Goal: Information Seeking & Learning: Learn about a topic

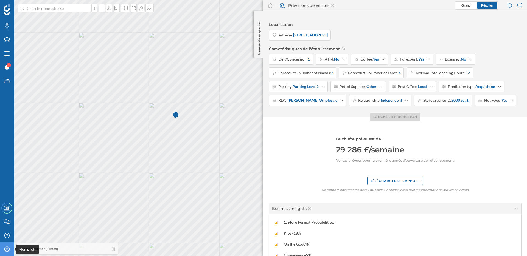
click at [7, 246] on div "Mon profil" at bounding box center [7, 250] width 14 height 14
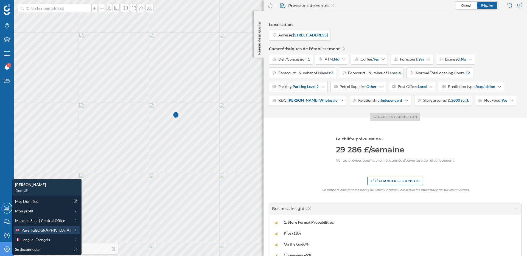
click at [51, 231] on span "Pays: Royaume-Uni" at bounding box center [45, 231] width 49 height 6
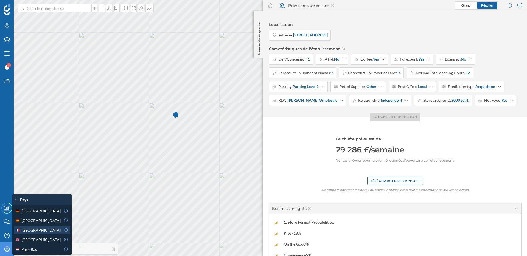
click at [47, 229] on div "France" at bounding box center [38, 231] width 46 height 6
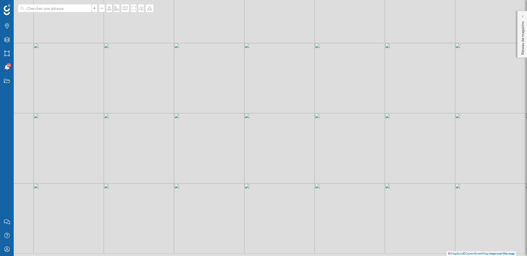
drag, startPoint x: 98, startPoint y: 121, endPoint x: 124, endPoint y: 83, distance: 46.4
click at [124, 83] on div "© Mapbox © OpenStreetMap Improve this map" at bounding box center [263, 128] width 527 height 256
click at [524, 16] on div at bounding box center [522, 16] width 5 height 5
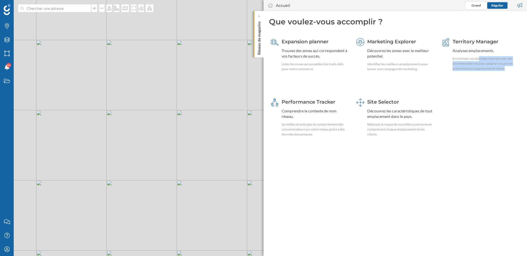
drag, startPoint x: 479, startPoint y: 58, endPoint x: 485, endPoint y: 114, distance: 56.6
click at [485, 114] on div "Expansion planner Trouvez des zones qui correspondent à vos facteurs de succès.…" at bounding box center [395, 93] width 252 height 117
click at [386, 51] on div "Découvrez les zones avec le meilleur potentiel." at bounding box center [400, 53] width 67 height 11
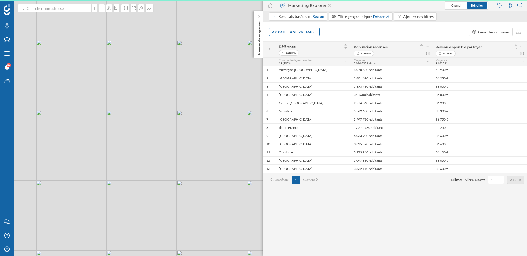
drag, startPoint x: 228, startPoint y: 142, endPoint x: 180, endPoint y: 142, distance: 47.8
click at [180, 142] on div "© Mapbox © OpenStreetMap Improve this map" at bounding box center [263, 128] width 527 height 256
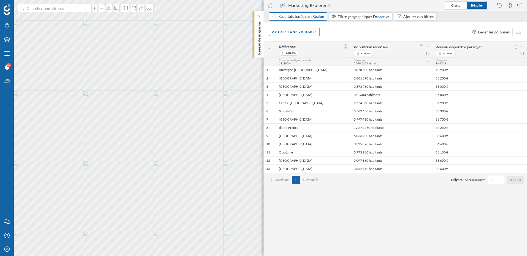
click at [303, 20] on div "Résultats basés sur : Région" at bounding box center [298, 16] width 58 height 8
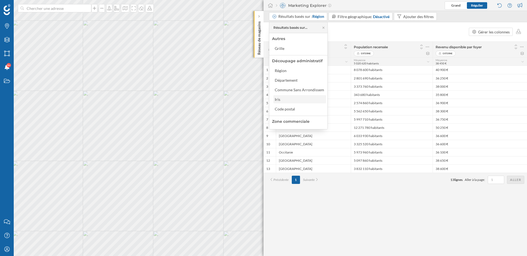
click at [295, 99] on div "Iris" at bounding box center [299, 100] width 49 height 6
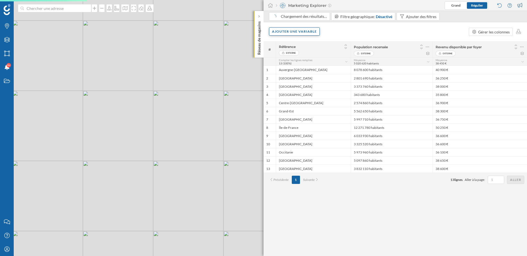
click at [313, 32] on div "Ajouter une variable" at bounding box center [294, 31] width 51 height 8
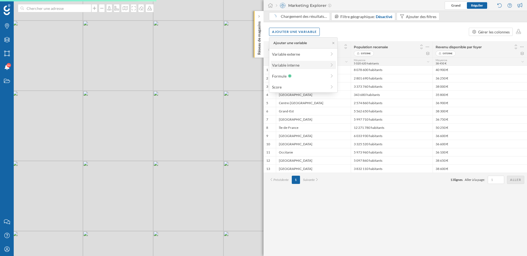
click at [299, 65] on div "Variable interne" at bounding box center [299, 65] width 55 height 6
click at [352, 35] on div "Ajouter une variable Gérer les colonnes" at bounding box center [394, 31] width 263 height 19
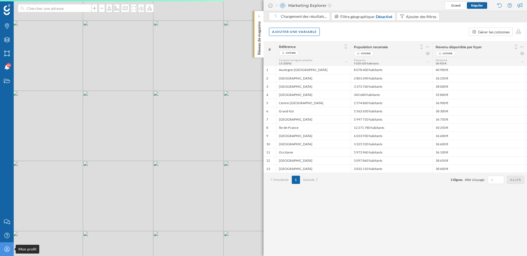
click at [4, 254] on div "Mon profil" at bounding box center [7, 250] width 14 height 14
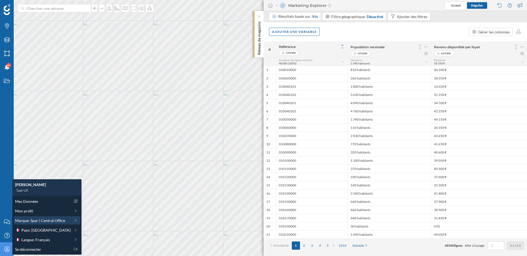
click at [44, 221] on span "Marque: Spar | Central Office" at bounding box center [40, 221] width 50 height 6
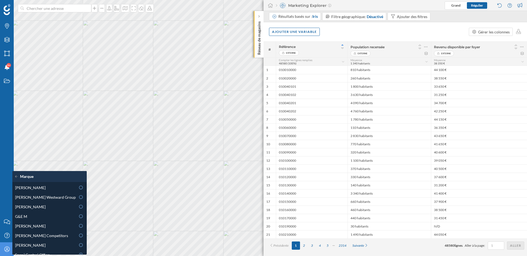
click at [7, 251] on icon "Mon profil" at bounding box center [7, 249] width 7 height 5
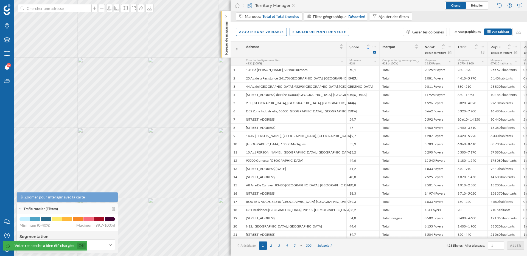
click at [82, 246] on link "Ok" at bounding box center [81, 246] width 9 height 6
click at [7, 252] on div "Mon profil" at bounding box center [7, 250] width 14 height 14
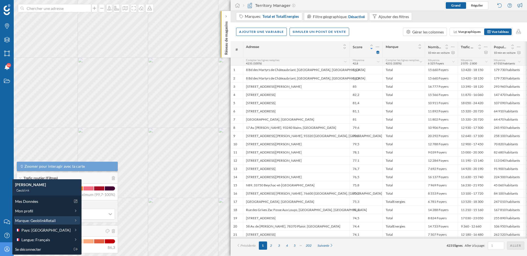
click at [32, 220] on span "Marque: GeoblinkRetail" at bounding box center [35, 221] width 41 height 6
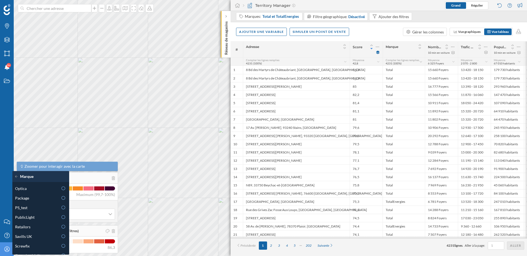
scroll to position [267, 0]
click at [41, 197] on div "Package" at bounding box center [36, 199] width 43 height 6
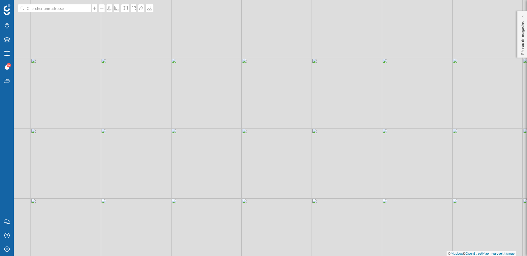
drag, startPoint x: 91, startPoint y: 129, endPoint x: 157, endPoint y: 138, distance: 67.0
click at [157, 138] on div "© Mapbox © OpenStreetMap Improve this map" at bounding box center [263, 128] width 527 height 256
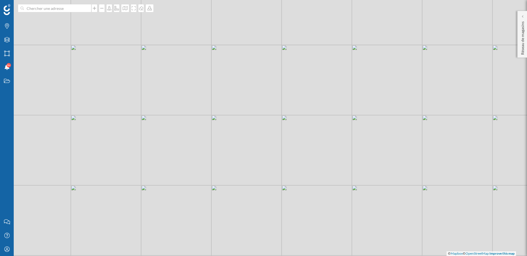
drag, startPoint x: 157, startPoint y: 138, endPoint x: 186, endPoint y: 142, distance: 29.3
click at [186, 142] on div "© Mapbox © OpenStreetMap Improve this map" at bounding box center [263, 128] width 527 height 256
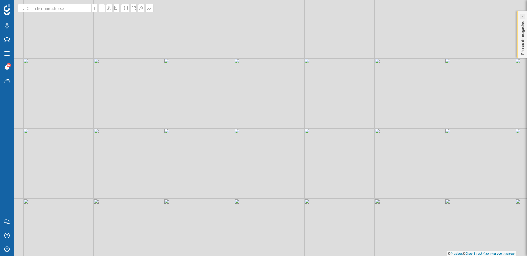
click at [524, 17] on div at bounding box center [522, 16] width 5 height 5
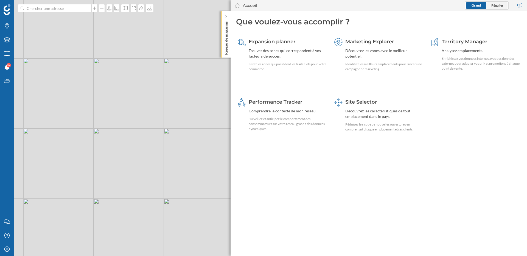
click at [493, 5] on span "Régulier" at bounding box center [497, 5] width 12 height 4
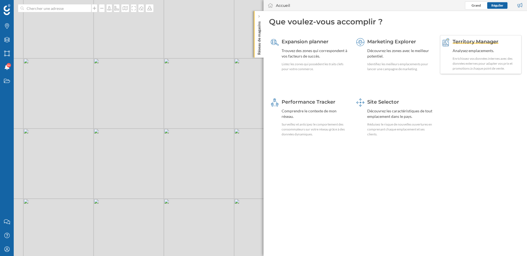
click at [462, 52] on div "Analysez emplacements." at bounding box center [486, 50] width 67 height 5
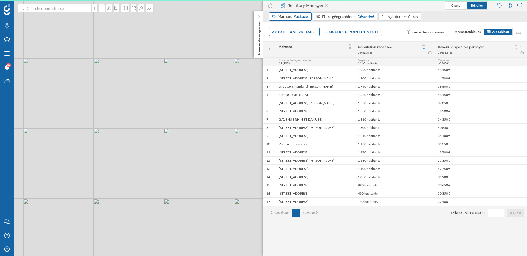
click at [298, 20] on div "Marque: Package" at bounding box center [290, 16] width 43 height 8
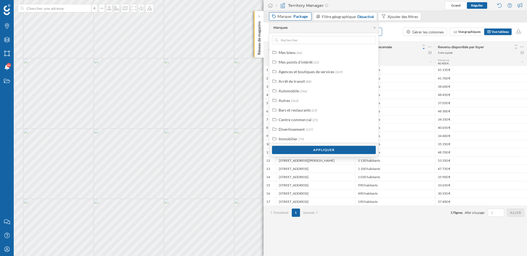
click at [298, 20] on div "Marque: Package" at bounding box center [290, 16] width 43 height 8
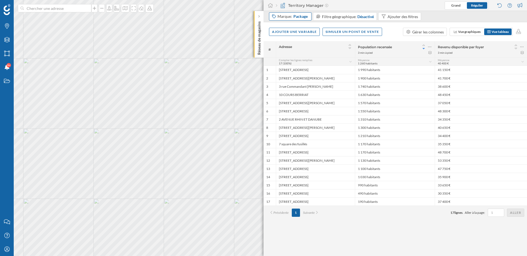
click at [293, 19] on span "Package" at bounding box center [300, 16] width 14 height 5
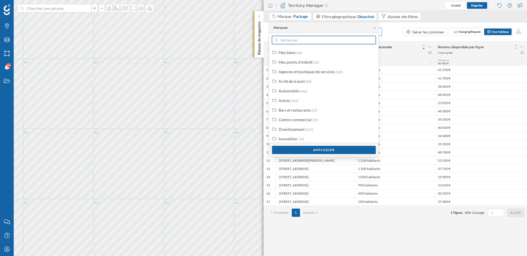
click at [290, 41] on input "text" at bounding box center [324, 40] width 92 height 8
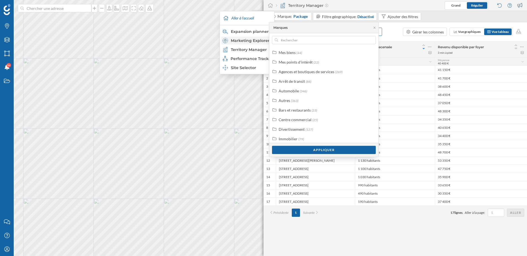
click at [251, 40] on div "Marketing Explorer" at bounding box center [247, 40] width 48 height 5
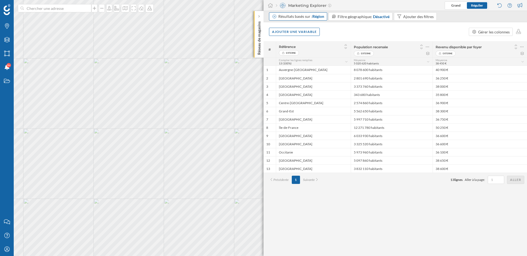
click at [295, 14] on div "Résultats basés sur : Région" at bounding box center [301, 16] width 46 height 5
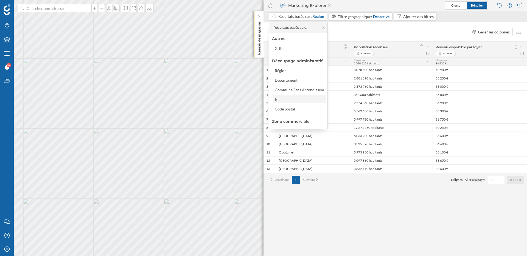
click at [284, 100] on div "Iris" at bounding box center [299, 100] width 49 height 6
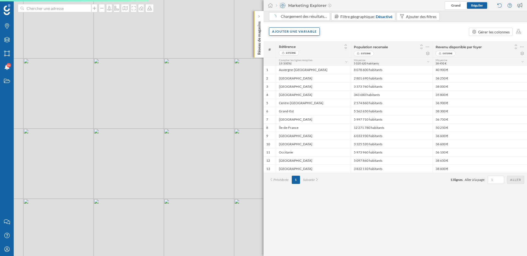
click at [294, 32] on div "Ajouter une variable" at bounding box center [294, 31] width 51 height 8
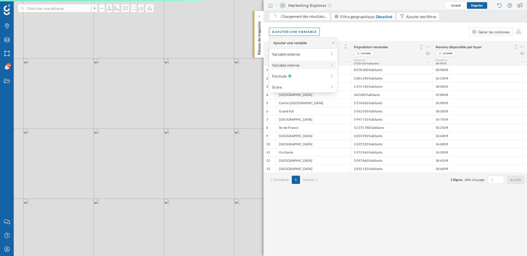
click at [292, 67] on div "Variable interne" at bounding box center [299, 65] width 55 height 6
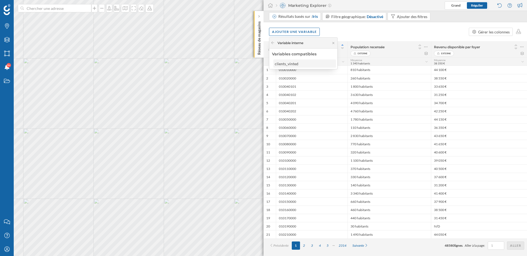
click at [293, 64] on div "clients_vinted" at bounding box center [287, 63] width 24 height 5
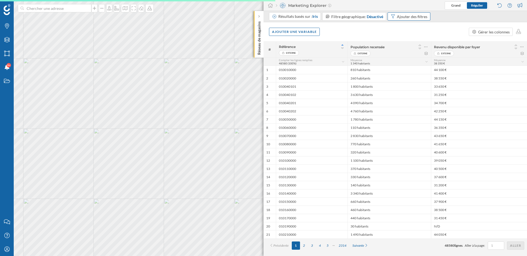
click at [414, 16] on div "Ajouter des filtres" at bounding box center [412, 17] width 30 height 6
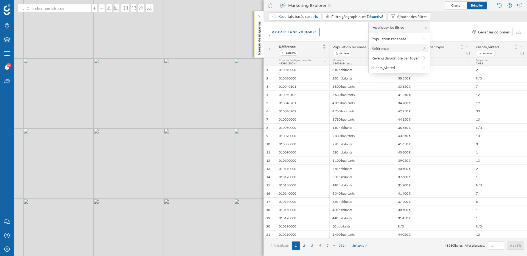
scroll to position [0, 0]
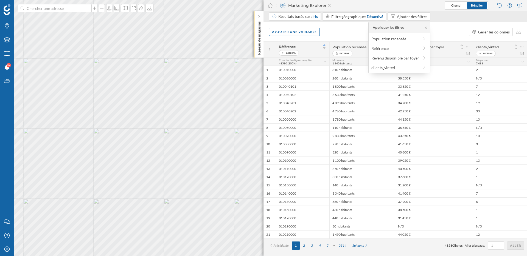
click at [463, 36] on div "Ajouter une variable Gérer les colonnes" at bounding box center [394, 31] width 263 height 19
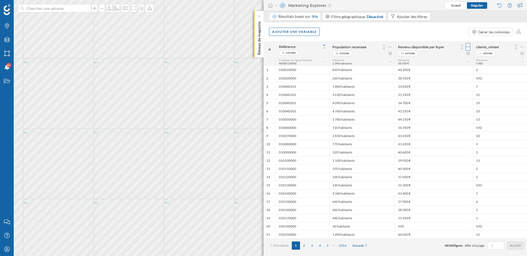
click at [470, 45] on div at bounding box center [467, 47] width 5 height 8
click at [451, 71] on div "Retirer la colonne" at bounding box center [443, 69] width 48 height 6
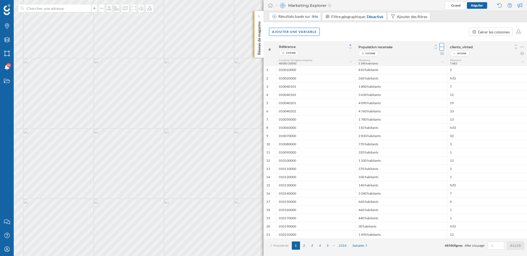
click at [444, 47] on div at bounding box center [441, 47] width 5 height 8
click at [419, 69] on div "Retirer la colonne" at bounding box center [416, 69] width 48 height 6
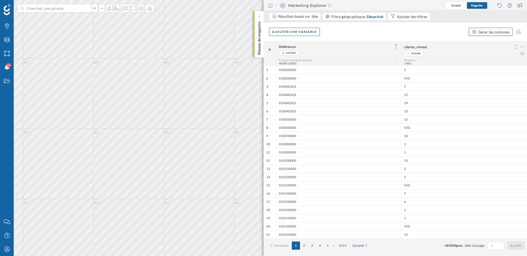
click at [487, 30] on div "Gérer les colonnes" at bounding box center [494, 32] width 32 height 6
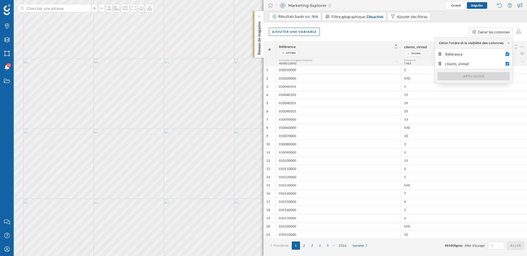
click at [444, 22] on div "Ajouter une variable Gérer les colonnes" at bounding box center [394, 31] width 263 height 19
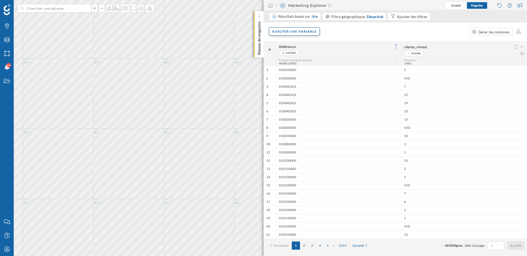
click at [307, 30] on div "Ajouter une variable" at bounding box center [294, 31] width 51 height 8
click at [295, 52] on div "Variable externe" at bounding box center [299, 54] width 55 height 6
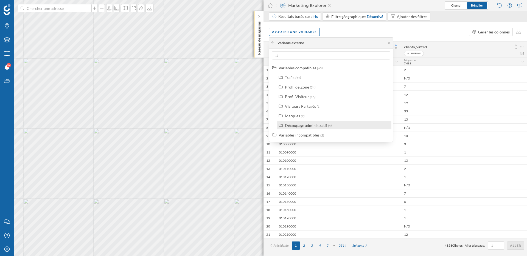
drag, startPoint x: 305, startPoint y: 137, endPoint x: 305, endPoint y: 126, distance: 10.7
click at [305, 126] on div "Variables compatibles (65) Trafic (11) Profil de Zone (24) Profil Visiteur (16)…" at bounding box center [331, 101] width 124 height 75
click at [305, 126] on div "Découpage administratif" at bounding box center [306, 125] width 42 height 5
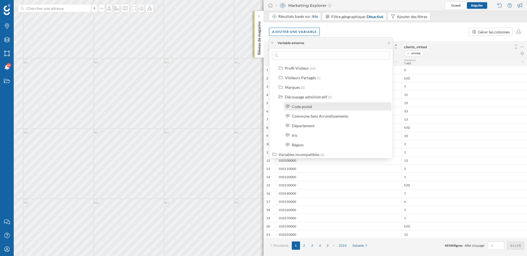
scroll to position [32, 0]
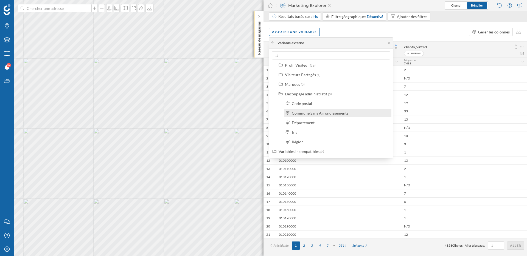
click at [311, 115] on div "Commune Sans Arrondissements" at bounding box center [320, 113] width 57 height 5
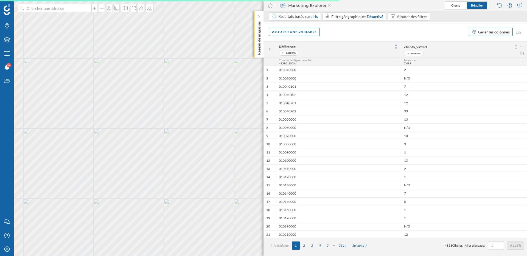
click at [481, 31] on div "Gérer les colonnes" at bounding box center [494, 32] width 32 height 6
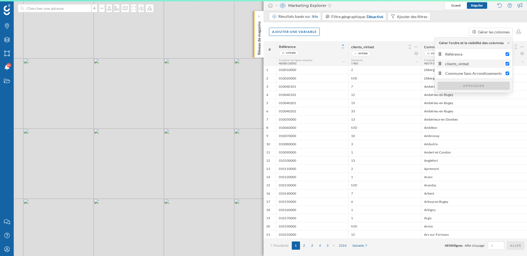
scroll to position [0, 0]
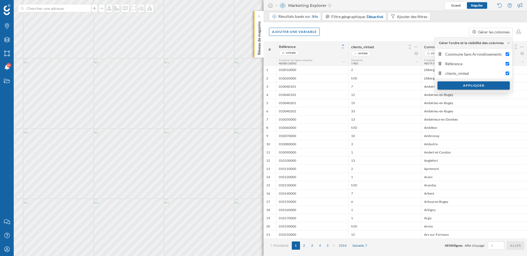
click at [452, 84] on div "Appliquer" at bounding box center [473, 86] width 72 height 8
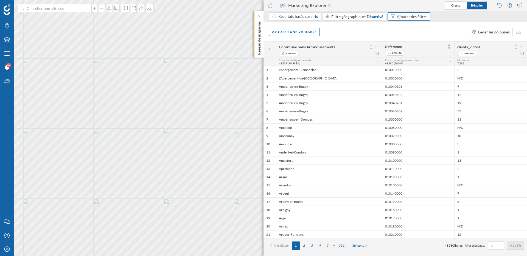
click at [416, 14] on div "Ajouter des filtres" at bounding box center [412, 17] width 30 height 6
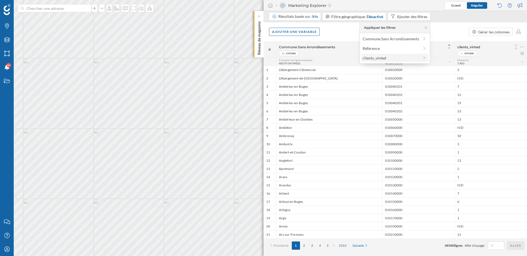
click at [386, 58] on div "clients_vinted" at bounding box center [375, 58] width 24 height 5
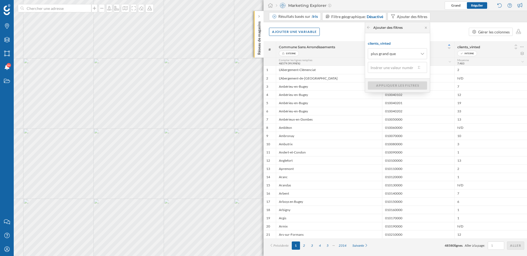
click at [389, 71] on input "text" at bounding box center [392, 67] width 48 height 11
type input "5"
type input "40"
click at [392, 86] on div "Appliquer les filtres" at bounding box center [397, 85] width 59 height 8
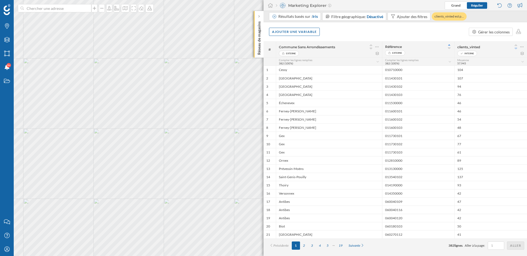
click at [515, 49] on icon at bounding box center [516, 49] width 5 height 4
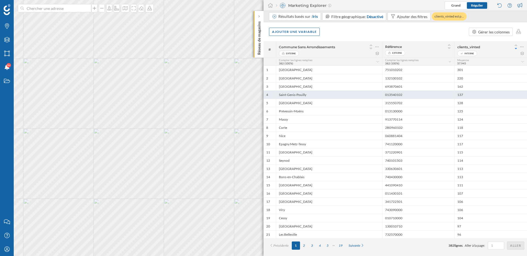
click at [339, 96] on div "Saint-Genis-Pouilly" at bounding box center [329, 95] width 106 height 8
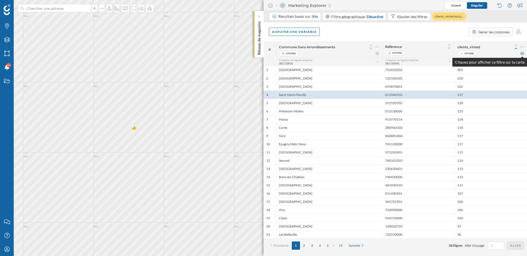
click at [521, 53] on icon at bounding box center [522, 53] width 4 height 3
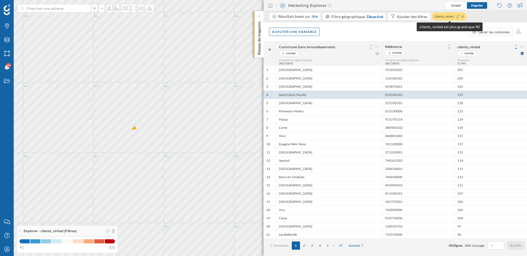
click at [458, 16] on icon at bounding box center [457, 16] width 3 height 3
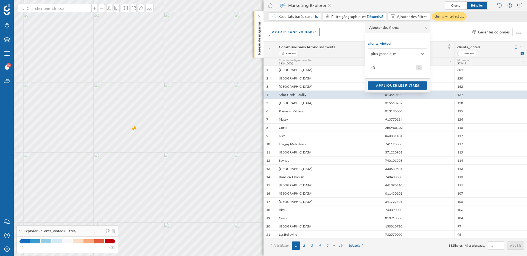
click at [420, 67] on button "40" at bounding box center [418, 67] width 5 height 5
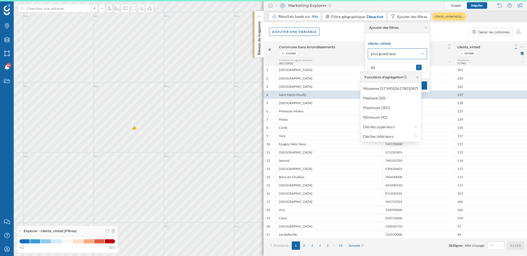
click at [404, 55] on span "plus grand que" at bounding box center [394, 53] width 47 height 5
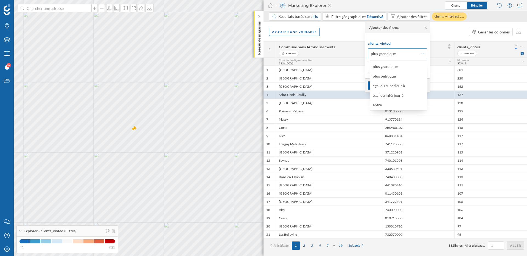
click at [404, 55] on span "plus grand que" at bounding box center [394, 53] width 47 height 5
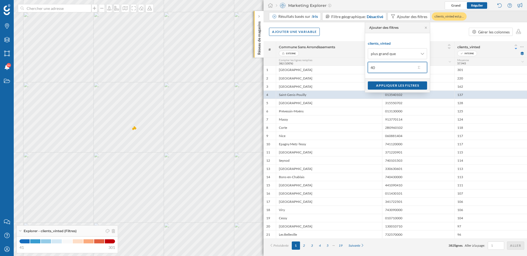
click at [391, 69] on input "40" at bounding box center [392, 67] width 48 height 11
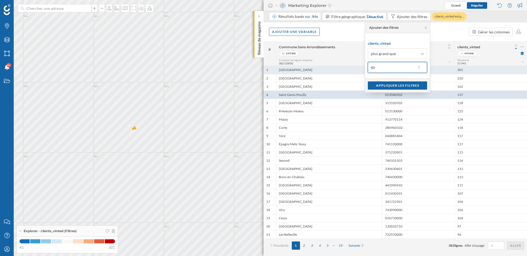
drag, startPoint x: 391, startPoint y: 69, endPoint x: 358, endPoint y: 69, distance: 32.7
click at [358, 69] on body "Marques Filtres Zones Notifications 9+ Travail Nous contacter Centre d'aide Mon…" at bounding box center [263, 128] width 527 height 256
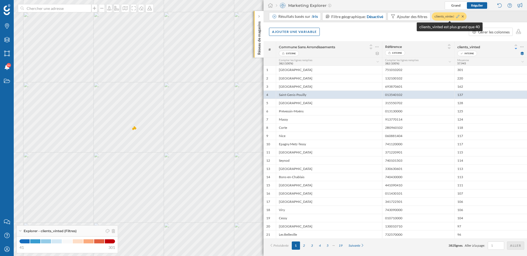
click at [458, 16] on icon at bounding box center [457, 16] width 3 height 3
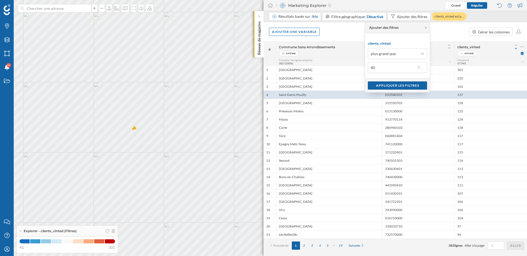
drag, startPoint x: 381, startPoint y: 69, endPoint x: 368, endPoint y: 69, distance: 12.9
click at [368, 69] on div "clients_vinted plus grand que 40" at bounding box center [397, 55] width 65 height 45
type input "150"
click at [383, 52] on span "plus grand que" at bounding box center [383, 53] width 25 height 5
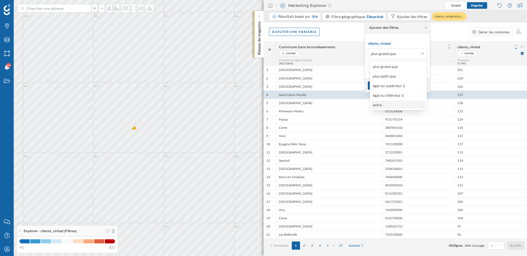
click at [386, 105] on div "entre" at bounding box center [398, 105] width 51 height 6
click at [393, 91] on input "text" at bounding box center [392, 89] width 48 height 11
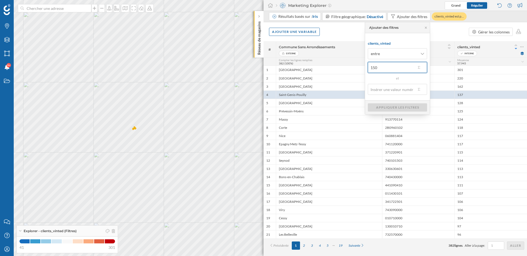
drag, startPoint x: 390, startPoint y: 68, endPoint x: 369, endPoint y: 68, distance: 20.9
click at [369, 68] on div "clients_vinted entre 150 et" at bounding box center [397, 66] width 65 height 67
type input "30"
click at [381, 88] on input "text" at bounding box center [392, 89] width 48 height 11
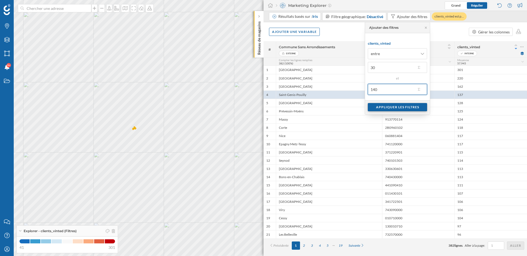
type input "140"
click at [399, 111] on div "Appliquer les filtres" at bounding box center [397, 107] width 59 height 8
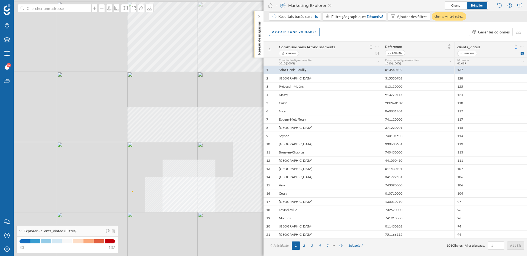
drag, startPoint x: 123, startPoint y: 146, endPoint x: 187, endPoint y: 145, distance: 64.5
click at [187, 145] on div "© Mapbox © OpenStreetMap Improve this map" at bounding box center [263, 128] width 527 height 256
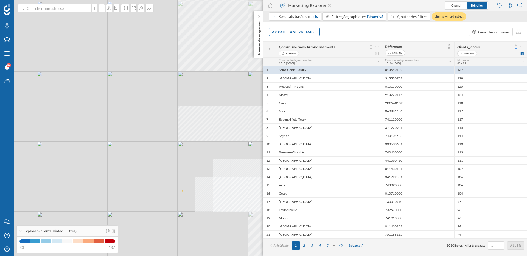
drag, startPoint x: 141, startPoint y: 193, endPoint x: 145, endPoint y: 162, distance: 32.1
click at [145, 162] on div "© Mapbox © OpenStreetMap Improve this map" at bounding box center [263, 128] width 527 height 256
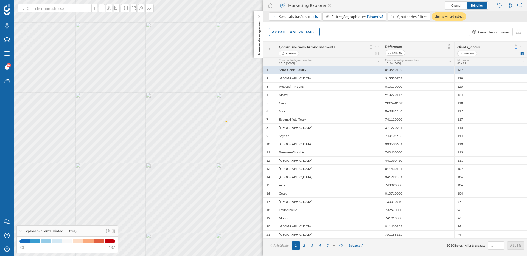
click at [4, 110] on div "Marques Filtres Zones Notifications 9+ Travail" at bounding box center [7, 107] width 14 height 215
click at [462, 17] on icon at bounding box center [462, 16] width 2 height 3
click at [442, 30] on div "Ajouter une variable Gérer les colonnes" at bounding box center [394, 31] width 263 height 19
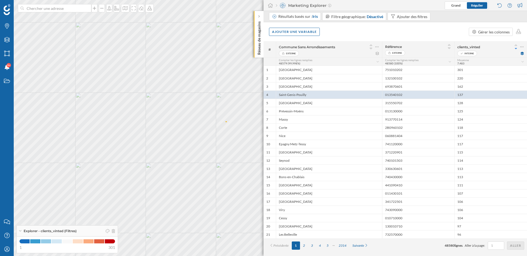
click at [435, 37] on div "Ajouter une variable Gérer les colonnes" at bounding box center [394, 31] width 263 height 19
click at [5, 85] on div "Travail" at bounding box center [7, 81] width 14 height 14
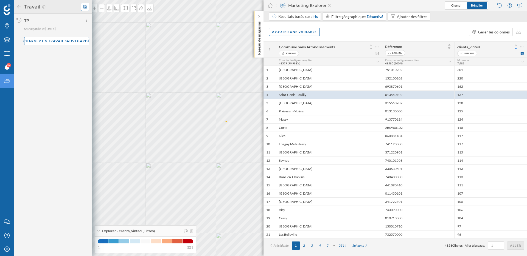
click at [87, 8] on div at bounding box center [85, 7] width 8 height 8
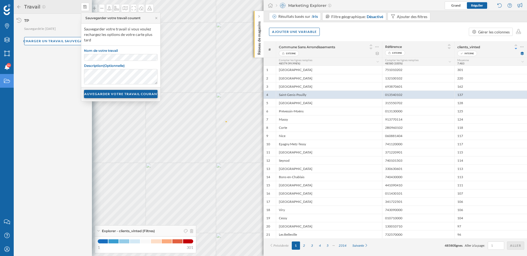
click at [118, 93] on div "SAUVEGARDER VOTRE TRAVAIL COURANT" at bounding box center [121, 94] width 74 height 8
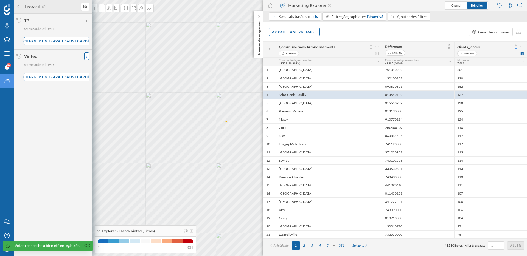
click at [86, 56] on icon at bounding box center [86, 56] width 1 height 5
click at [94, 64] on div "Partagez votre travail" at bounding box center [107, 67] width 40 height 6
click at [96, 82] on label "Email de l'utilisateur" at bounding box center [111, 79] width 48 height 7
click at [96, 83] on input "Email de l'utilisateur" at bounding box center [111, 86] width 48 height 7
click at [96, 85] on input "Email de l'utilisateur" at bounding box center [111, 86] width 48 height 7
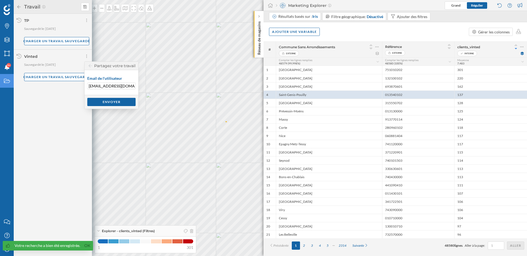
type input "ltabuteau@mytraffic.fr"
click at [122, 102] on div "Envoyer" at bounding box center [111, 102] width 48 height 8
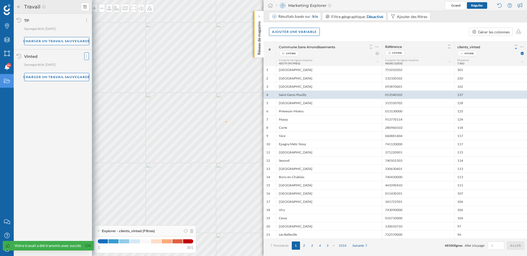
click at [89, 57] on div at bounding box center [86, 56] width 5 height 8
click at [93, 66] on span "Partagez votre travail" at bounding box center [105, 67] width 37 height 5
click at [97, 84] on input "Email de l'utilisateur" at bounding box center [111, 86] width 48 height 7
type input "l"
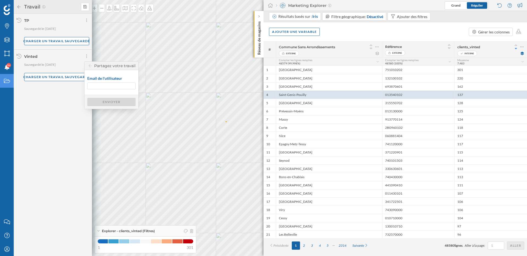
click at [20, 5] on icon at bounding box center [18, 7] width 5 height 4
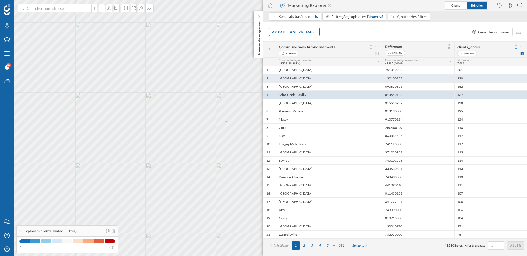
click at [339, 80] on div "[GEOGRAPHIC_DATA]" at bounding box center [329, 78] width 106 height 8
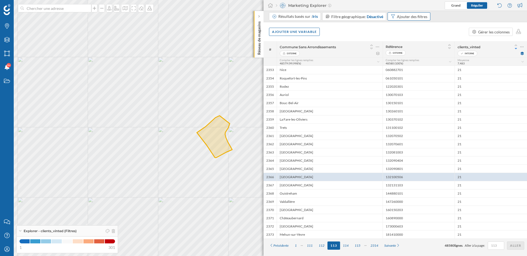
click at [402, 15] on div "Ajouter des filtres" at bounding box center [412, 17] width 30 height 6
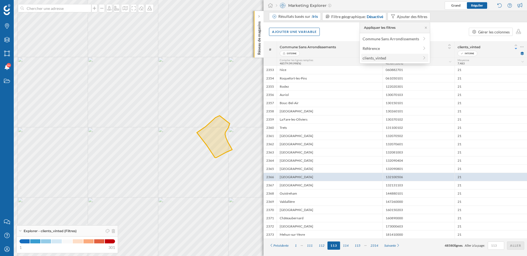
click at [396, 56] on span "clients_vinted" at bounding box center [391, 58] width 57 height 6
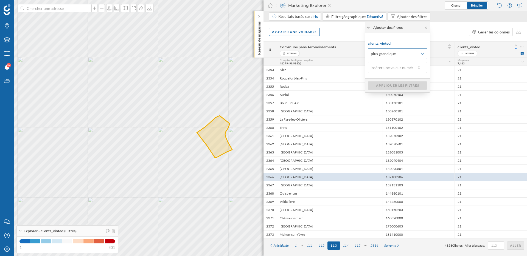
click at [395, 54] on span "plus grand que" at bounding box center [383, 53] width 25 height 5
click at [389, 106] on div "entre" at bounding box center [398, 105] width 51 height 6
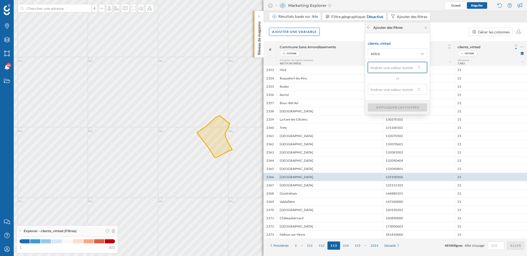
click at [389, 66] on input "text" at bounding box center [392, 67] width 48 height 11
type input "30"
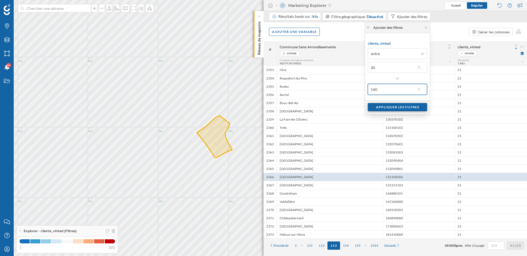
type input "140"
click at [394, 109] on div "Appliquer les filtres" at bounding box center [397, 107] width 59 height 8
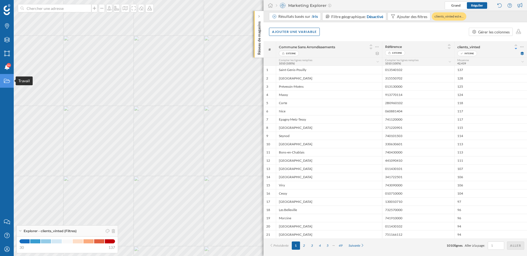
click at [8, 83] on icon "Travail" at bounding box center [7, 80] width 7 height 5
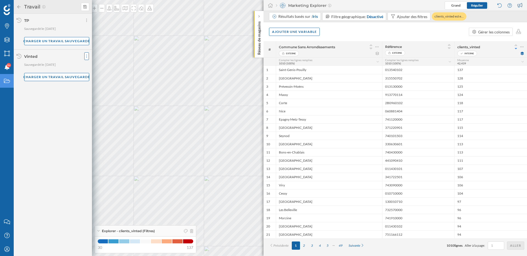
click at [86, 58] on icon at bounding box center [86, 56] width 1 height 5
click at [96, 68] on span "Partagez votre travail" at bounding box center [105, 67] width 37 height 5
click at [105, 86] on input "Email de l'utilisateur" at bounding box center [111, 86] width 48 height 7
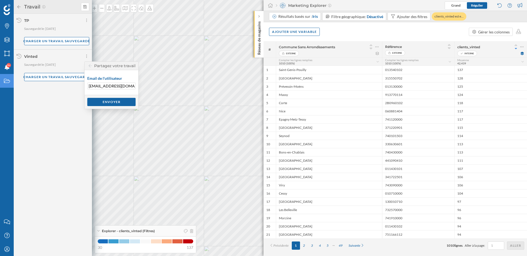
click at [96, 86] on input "ltabuteau@mytraffic.fr" at bounding box center [111, 86] width 48 height 7
type input "ltabuteau@mytraffic.fr"
click at [109, 89] on input "ltabuteau@mytraffic.fr" at bounding box center [111, 86] width 48 height 7
click at [116, 102] on div "Envoyer" at bounding box center [111, 102] width 48 height 8
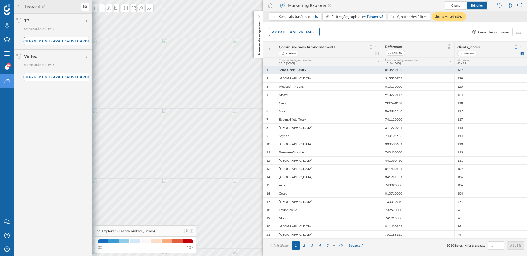
click at [325, 70] on div "Saint-Genis-Pouilly" at bounding box center [329, 70] width 106 height 8
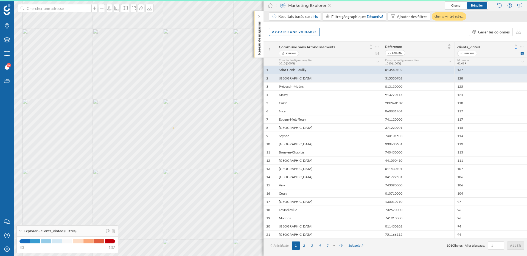
click at [324, 79] on div "[GEOGRAPHIC_DATA]" at bounding box center [329, 78] width 106 height 8
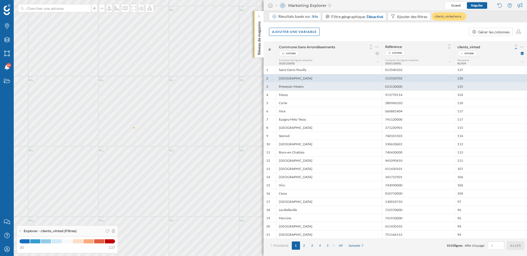
click at [324, 87] on div "Prévessin-Moëns" at bounding box center [329, 86] width 106 height 8
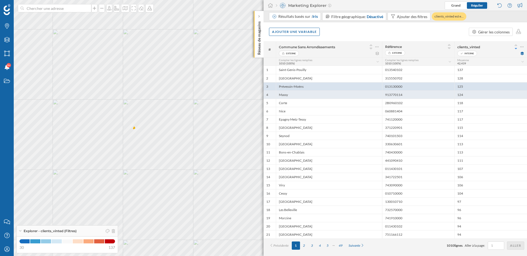
click at [323, 95] on div "Massy" at bounding box center [329, 95] width 106 height 8
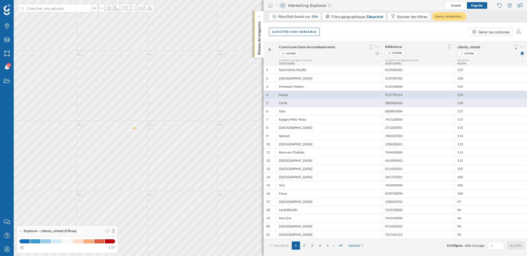
click at [322, 100] on div "Corte" at bounding box center [329, 103] width 106 height 8
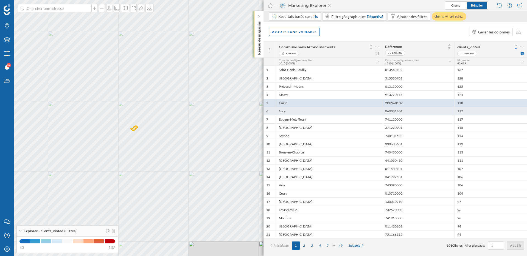
click at [323, 112] on div "Nice" at bounding box center [329, 111] width 106 height 8
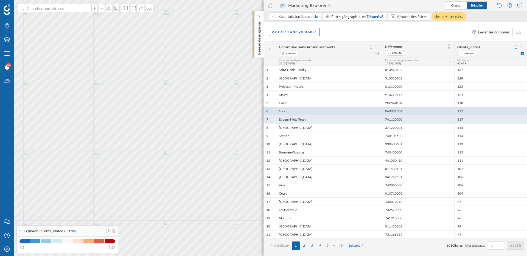
click at [324, 122] on div "Epagny Metz-Tessy" at bounding box center [329, 119] width 106 height 8
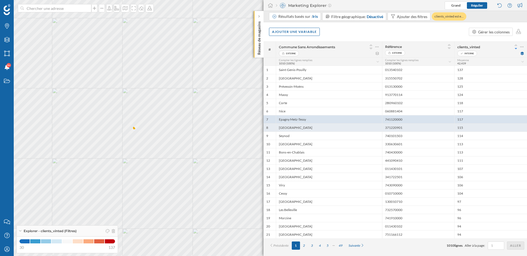
click at [324, 126] on div "[GEOGRAPHIC_DATA]" at bounding box center [329, 128] width 106 height 8
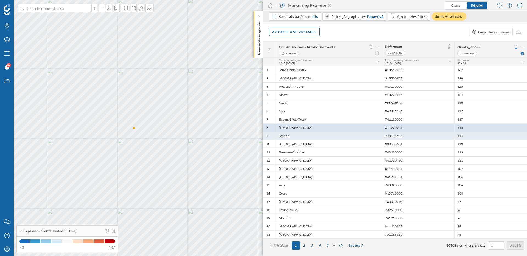
click at [323, 135] on div "Seynod" at bounding box center [329, 136] width 106 height 8
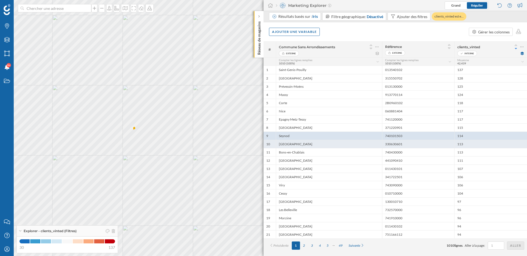
click at [322, 143] on div "[GEOGRAPHIC_DATA]" at bounding box center [329, 144] width 106 height 8
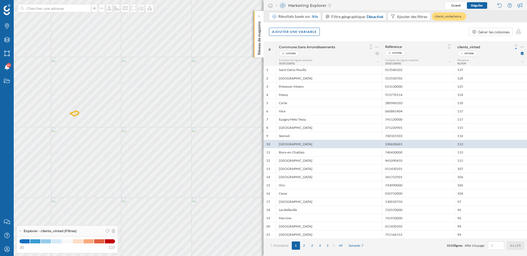
click at [338, 36] on div "Ajouter une variable Gérer les colonnes" at bounding box center [394, 31] width 263 height 19
click at [304, 33] on div "Ajouter une variable" at bounding box center [294, 31] width 51 height 8
click at [295, 55] on div "Variable externe" at bounding box center [299, 54] width 55 height 6
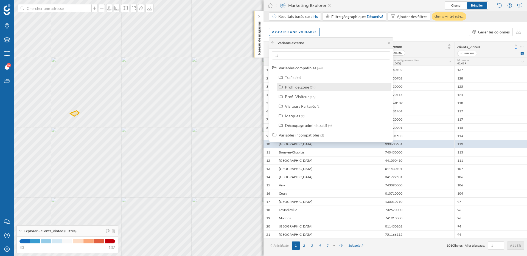
click at [294, 89] on div "Profil de Zone" at bounding box center [297, 87] width 24 height 5
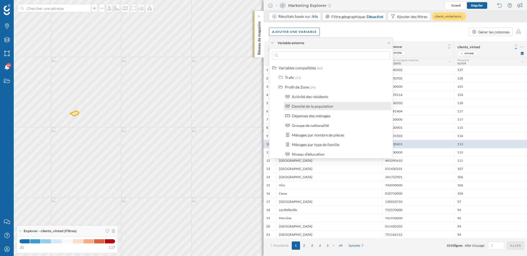
click at [307, 110] on div "Densité de la population" at bounding box center [338, 106] width 108 height 8
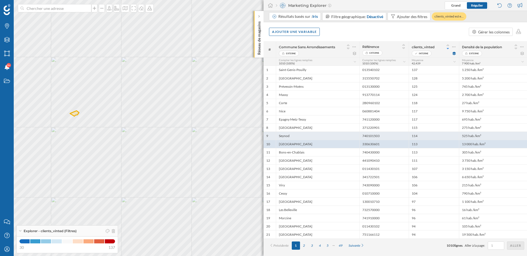
click at [473, 134] on div "525 hab./km²" at bounding box center [493, 136] width 68 height 8
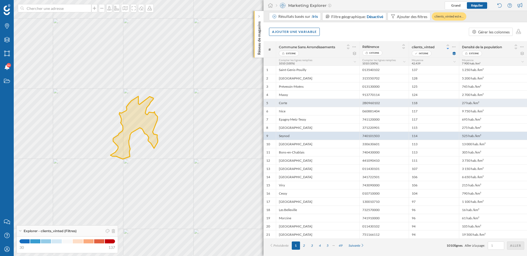
click at [464, 104] on div "27 hab./km²" at bounding box center [493, 103] width 68 height 8
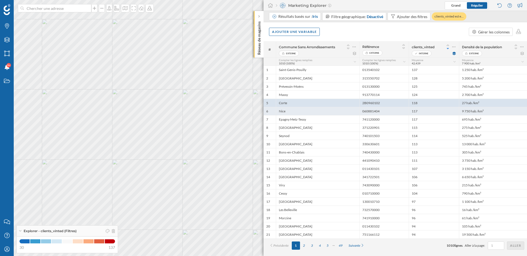
click at [289, 110] on div "Nice" at bounding box center [317, 111] width 83 height 8
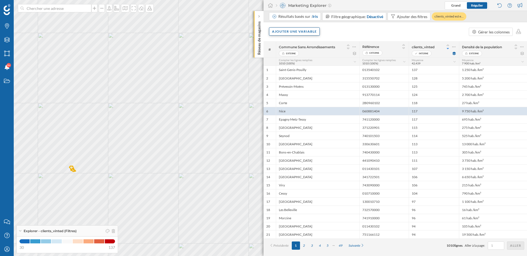
click at [296, 31] on div "Ajouter une variable" at bounding box center [294, 31] width 51 height 8
click at [297, 56] on div "Variable externe" at bounding box center [299, 54] width 55 height 6
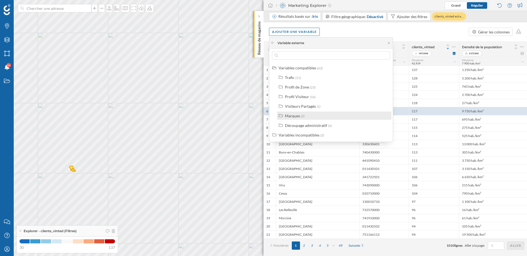
click at [297, 116] on div "Marques" at bounding box center [292, 116] width 15 height 5
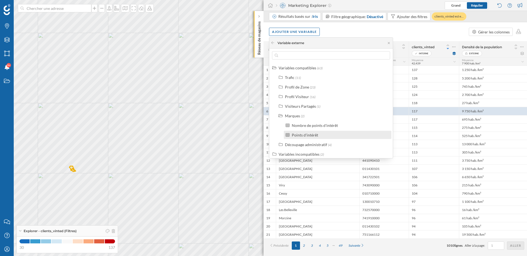
click at [306, 136] on div "Points d'intérêt" at bounding box center [305, 135] width 26 height 5
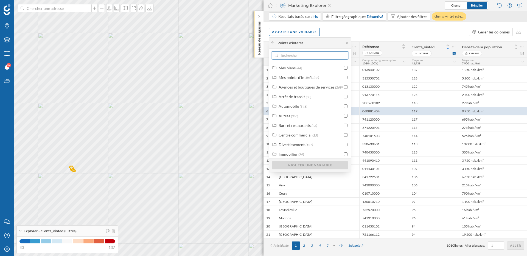
click at [304, 56] on input "text" at bounding box center [310, 55] width 64 height 8
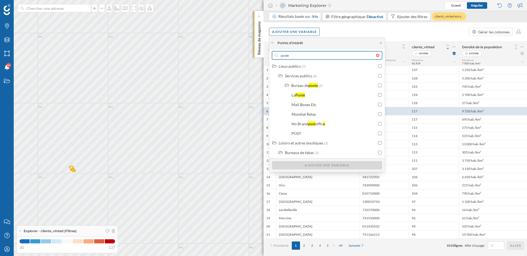
scroll to position [411, 0]
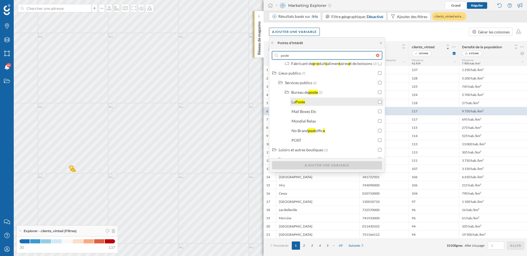
type input "poste"
click at [380, 101] on input "checkbox" at bounding box center [380, 102] width 4 height 4
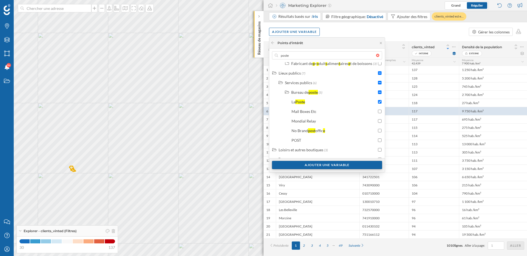
click at [351, 164] on div "Ajouter une variable" at bounding box center [327, 165] width 110 height 8
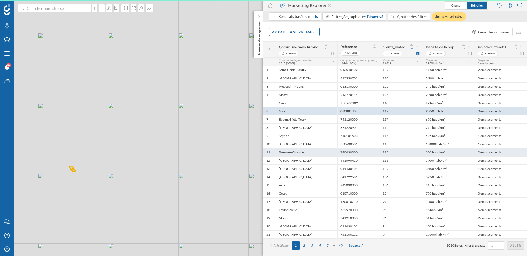
scroll to position [0, 0]
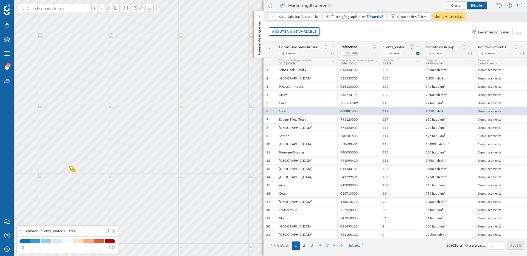
click at [298, 35] on div "Ajouter une variable" at bounding box center [294, 31] width 51 height 8
click at [299, 64] on div "Variable interne" at bounding box center [299, 65] width 55 height 6
click at [273, 43] on icon at bounding box center [272, 42] width 3 height 3
click at [287, 57] on div "Variable externe" at bounding box center [303, 54] width 65 height 8
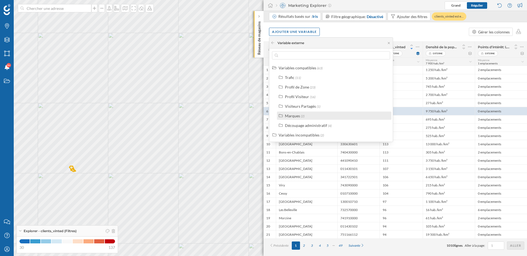
click at [296, 116] on div "Marques" at bounding box center [292, 116] width 15 height 5
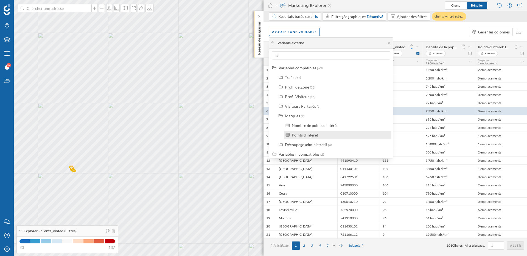
click at [307, 136] on div "Points d'intérêt" at bounding box center [305, 135] width 26 height 5
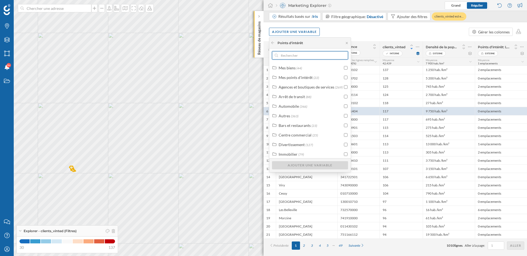
click at [306, 54] on input "text" at bounding box center [310, 55] width 64 height 8
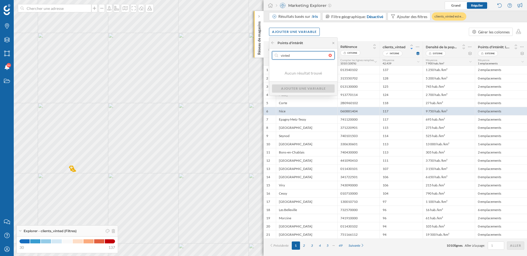
type input "vinte"
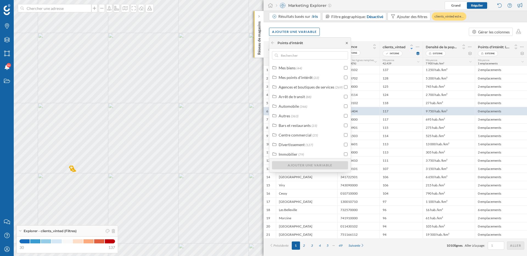
click at [347, 42] on icon at bounding box center [347, 42] width 4 height 3
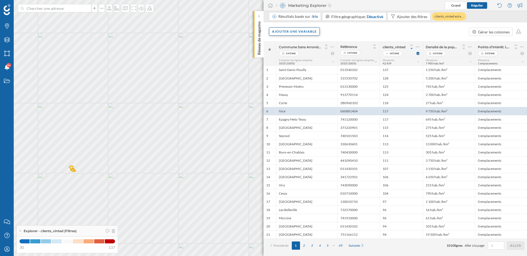
click at [307, 29] on div "Ajouter une variable" at bounding box center [294, 31] width 51 height 8
click at [293, 55] on div "Variable externe" at bounding box center [299, 54] width 55 height 6
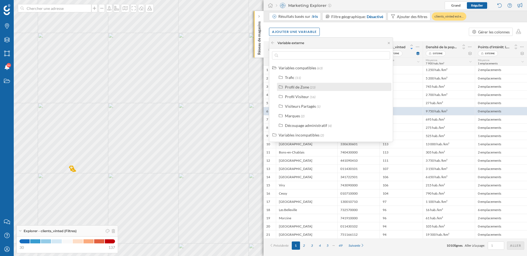
click at [301, 90] on label "Profil de Zone (23)" at bounding box center [300, 87] width 30 height 6
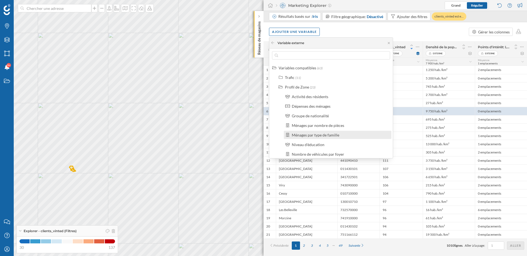
click at [332, 136] on div "Ménages par type de famille" at bounding box center [315, 135] width 47 height 5
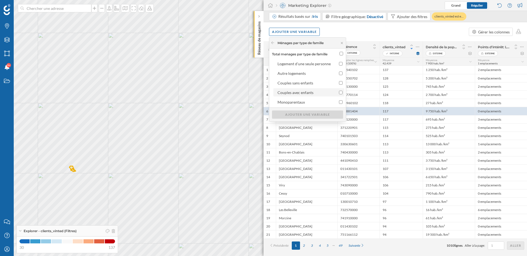
click at [340, 92] on input "Couples avec enfants" at bounding box center [341, 93] width 4 height 4
checkbox input "true"
click at [341, 82] on input "Couples sans enfants" at bounding box center [341, 83] width 4 height 4
checkbox input "true"
click at [329, 113] on div "Ajouter une variable" at bounding box center [307, 114] width 71 height 8
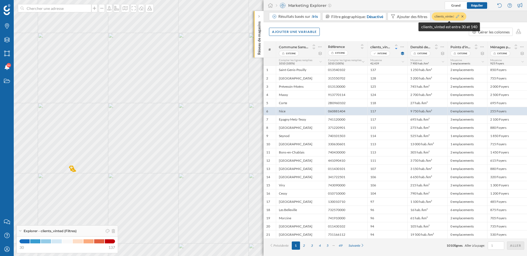
click at [457, 17] on icon at bounding box center [457, 16] width 3 height 3
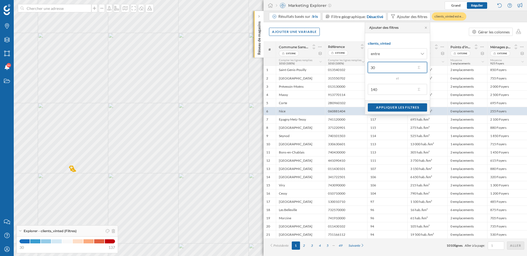
drag, startPoint x: 384, startPoint y: 67, endPoint x: 370, endPoint y: 67, distance: 13.7
click at [370, 67] on input "30" at bounding box center [392, 67] width 48 height 11
type input "À"
type input "10"
click at [390, 109] on div "Appliquer les filtres" at bounding box center [397, 107] width 59 height 8
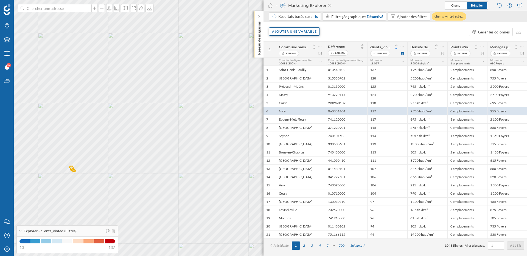
click at [307, 33] on div "Ajouter une variable" at bounding box center [294, 31] width 51 height 8
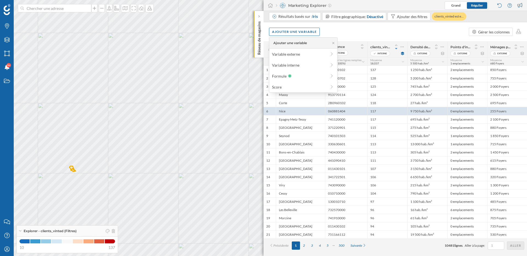
click at [294, 58] on div "Ajouter une variable Variable externe Variable interne Formule Score" at bounding box center [303, 64] width 69 height 55
click at [295, 55] on div "Variable externe" at bounding box center [299, 54] width 55 height 6
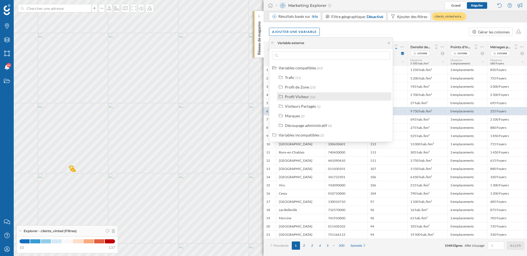
click at [298, 95] on div "Profil Visiteur" at bounding box center [297, 96] width 24 height 5
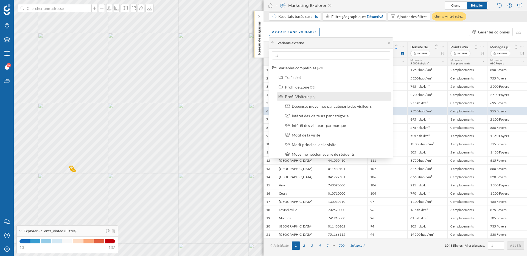
click at [304, 98] on div "Profil Visiteur" at bounding box center [297, 96] width 24 height 5
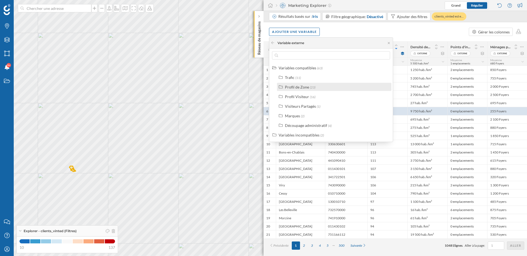
click at [303, 89] on div "Profil de Zone" at bounding box center [297, 87] width 24 height 5
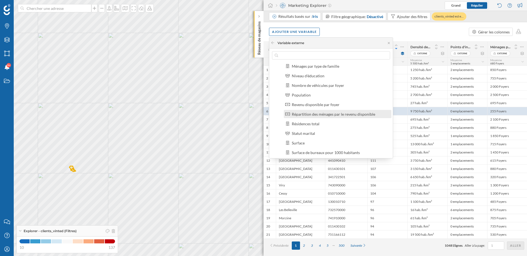
scroll to position [74, 0]
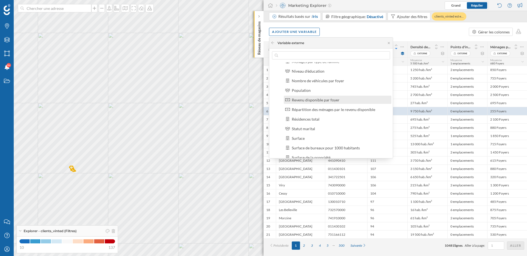
click at [328, 101] on div "Revenu disponible par foyer" at bounding box center [316, 100] width 48 height 5
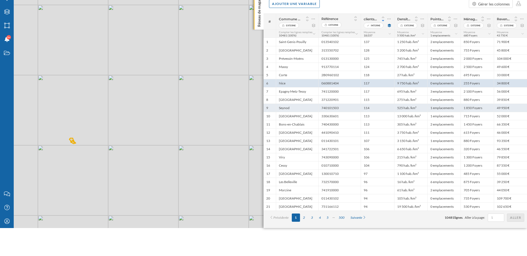
scroll to position [0, 0]
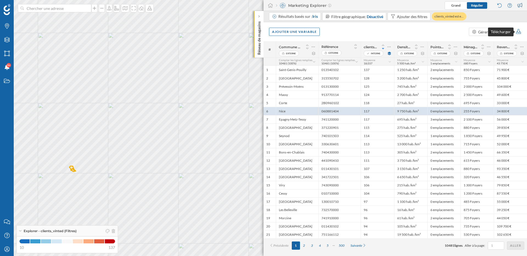
click at [520, 32] on icon at bounding box center [518, 31] width 5 height 5
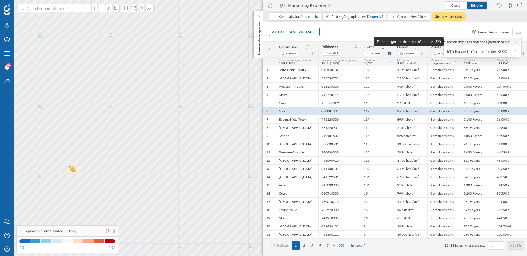
click at [500, 42] on div "Télécharger les données (fichier XLSX)" at bounding box center [478, 42] width 64 height 6
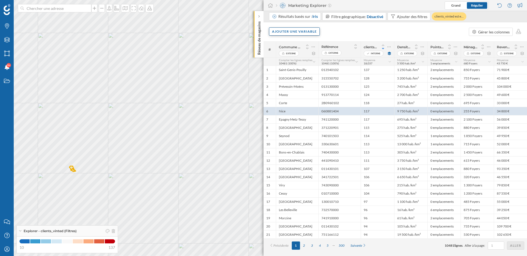
click at [299, 35] on div "Ajouter une variable" at bounding box center [294, 31] width 51 height 8
click at [296, 52] on div "Variable externe" at bounding box center [299, 54] width 55 height 6
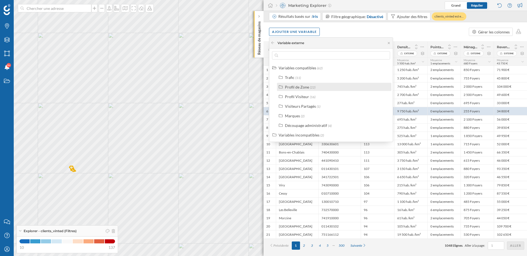
click at [304, 89] on div "Profil de Zone" at bounding box center [297, 87] width 24 height 5
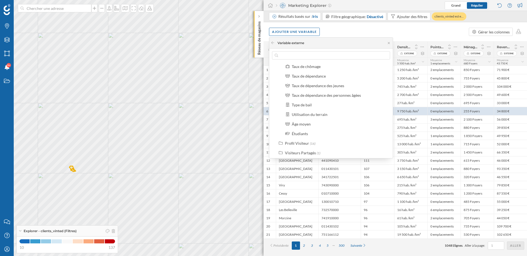
scroll to position [165, 0]
click at [308, 133] on div "Étudiants" at bounding box center [340, 133] width 96 height 6
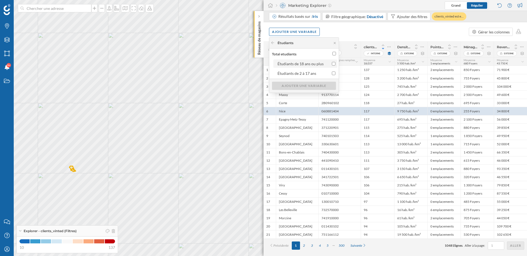
click at [333, 64] on input "Étudiants de 18 ans ou plus" at bounding box center [334, 64] width 4 height 4
checkbox input "true"
click at [333, 72] on input "Étudiants de 2 à 17 ans" at bounding box center [334, 74] width 4 height 4
checkbox input "true"
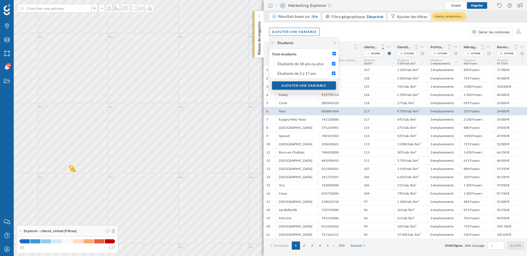
click at [324, 86] on div "Ajouter une variable" at bounding box center [304, 86] width 64 height 8
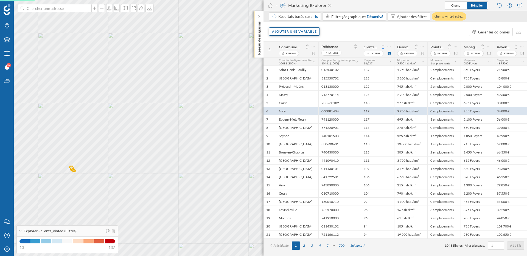
click at [308, 32] on div "Ajouter une variable" at bounding box center [294, 31] width 51 height 8
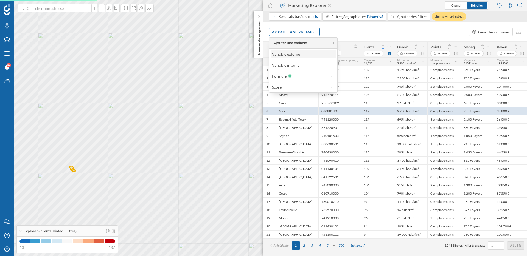
click at [303, 54] on div "Variable externe" at bounding box center [299, 54] width 55 height 6
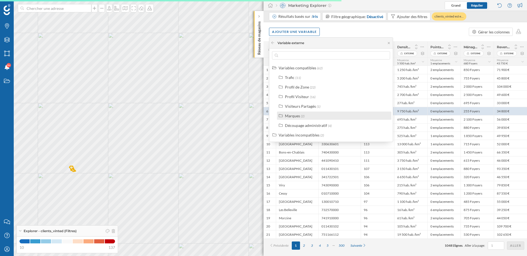
click at [296, 114] on div "Marques" at bounding box center [292, 116] width 15 height 5
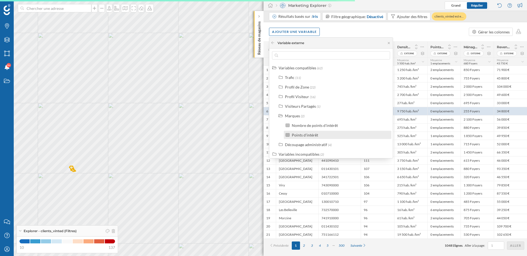
click at [310, 136] on div "Points d'intérêt" at bounding box center [305, 135] width 26 height 5
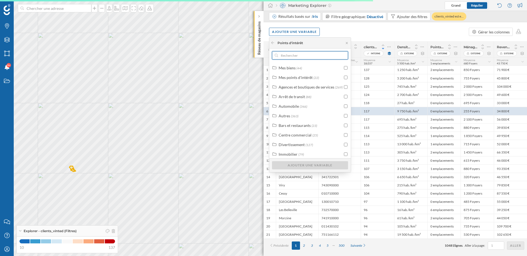
click at [305, 59] on input "text" at bounding box center [310, 55] width 64 height 8
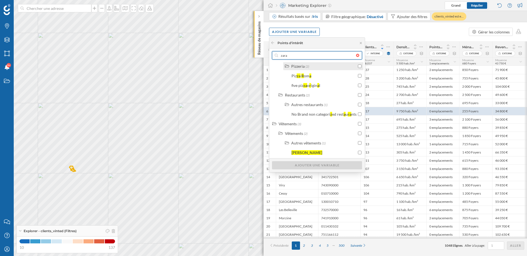
scroll to position [70, 0]
type input "zara"
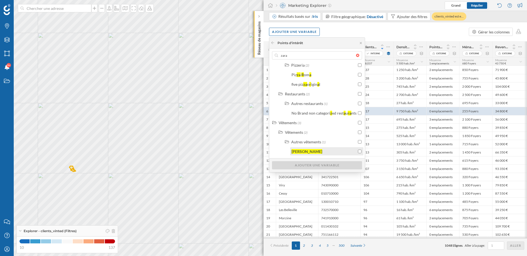
click at [308, 150] on div "ZARA" at bounding box center [323, 152] width 65 height 6
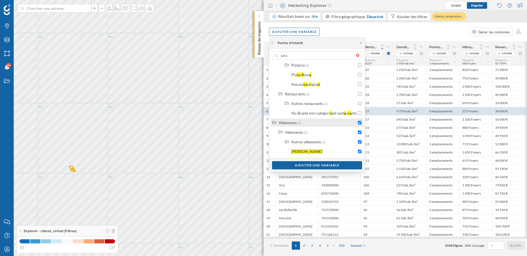
click at [358, 122] on input "checkbox" at bounding box center [360, 123] width 4 height 4
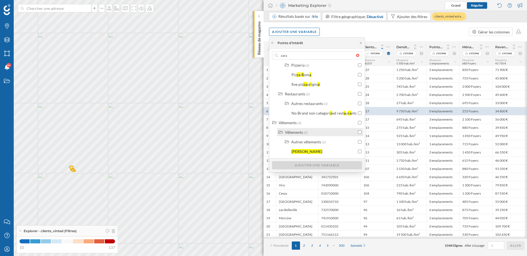
click at [360, 132] on input "checkbox" at bounding box center [360, 133] width 4 height 4
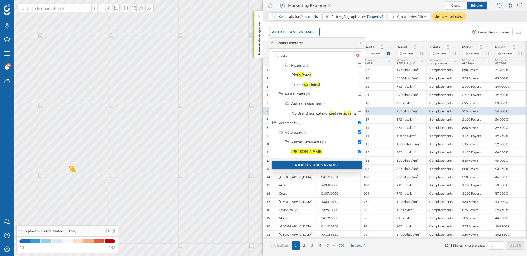
click at [344, 166] on div "Ajouter une variable" at bounding box center [317, 165] width 90 height 8
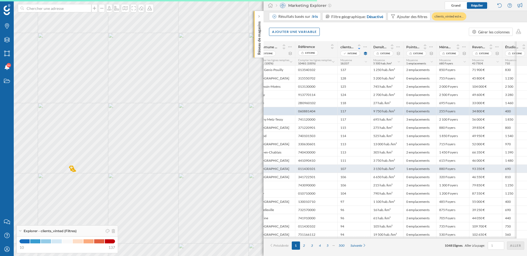
scroll to position [0, 31]
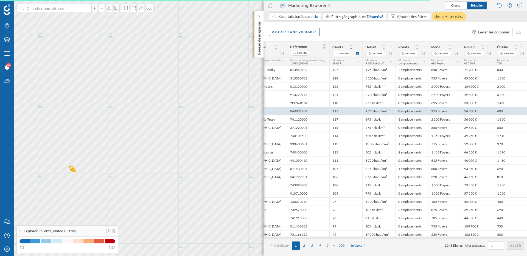
click at [291, 58] on span "Compter les lignes remplies" at bounding box center [306, 59] width 33 height 3
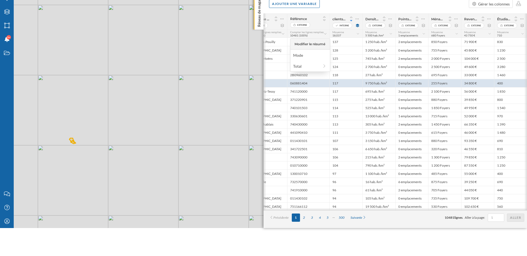
scroll to position [0, 0]
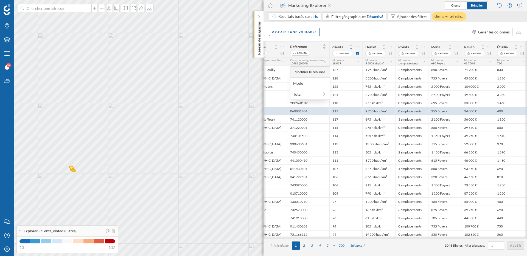
click at [336, 32] on div "Ajouter une variable Gérer les colonnes" at bounding box center [394, 31] width 263 height 19
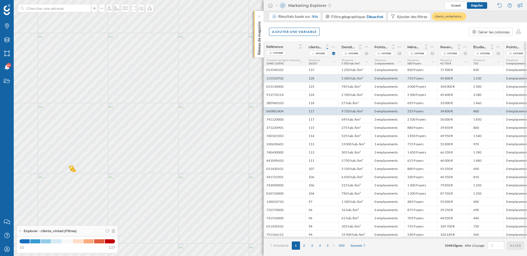
scroll to position [0, 64]
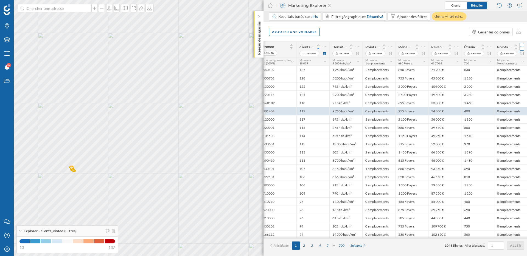
click at [522, 47] on icon at bounding box center [522, 46] width 4 height 5
click at [481, 70] on div "Retirer la colonne" at bounding box center [497, 69] width 48 height 6
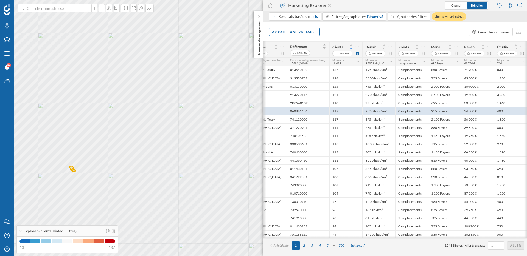
scroll to position [0, 31]
click at [289, 36] on div "Ajouter une variable" at bounding box center [294, 31] width 51 height 8
click at [291, 53] on div "Variable externe" at bounding box center [299, 54] width 55 height 6
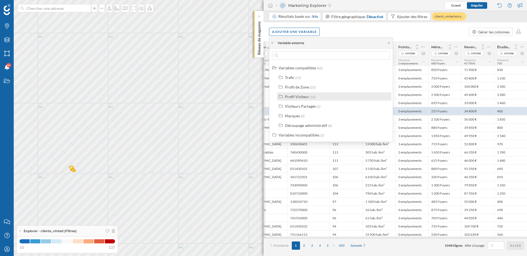
click at [304, 97] on div "Profil Visiteur" at bounding box center [297, 96] width 24 height 5
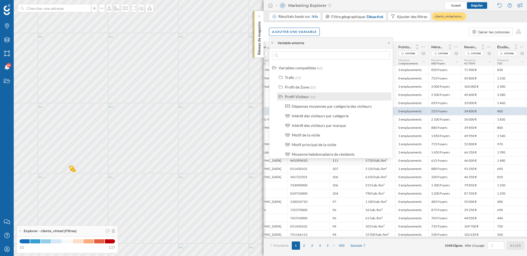
click at [304, 97] on div "Profil Visiteur" at bounding box center [297, 96] width 24 height 5
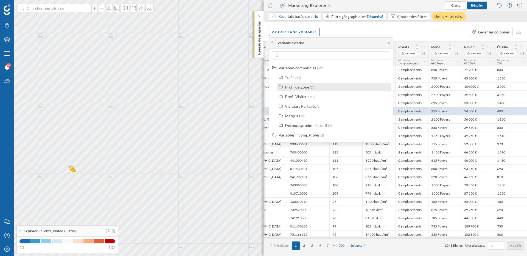
click at [304, 89] on div "Profil de Zone" at bounding box center [297, 87] width 24 height 5
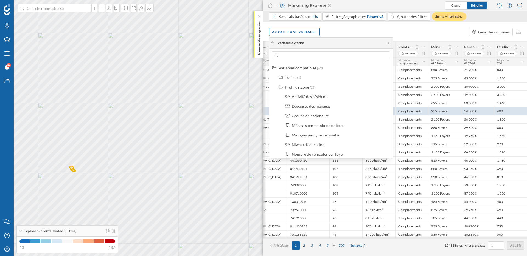
click at [299, 92] on li "Profil de Zone (22) Activité des résidents Dépenses des ménages Groupe de natio…" at bounding box center [334, 193] width 117 height 220
click at [300, 87] on div "Profil de Zone" at bounding box center [297, 87] width 24 height 5
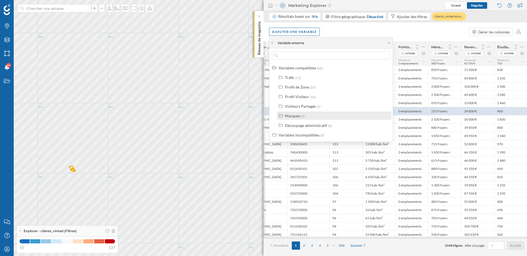
click at [300, 117] on label "Marques (2)" at bounding box center [294, 116] width 19 height 6
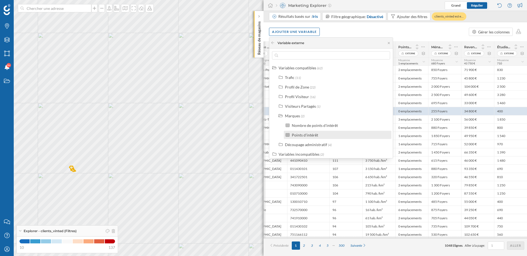
click at [306, 136] on div "Points d'intérêt" at bounding box center [305, 135] width 26 height 5
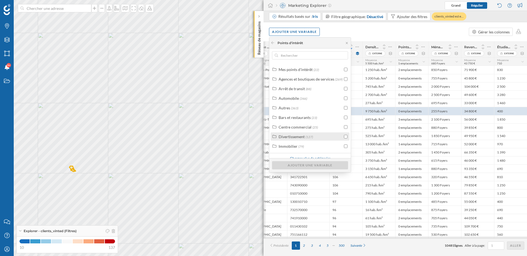
scroll to position [14, 0]
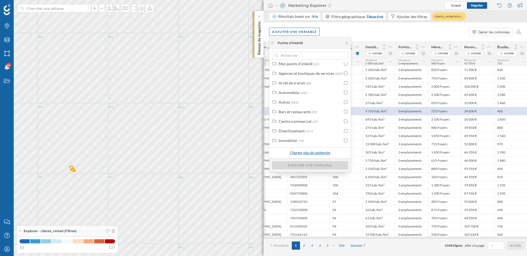
click at [307, 153] on div "Charger plus de catégories" at bounding box center [309, 153] width 47 height 8
click at [302, 141] on span "(661)" at bounding box center [301, 142] width 7 height 4
click at [322, 143] on div "Vêtements (545)" at bounding box center [314, 142] width 58 height 6
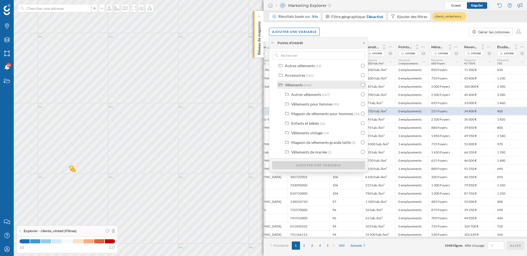
scroll to position [184, 0]
click at [363, 124] on input "checkbox" at bounding box center [363, 124] width 4 height 4
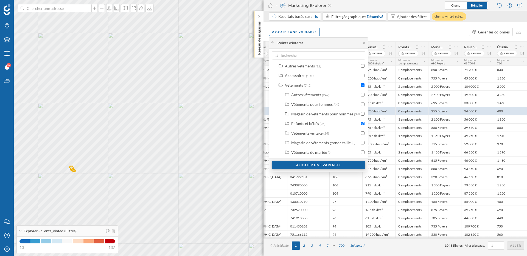
click at [341, 165] on div "Ajouter une variable" at bounding box center [318, 165] width 93 height 8
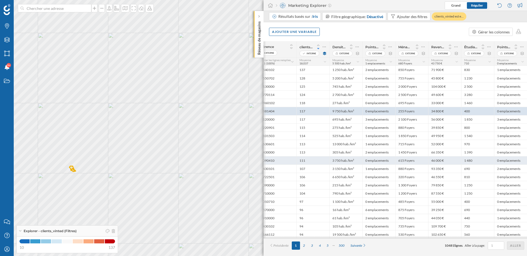
scroll to position [0, 0]
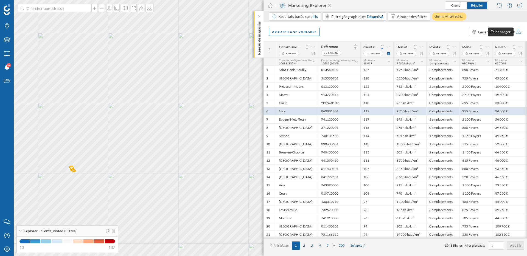
click at [519, 34] on icon at bounding box center [518, 31] width 5 height 5
click at [349, 30] on div "Ajouter une variable Gérer les colonnes" at bounding box center [394, 31] width 263 height 19
click at [301, 30] on div "Ajouter une variable" at bounding box center [294, 31] width 51 height 8
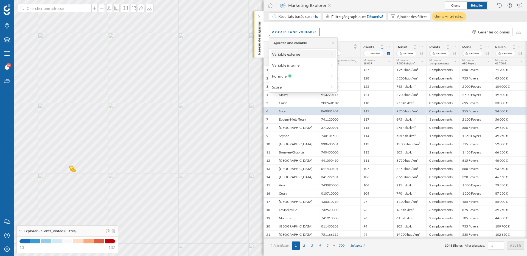
click at [302, 53] on div "Variable externe" at bounding box center [299, 54] width 55 height 6
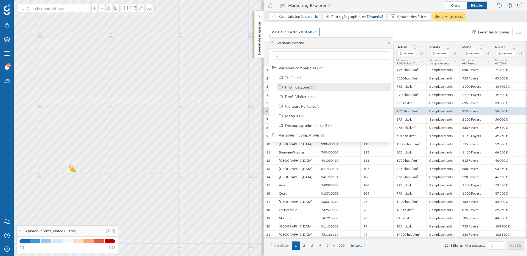
click at [307, 88] on div "Profil de Zone" at bounding box center [297, 87] width 24 height 5
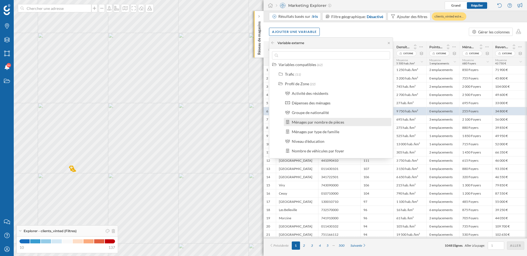
scroll to position [4, 0]
click at [313, 139] on div "Niveau d'éducation" at bounding box center [308, 141] width 33 height 5
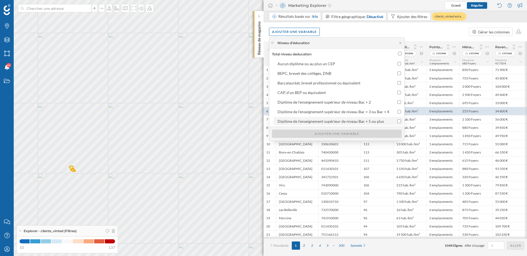
click at [399, 122] on input "Diplôme de l'enseignement supérieur de niveau Bac + 5 ou plus" at bounding box center [399, 122] width 4 height 4
checkbox input "true"
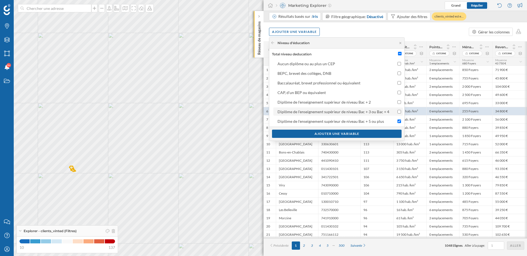
click at [399, 113] on input "Diplôme de l'enseignement supérieur de niveau Bac + 3 ou Bac + 4" at bounding box center [399, 112] width 4 height 4
checkbox input "true"
click at [385, 133] on div "Ajouter une variable" at bounding box center [337, 134] width 130 height 8
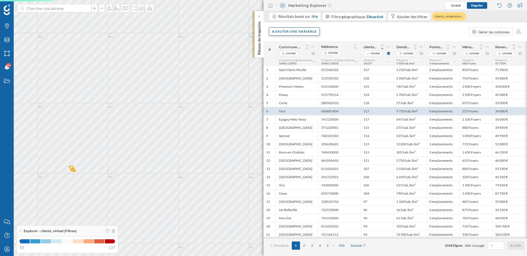
click at [310, 33] on div "Ajouter une variable" at bounding box center [294, 31] width 51 height 8
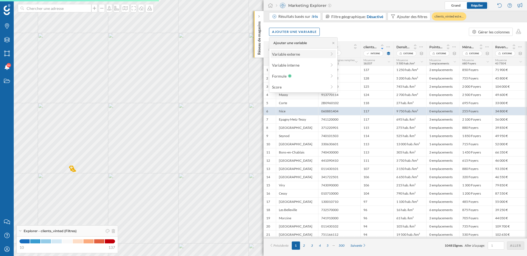
click at [306, 54] on div "Variable externe" at bounding box center [299, 54] width 55 height 6
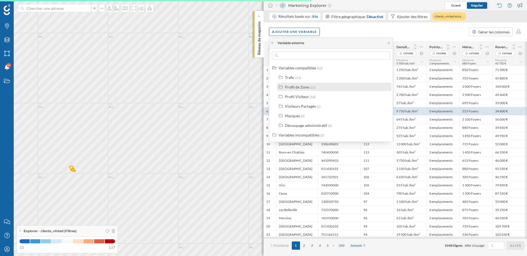
click at [315, 88] on div "Profil de Zone (22)" at bounding box center [336, 87] width 103 height 6
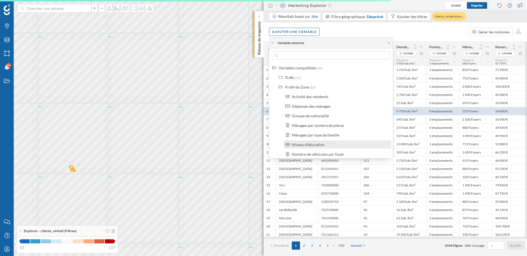
click at [344, 148] on div "Niveau d'éducation" at bounding box center [338, 145] width 108 height 8
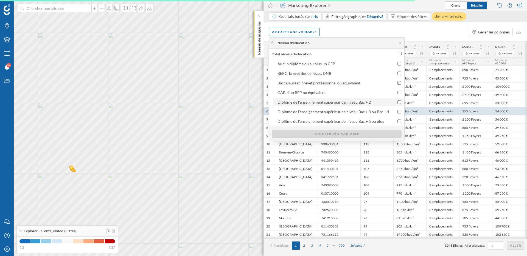
click at [398, 102] on input "Diplôme de l'enseignement supérieur de niveau Bac + 2" at bounding box center [399, 102] width 4 height 4
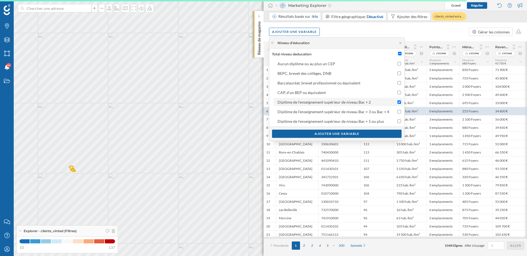
click at [397, 102] on input "Diplôme de l'enseignement supérieur de niveau Bac + 2" at bounding box center [399, 102] width 4 height 4
checkbox input "false"
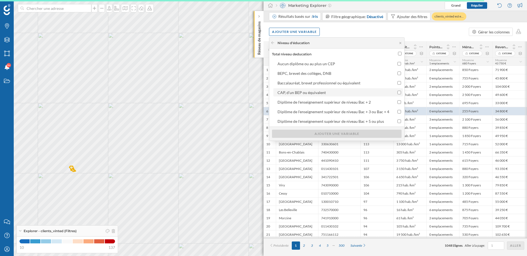
click at [397, 93] on input "CAP, d'un BEP ou équivalent" at bounding box center [399, 93] width 4 height 4
checkbox input "true"
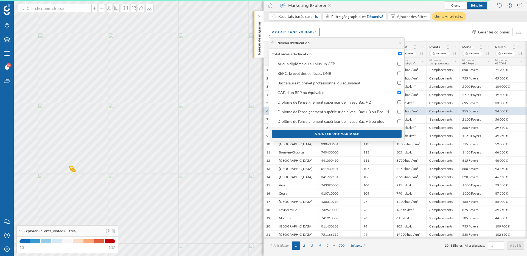
click at [397, 87] on div "Aucun diplôme ou au plus un CEP BEPC, brevet des collèges, DNB Baccalauréat, br…" at bounding box center [338, 93] width 132 height 66
click at [397, 82] on input "Baccalauréat, brevet professionnel ou équivalent" at bounding box center [399, 83] width 4 height 4
checkbox input "true"
click at [397, 74] on input "BEPC, brevet des collèges, DNB" at bounding box center [399, 74] width 4 height 4
checkbox input "true"
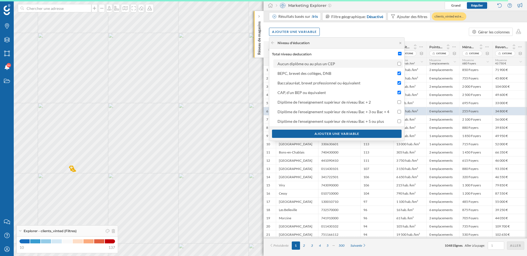
click at [397, 64] on input "Aucun diplôme ou au plus un CEP" at bounding box center [399, 64] width 4 height 4
checkbox input "true"
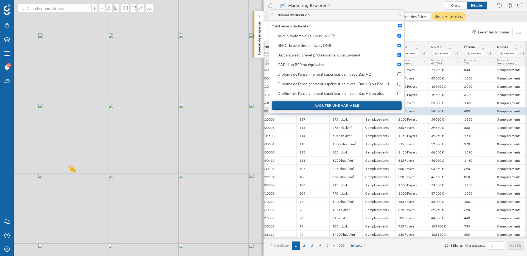
scroll to position [0, 0]
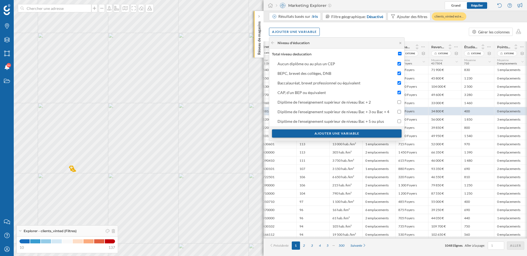
click at [365, 134] on div "Ajouter une variable" at bounding box center [337, 134] width 130 height 8
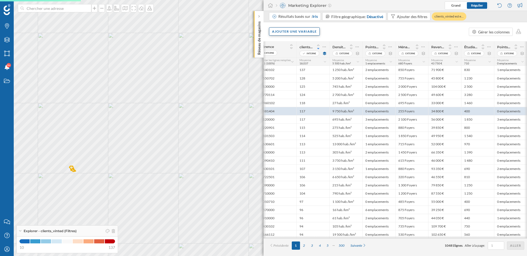
click at [305, 33] on div "Ajouter une variable" at bounding box center [294, 31] width 51 height 8
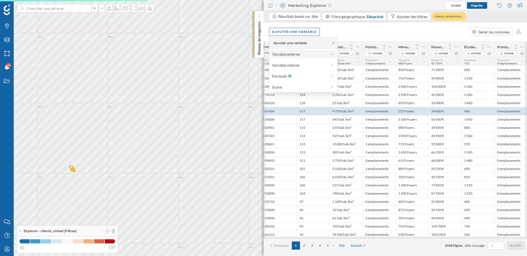
click at [302, 55] on div "Variable externe" at bounding box center [299, 54] width 55 height 6
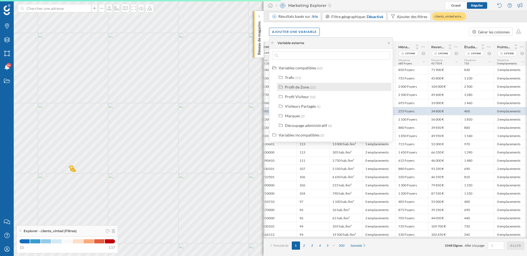
click at [307, 86] on div "Profil de Zone" at bounding box center [297, 87] width 24 height 5
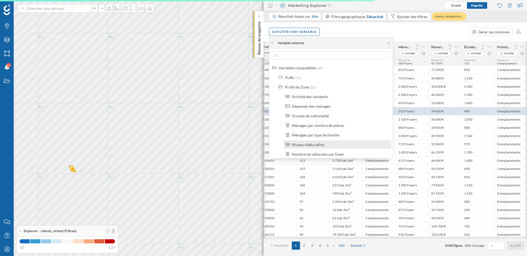
click at [324, 146] on div "Niveau d'éducation" at bounding box center [340, 145] width 96 height 6
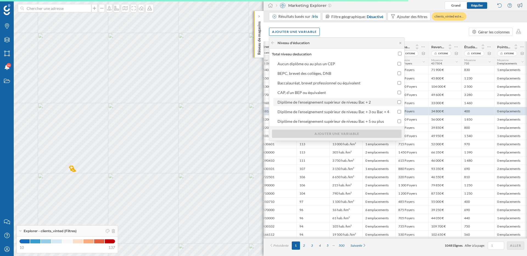
click at [397, 100] on input "Diplôme de l'enseignement supérieur de niveau Bac + 2" at bounding box center [399, 102] width 4 height 4
checkbox input "true"
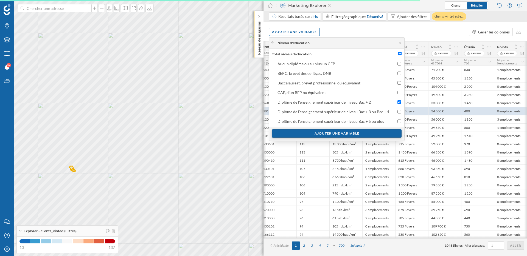
click at [369, 135] on div "Ajouter une variable" at bounding box center [337, 134] width 130 height 8
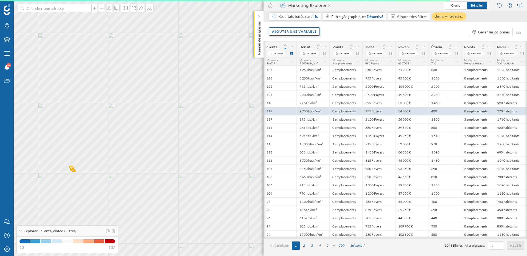
click at [303, 32] on div "Ajouter une variable" at bounding box center [294, 31] width 51 height 8
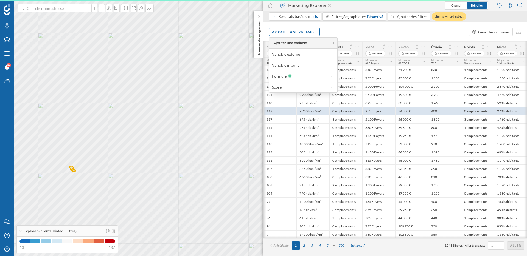
click at [365, 33] on div "Ajouter une variable Gérer les colonnes" at bounding box center [394, 31] width 263 height 19
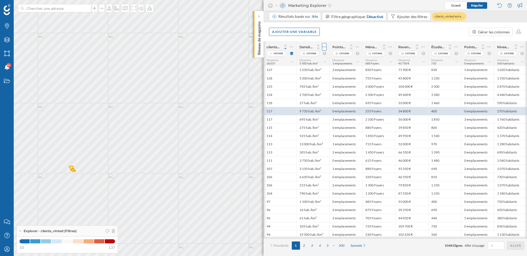
click at [326, 46] on div at bounding box center [324, 47] width 5 height 8
click at [307, 69] on div "Retirer la colonne" at bounding box center [299, 69] width 48 height 6
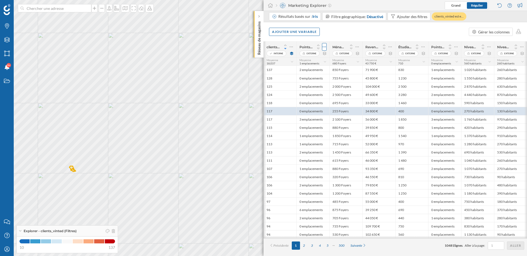
click at [324, 47] on icon at bounding box center [324, 47] width 3 height 1
click at [310, 68] on div "Retirer la colonne" at bounding box center [299, 69] width 48 height 6
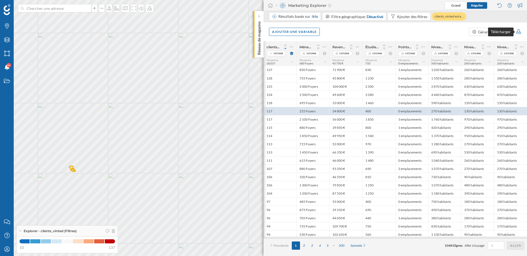
click at [518, 32] on icon at bounding box center [518, 31] width 6 height 5
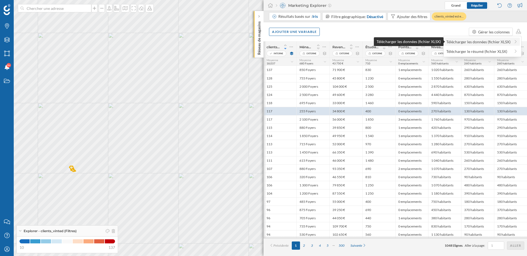
click at [502, 42] on div "Télécharger les données (fichier XLSX)" at bounding box center [478, 42] width 64 height 6
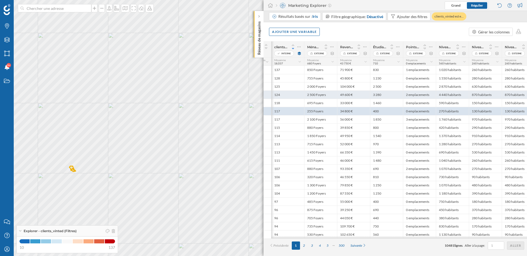
scroll to position [0, 97]
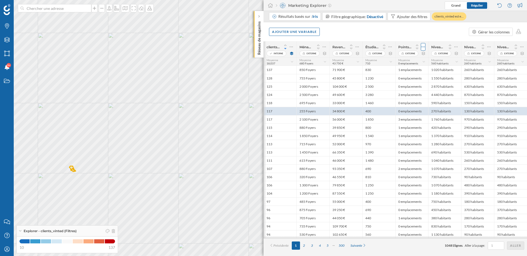
click at [423, 47] on icon at bounding box center [423, 47] width 3 height 1
click at [398, 70] on div "Retirer la colonne" at bounding box center [398, 69] width 48 height 6
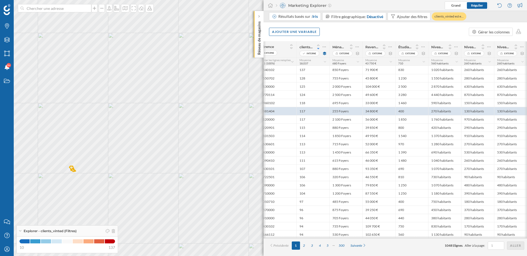
scroll to position [0, 64]
click at [302, 32] on div "Ajouter une variable" at bounding box center [294, 31] width 51 height 8
click at [296, 66] on div "Variable interne" at bounding box center [299, 65] width 55 height 6
click at [274, 44] on div at bounding box center [273, 43] width 4 height 5
click at [272, 44] on icon at bounding box center [272, 42] width 3 height 3
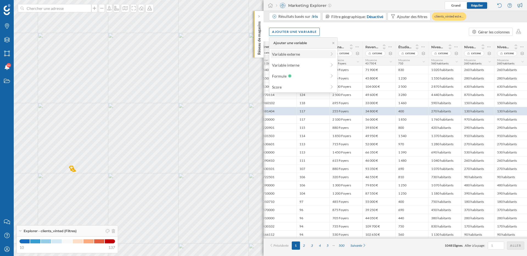
click at [288, 55] on div "Variable externe" at bounding box center [299, 54] width 55 height 6
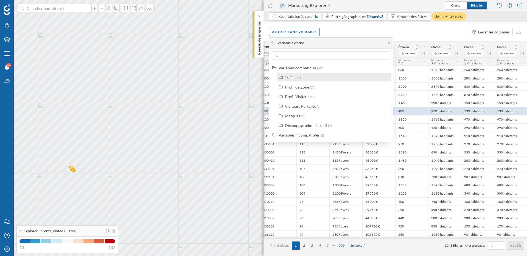
click at [296, 78] on span "(11)" at bounding box center [297, 78] width 5 height 4
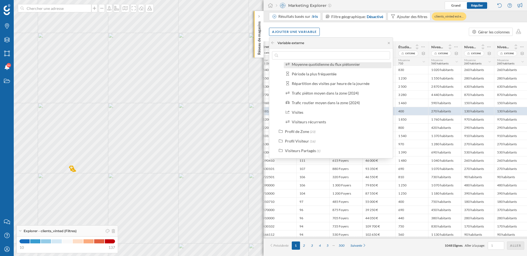
scroll to position [0, 0]
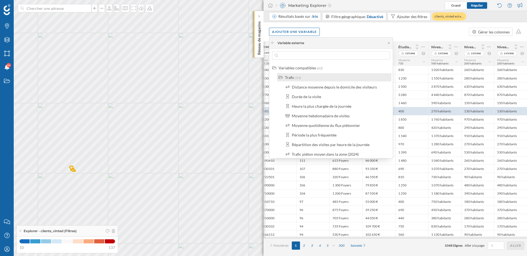
click at [284, 78] on div "Trafic (11)" at bounding box center [333, 78] width 110 height 6
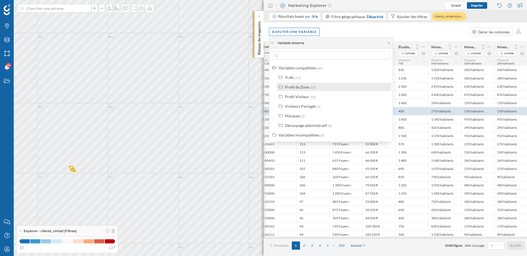
click at [300, 90] on div "Profil de Zone (23)" at bounding box center [334, 87] width 114 height 8
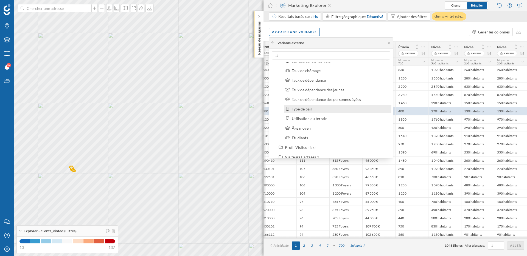
scroll to position [171, 0]
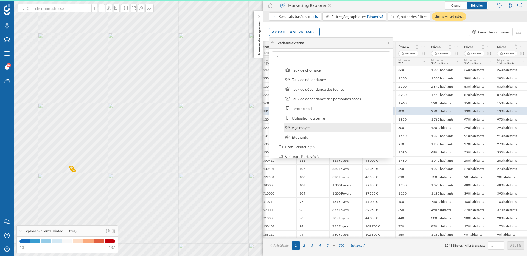
click at [306, 129] on div "Âge moyen" at bounding box center [301, 127] width 19 height 5
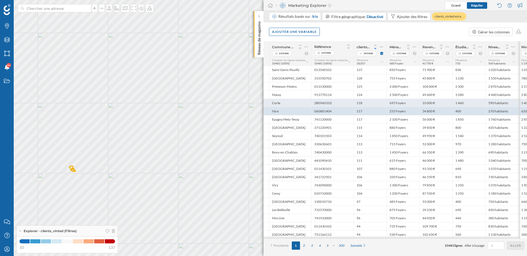
scroll to position [0, 0]
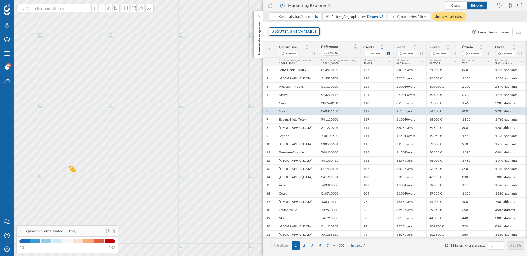
click at [300, 32] on div "Ajouter une variable" at bounding box center [294, 31] width 51 height 8
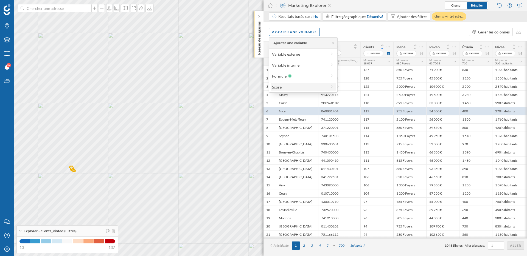
drag, startPoint x: 285, startPoint y: 94, endPoint x: 287, endPoint y: 86, distance: 8.1
click at [287, 86] on body "Marques Filtres Zones Notifications 9+ Travail Nous contacter Centre d'aide Mon…" at bounding box center [263, 128] width 527 height 256
click at [352, 35] on div "Ajouter une variable Gérer les colonnes" at bounding box center [394, 31] width 263 height 19
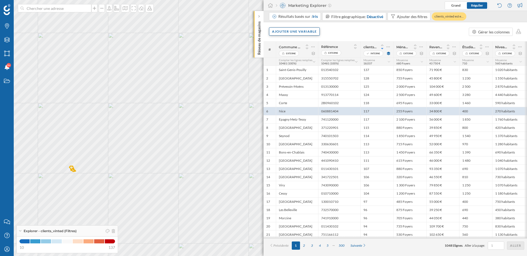
click at [308, 34] on div "Ajouter une variable" at bounding box center [294, 31] width 51 height 8
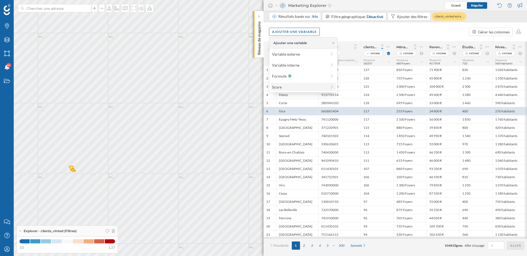
click at [299, 86] on div "Score" at bounding box center [299, 87] width 55 height 6
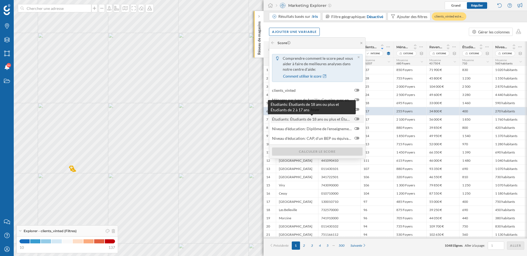
scroll to position [12, 0]
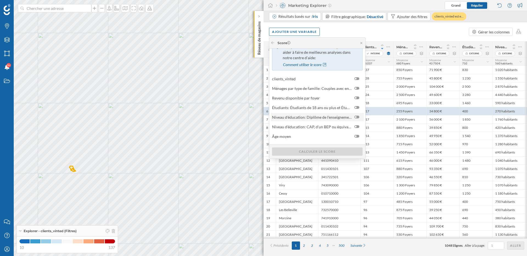
click at [357, 117] on div at bounding box center [356, 117] width 5 height 3
click at [0, 0] on input "checkbox" at bounding box center [0, 0] width 0 height 0
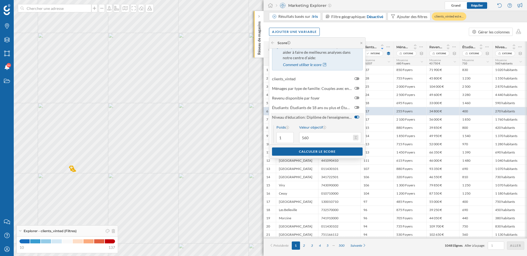
click at [356, 137] on button "Valeur objectif 560" at bounding box center [355, 137] width 5 height 5
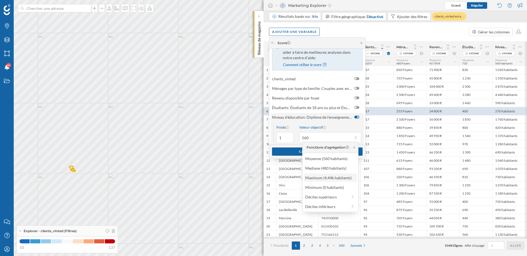
click at [332, 178] on div "Maximum (4,44k habitants)" at bounding box center [330, 178] width 50 height 6
type input "4 440"
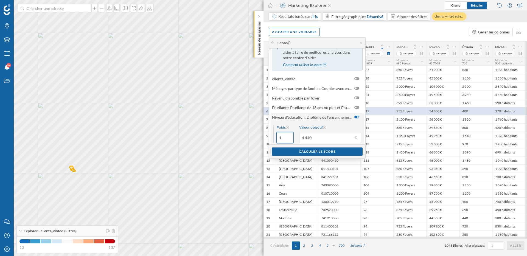
click at [285, 137] on input "1" at bounding box center [284, 137] width 17 height 11
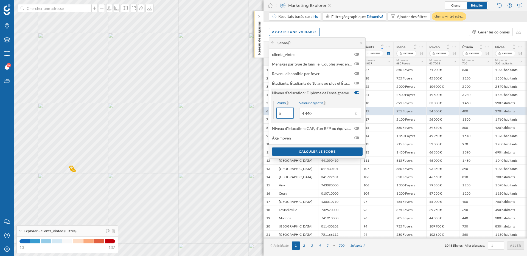
scroll to position [38, 0]
type input "5"
click at [355, 82] on div at bounding box center [356, 82] width 2 height 2
click at [0, 0] on input "checkbox" at bounding box center [0, 0] width 0 height 0
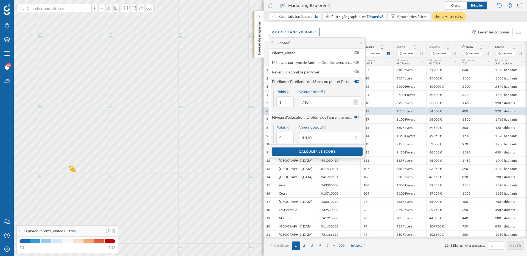
click at [356, 102] on button "Valeur objectif 710" at bounding box center [355, 101] width 5 height 5
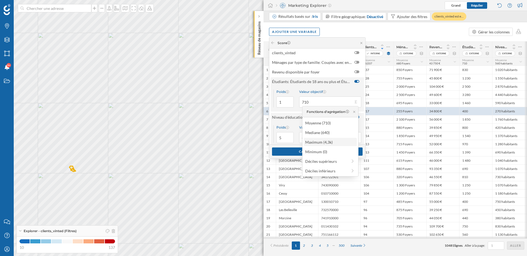
click at [322, 144] on div "Maximum (4,3k)" at bounding box center [330, 142] width 50 height 6
type input "4 300"
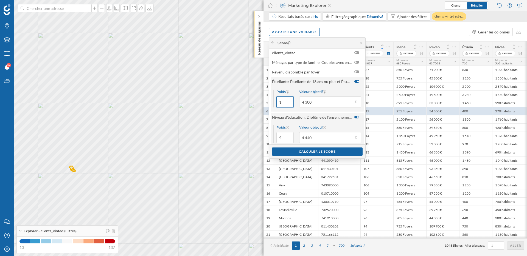
drag, startPoint x: 284, startPoint y: 104, endPoint x: 278, endPoint y: 104, distance: 5.5
click at [278, 104] on input "1" at bounding box center [284, 102] width 17 height 11
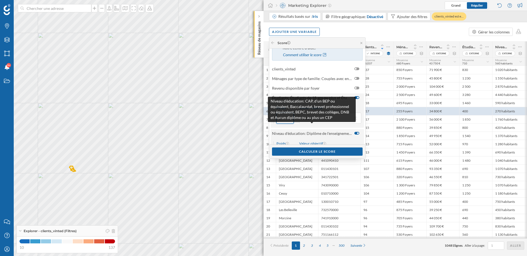
scroll to position [0, 0]
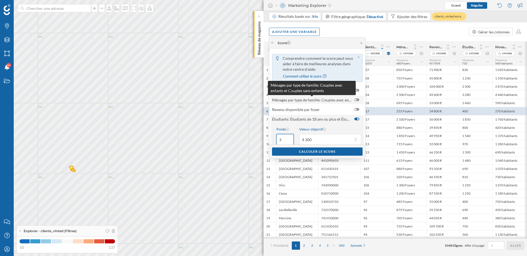
type input "3"
click at [324, 100] on span "Ménages par type de famille: Couples avec enfants et Couples sans enfants" at bounding box center [312, 100] width 80 height 6
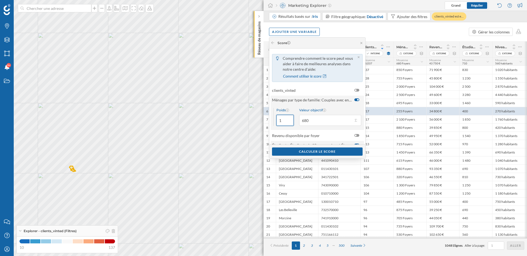
drag, startPoint x: 283, startPoint y: 120, endPoint x: 274, endPoint y: 120, distance: 8.8
click at [274, 120] on div "Poids 1" at bounding box center [283, 117] width 20 height 18
type input "3"
click at [358, 120] on button "Valeur objectif 680" at bounding box center [355, 120] width 5 height 5
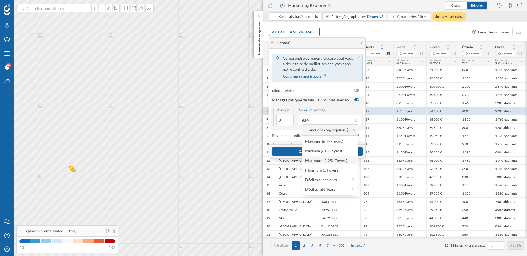
click at [335, 159] on div "Maximum (2,95k Foyers)" at bounding box center [330, 161] width 50 height 6
type input "2 950"
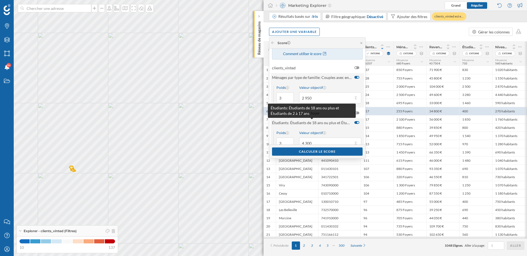
scroll to position [18, 0]
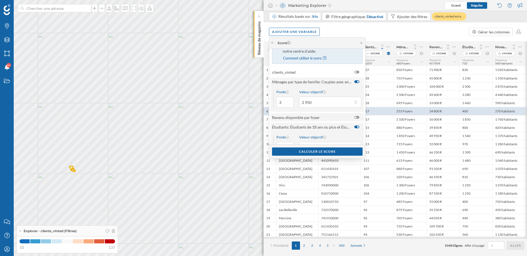
click at [332, 115] on span "Revenu disponible par foyer" at bounding box center [312, 118] width 80 height 6
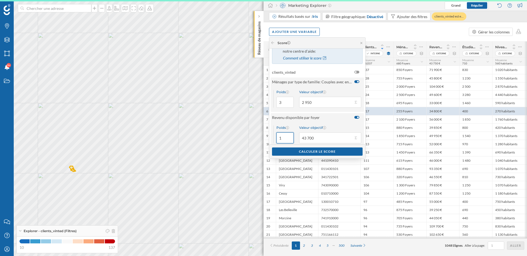
drag, startPoint x: 284, startPoint y: 137, endPoint x: 278, endPoint y: 137, distance: 5.2
click at [278, 137] on input "1" at bounding box center [284, 138] width 17 height 11
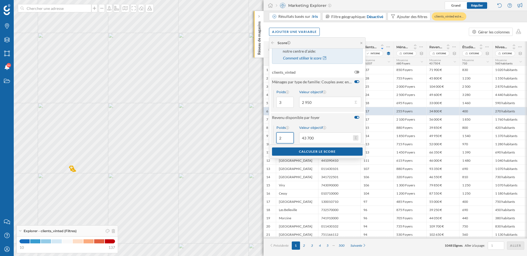
type input "2"
click at [357, 140] on button "Valeur objectif 43 700" at bounding box center [355, 137] width 5 height 5
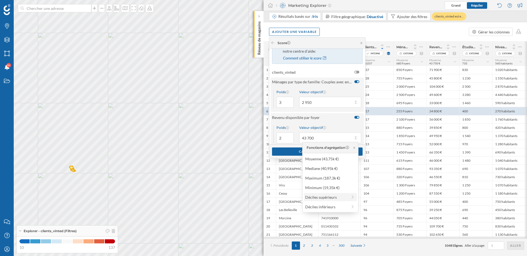
click at [336, 197] on div "Déciles supérieurs" at bounding box center [326, 198] width 42 height 6
click at [333, 159] on div "10% supérieur (58,1k €)" at bounding box center [328, 159] width 54 height 6
type input "58 100"
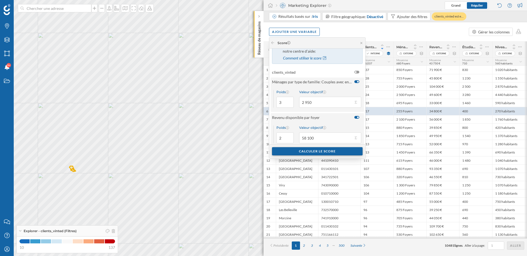
click at [320, 151] on div "Calculer le score" at bounding box center [317, 151] width 91 height 8
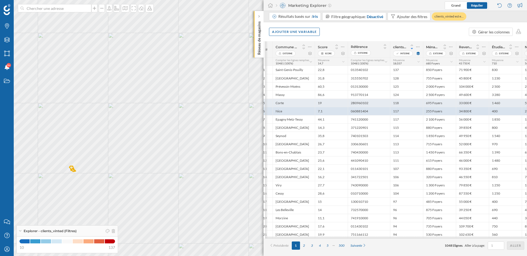
scroll to position [0, 0]
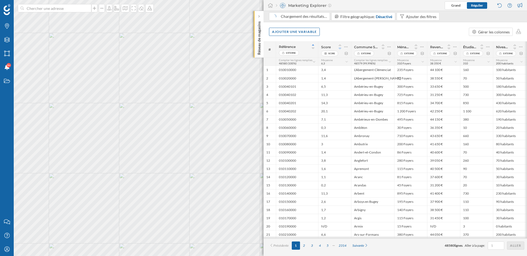
click at [339, 48] on icon at bounding box center [340, 48] width 2 height 1
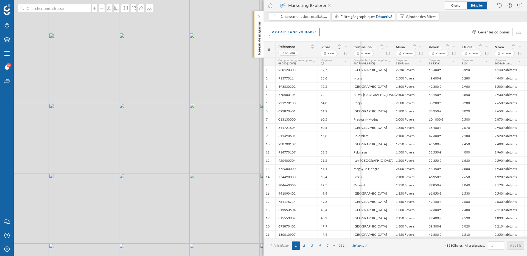
scroll to position [0, 97]
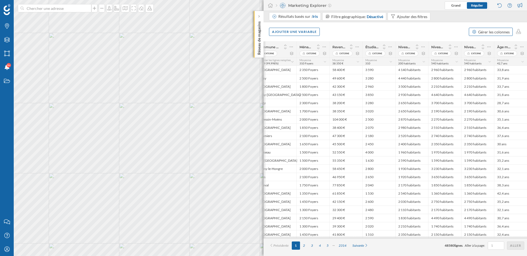
click at [486, 34] on div "Gérer les colonnes" at bounding box center [494, 32] width 32 height 6
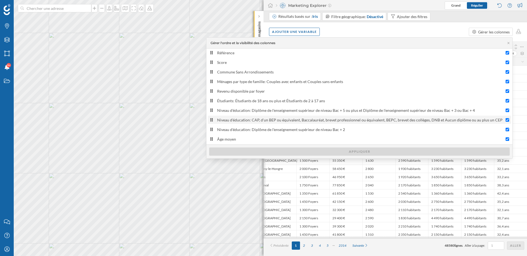
scroll to position [0, 0]
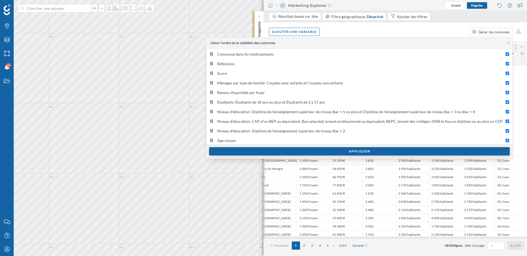
click at [282, 153] on div "Appliquer" at bounding box center [359, 151] width 301 height 8
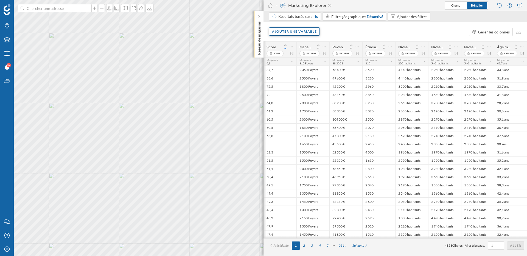
click at [284, 30] on div "Ajouter une variable" at bounding box center [294, 31] width 51 height 8
click at [288, 65] on div "Variable interne" at bounding box center [299, 65] width 55 height 6
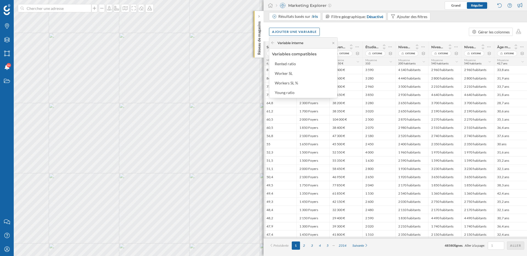
click at [353, 37] on div "Ajouter une variable Gérer les colonnes" at bounding box center [394, 31] width 263 height 19
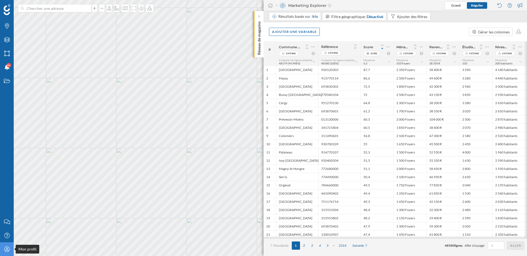
click at [5, 251] on icon at bounding box center [6, 249] width 5 height 5
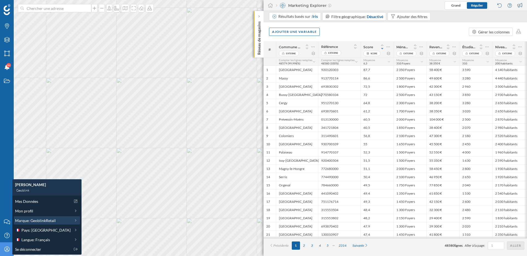
click at [31, 223] on span "Marque: GeoblinkRetail" at bounding box center [35, 221] width 41 height 6
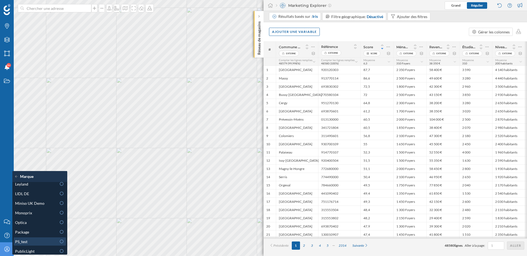
scroll to position [231, 0]
click at [34, 234] on div "Package" at bounding box center [35, 235] width 41 height 6
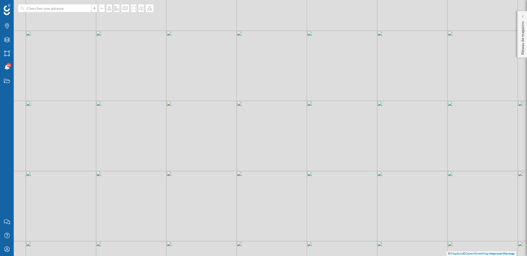
drag, startPoint x: 279, startPoint y: 99, endPoint x: 314, endPoint y: 167, distance: 76.0
click at [314, 166] on div "© Mapbox © OpenStreetMap Improve this map" at bounding box center [263, 128] width 527 height 256
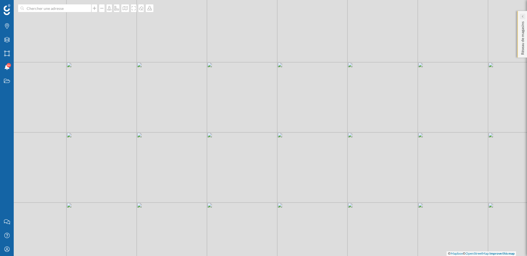
click at [523, 16] on icon at bounding box center [522, 16] width 2 height 3
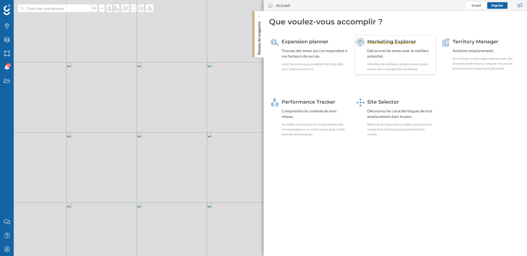
click at [380, 46] on div "Marketing Explorer Découvrez les zones avec le meilleur potentiel. Identifiez l…" at bounding box center [400, 54] width 67 height 33
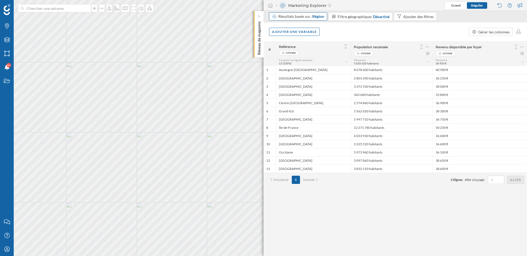
click at [322, 16] on span "Région" at bounding box center [318, 16] width 12 height 5
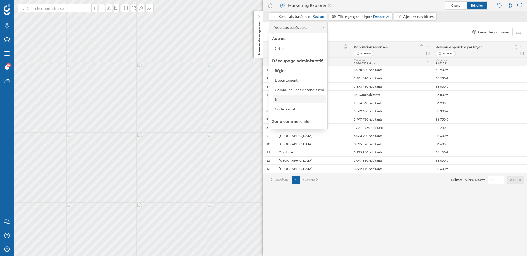
click at [301, 101] on div "Iris" at bounding box center [299, 100] width 49 height 6
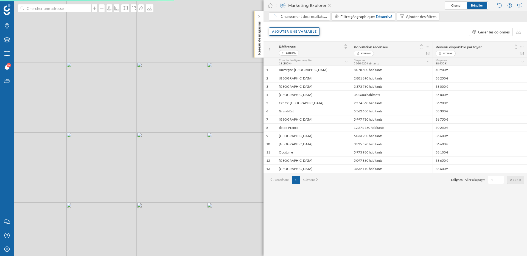
click at [289, 29] on div "Ajouter une variable" at bounding box center [294, 31] width 51 height 8
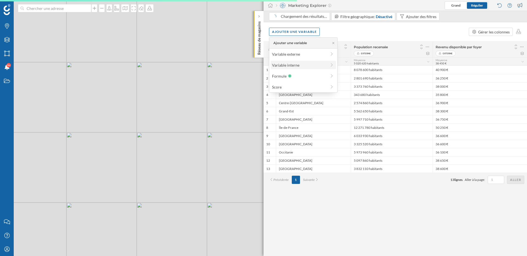
click at [293, 66] on div "Variable interne" at bounding box center [299, 65] width 55 height 6
click at [293, 66] on div "clients_vinted" at bounding box center [304, 64] width 59 height 6
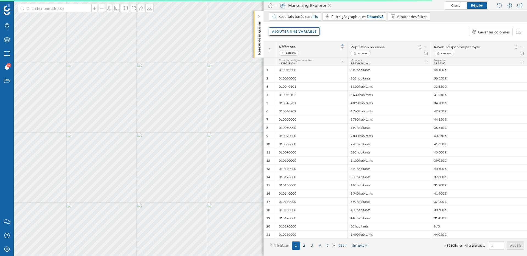
click at [312, 32] on div "Ajouter une variable" at bounding box center [294, 31] width 51 height 8
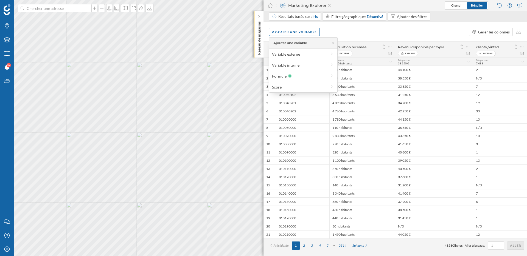
click at [341, 31] on div "Ajouter une variable Gérer les colonnes" at bounding box center [394, 31] width 263 height 19
click at [390, 47] on icon at bounding box center [389, 47] width 3 height 1
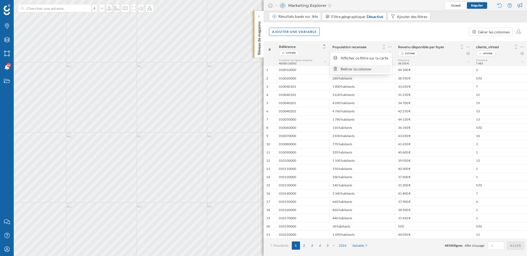
click at [375, 67] on div "Retirer la colonne" at bounding box center [365, 69] width 48 height 6
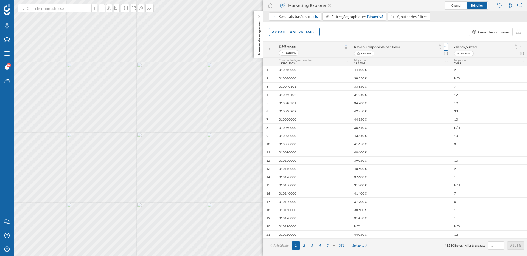
click at [446, 46] on icon at bounding box center [446, 46] width 4 height 5
click at [420, 69] on div "Retirer la colonne" at bounding box center [421, 69] width 48 height 6
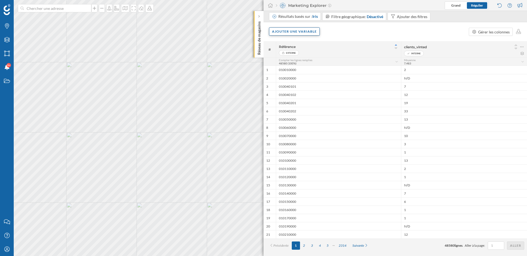
click at [306, 35] on div "Ajouter une variable" at bounding box center [294, 31] width 51 height 8
click at [302, 54] on div "Variable externe" at bounding box center [299, 54] width 55 height 6
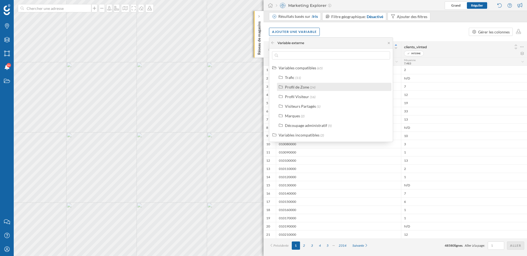
click at [296, 89] on div "Profil de Zone" at bounding box center [297, 87] width 24 height 5
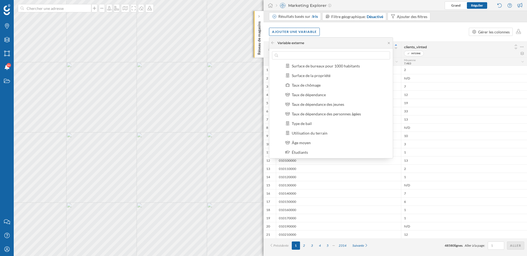
scroll to position [166, 0]
click at [306, 153] on div "Étudiants" at bounding box center [300, 152] width 16 height 5
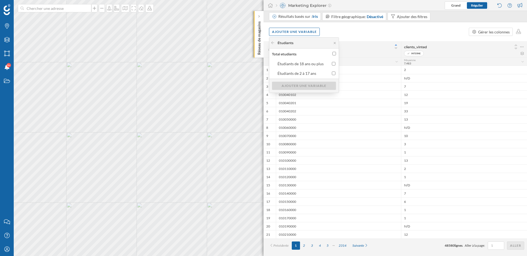
click at [333, 55] on input "Total etudiants" at bounding box center [334, 54] width 4 height 4
checkbox input "true"
click at [318, 87] on div "Ajouter une variable" at bounding box center [304, 86] width 64 height 8
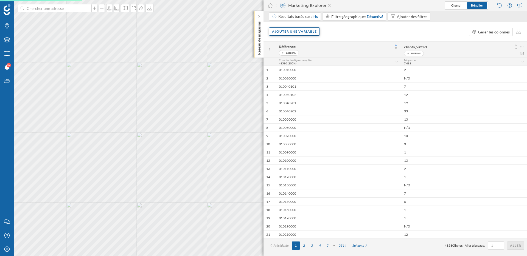
click at [302, 33] on div "Ajouter une variable" at bounding box center [294, 31] width 51 height 8
click at [296, 56] on div "Variable externe" at bounding box center [299, 54] width 55 height 6
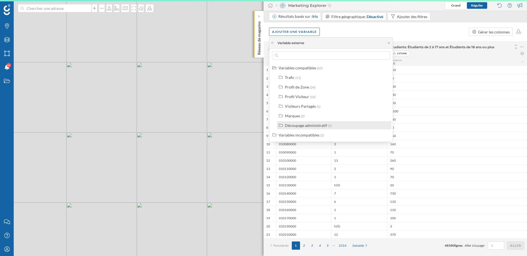
scroll to position [0, 0]
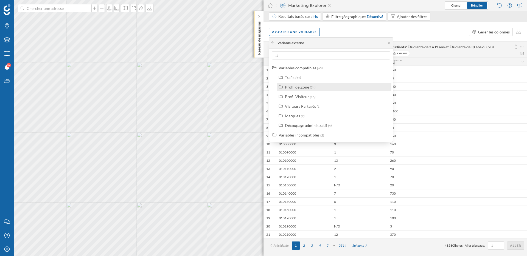
click at [300, 88] on div "Profil de Zone" at bounding box center [297, 87] width 24 height 5
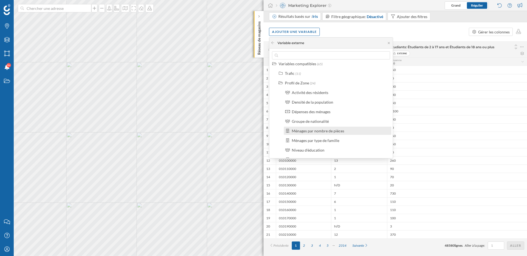
scroll to position [4, 0]
click at [323, 142] on div "Ménages par type de famille" at bounding box center [315, 140] width 47 height 5
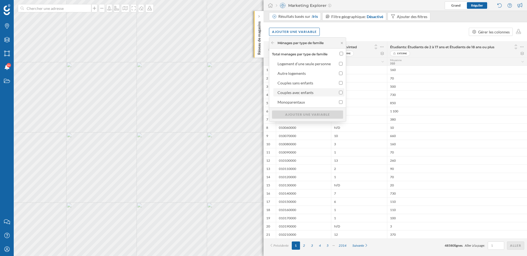
click at [340, 92] on input "Couples avec enfants" at bounding box center [341, 93] width 4 height 4
checkbox input "true"
click at [340, 84] on input "Couples sans enfants" at bounding box center [341, 83] width 4 height 4
checkbox input "true"
click at [340, 103] on input "Monoparentaux" at bounding box center [341, 102] width 4 height 4
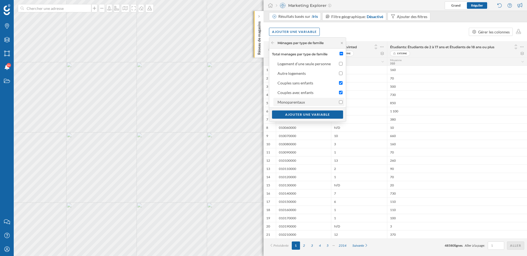
checkbox input "true"
click at [341, 93] on input "Couples avec enfants" at bounding box center [341, 93] width 4 height 4
checkbox input "false"
click at [341, 82] on input "Couples sans enfants" at bounding box center [341, 83] width 4 height 4
checkbox input "false"
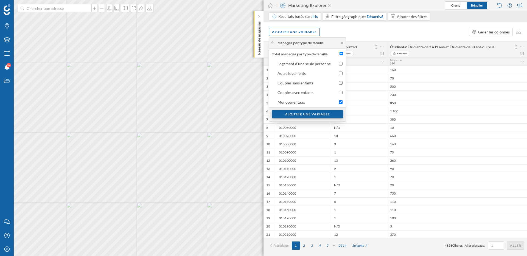
click at [314, 117] on div "Ajouter une variable" at bounding box center [307, 114] width 71 height 8
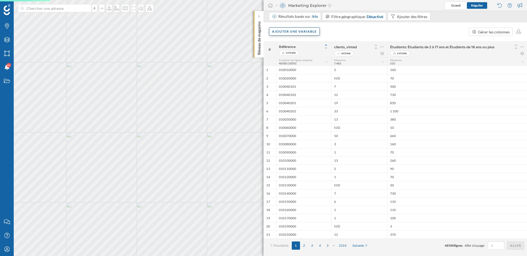
click at [285, 32] on div "Ajouter une variable" at bounding box center [294, 31] width 51 height 8
click at [289, 52] on div "Variable externe" at bounding box center [299, 54] width 55 height 6
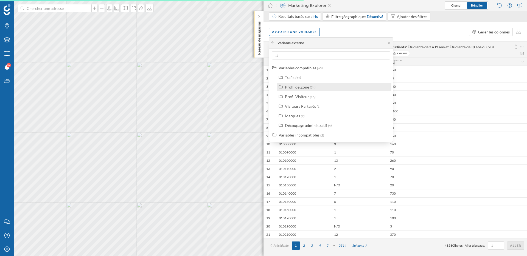
click at [298, 87] on div "Profil de Zone" at bounding box center [297, 87] width 24 height 5
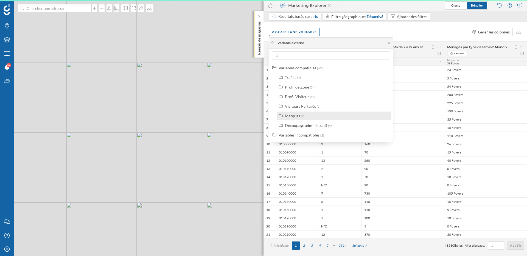
scroll to position [0, 0]
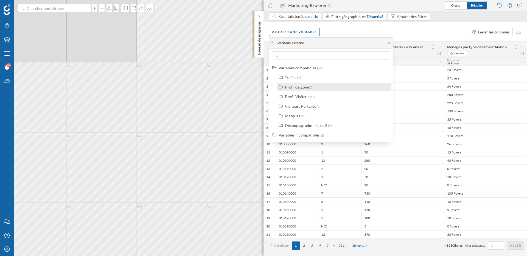
click at [299, 90] on div "Profil de Zone (24)" at bounding box center [334, 87] width 114 height 8
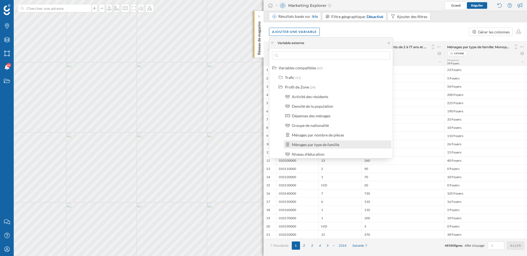
click at [313, 144] on div "Ménages par type de famille" at bounding box center [315, 144] width 47 height 5
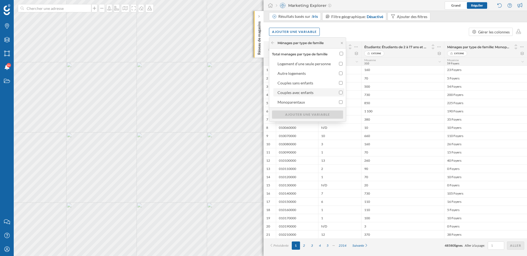
click at [313, 93] on div "Couples avec enfants" at bounding box center [303, 93] width 53 height 6
click at [339, 93] on input "Couples avec enfants" at bounding box center [341, 93] width 4 height 4
checkbox input "true"
click at [316, 116] on div "Ajouter une variable" at bounding box center [307, 114] width 71 height 8
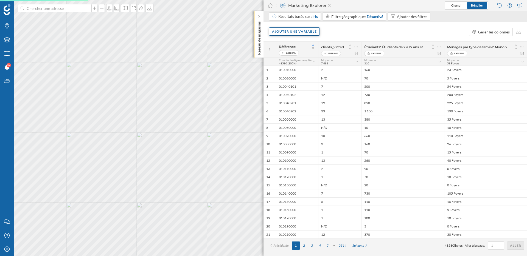
click at [296, 33] on div "Ajouter une variable" at bounding box center [294, 31] width 51 height 8
click at [296, 53] on div "Variable externe" at bounding box center [299, 54] width 55 height 6
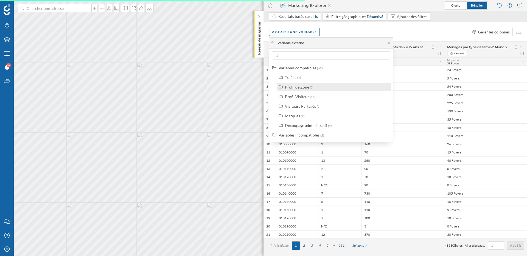
click at [306, 89] on div "Profil de Zone" at bounding box center [297, 87] width 24 height 5
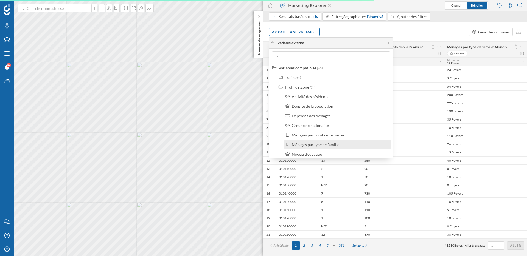
click at [322, 145] on div "Ménages par type de famille" at bounding box center [315, 144] width 47 height 5
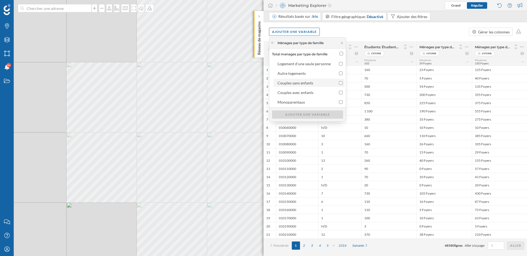
click at [309, 83] on div "Couples sans enfants" at bounding box center [295, 83] width 36 height 5
click at [339, 83] on input "Couples sans enfants" at bounding box center [341, 83] width 4 height 4
checkbox input "true"
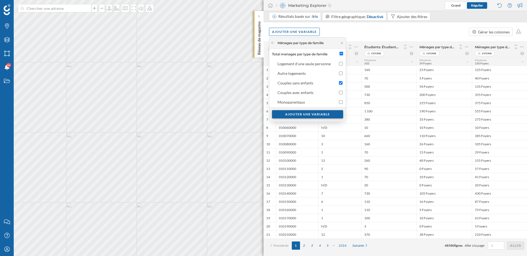
click at [325, 116] on div "Ajouter une variable" at bounding box center [307, 114] width 71 height 8
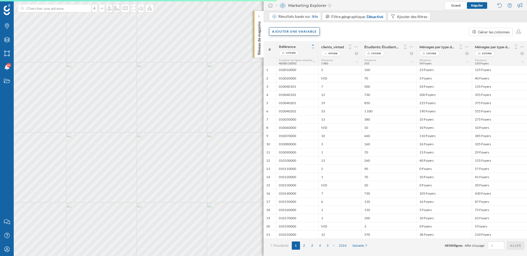
click at [295, 34] on div "Ajouter une variable" at bounding box center [294, 31] width 51 height 8
click at [296, 54] on div "Variable externe" at bounding box center [299, 54] width 55 height 6
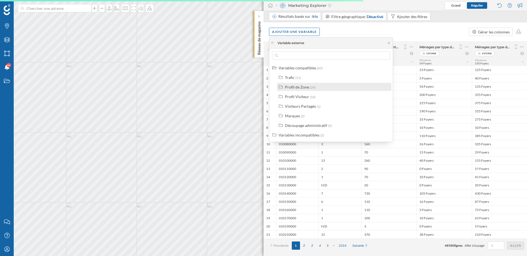
click at [293, 88] on div "Profil de Zone" at bounding box center [297, 87] width 24 height 5
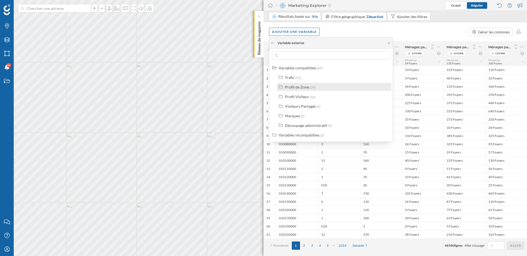
drag, startPoint x: 312, startPoint y: 134, endPoint x: 295, endPoint y: 90, distance: 46.6
click at [295, 90] on div "Variables compatibles (65) Trafic (11) Profil de Zone (24) Profil Visiteur (16)…" at bounding box center [331, 101] width 124 height 75
click at [295, 90] on div "Profil de Zone (24)" at bounding box center [334, 87] width 114 height 8
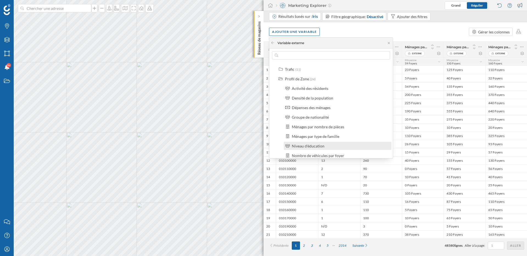
scroll to position [10, 0]
click at [309, 146] on div "Niveau d'éducation" at bounding box center [308, 144] width 33 height 5
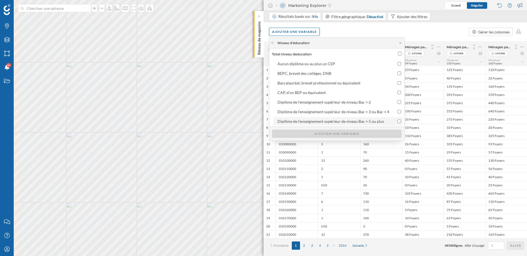
click at [313, 122] on div "Diplôme de l'enseignement supérieur de niveau Bac + 5 ou plus" at bounding box center [330, 121] width 106 height 5
click at [397, 122] on input "Diplôme de l'enseignement supérieur de niveau Bac + 5 ou plus" at bounding box center [399, 122] width 4 height 4
checkbox input "true"
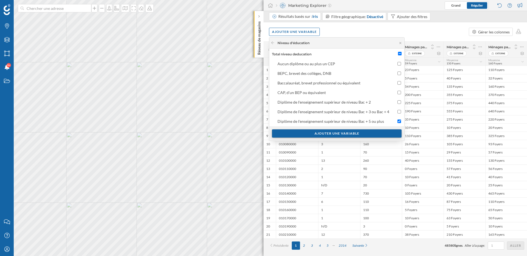
click at [314, 133] on div "Ajouter une variable" at bounding box center [337, 134] width 130 height 8
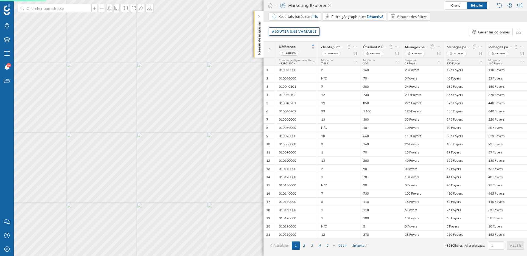
click at [284, 33] on div "Ajouter une variable" at bounding box center [294, 31] width 51 height 8
click at [288, 50] on div "Variable externe" at bounding box center [303, 54] width 65 height 8
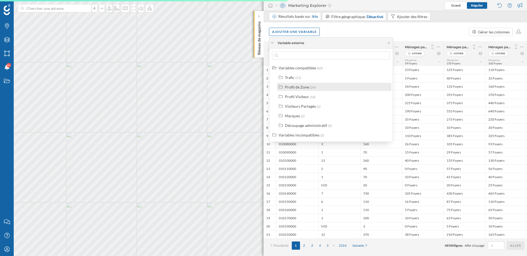
click at [305, 89] on div "Profil de Zone" at bounding box center [297, 87] width 24 height 5
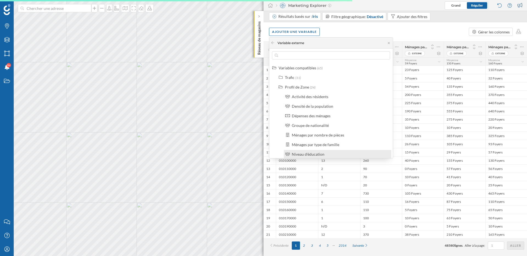
click at [319, 153] on div "Niveau d'éducation" at bounding box center [308, 154] width 33 height 5
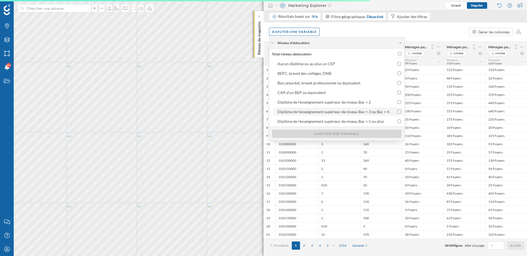
click at [332, 111] on div "Diplôme de l'enseignement supérieur de niveau Bac + 3 ou Bac + 4" at bounding box center [333, 112] width 112 height 5
click at [397, 111] on input "Diplôme de l'enseignement supérieur de niveau Bac + 3 ou Bac + 4" at bounding box center [399, 112] width 4 height 4
checkbox input "true"
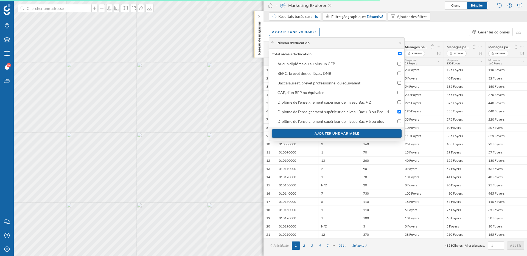
click at [332, 136] on div "Ajouter une variable" at bounding box center [337, 134] width 130 height 8
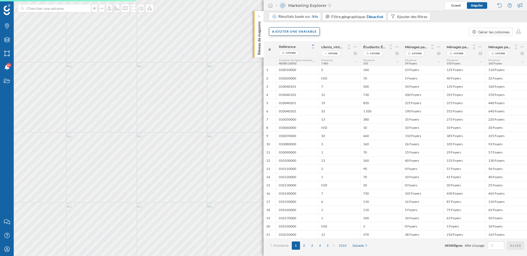
click at [292, 29] on div "Ajouter une variable" at bounding box center [294, 31] width 51 height 8
click at [291, 32] on div "Ajouter une variable" at bounding box center [294, 31] width 51 height 8
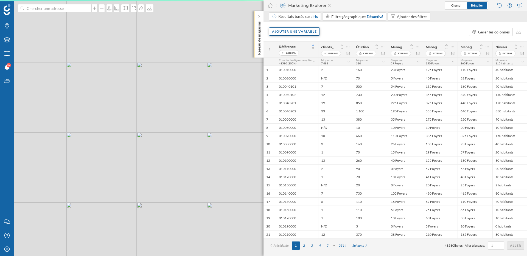
scroll to position [0, 0]
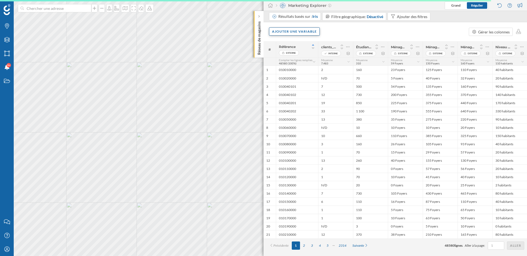
click at [309, 35] on div "Ajouter une variable" at bounding box center [294, 31] width 51 height 8
click at [294, 54] on div "Variable externe" at bounding box center [299, 54] width 55 height 6
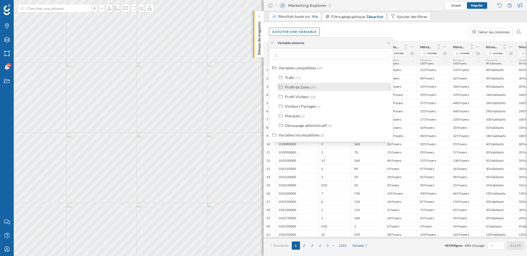
click at [295, 87] on div "Profil de Zone" at bounding box center [297, 87] width 24 height 5
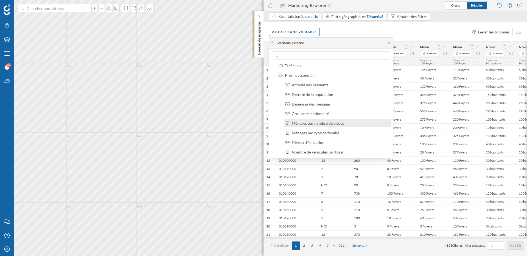
scroll to position [12, 0]
click at [314, 134] on div "Ménages par type de famille" at bounding box center [315, 132] width 47 height 5
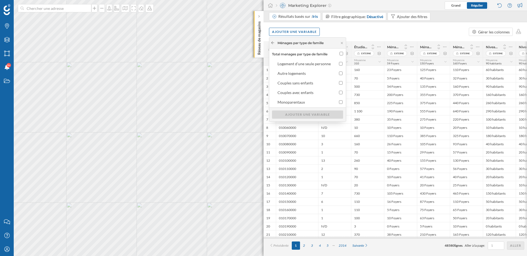
click at [274, 43] on icon at bounding box center [273, 42] width 4 height 3
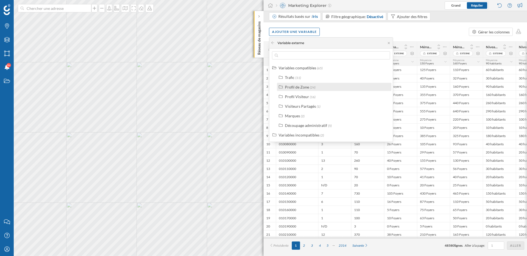
click at [300, 90] on div "Profil de Zone (24)" at bounding box center [334, 87] width 114 height 8
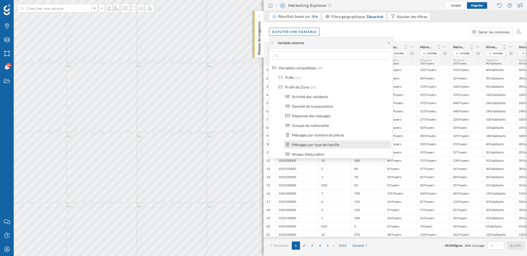
click at [321, 145] on div "Ménages par type de famille" at bounding box center [315, 144] width 47 height 5
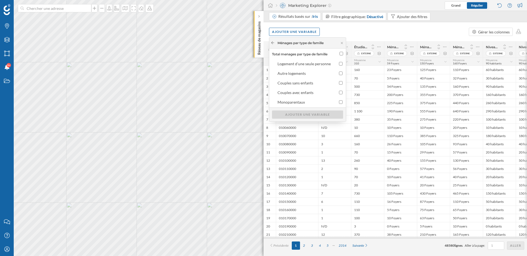
click at [273, 44] on icon at bounding box center [273, 42] width 4 height 3
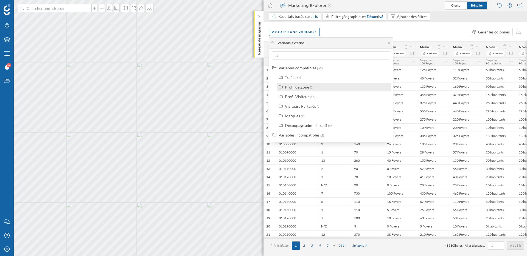
click at [301, 83] on div "Profil de Zone (24)" at bounding box center [334, 87] width 114 height 8
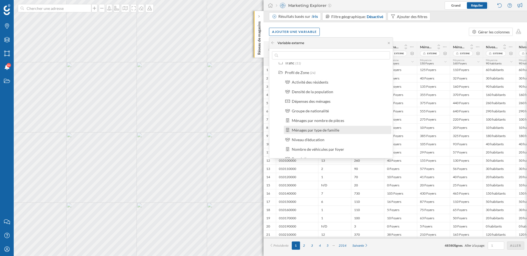
scroll to position [15, 0]
click at [326, 141] on div "Niveau d'éducation" at bounding box center [340, 140] width 96 height 6
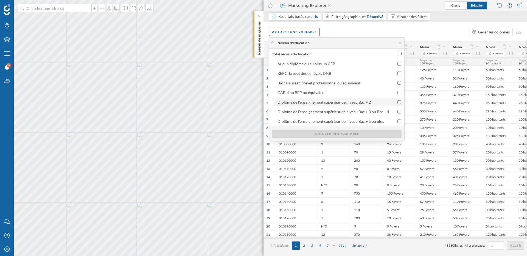
click at [397, 102] on input "Diplôme de l'enseignement supérieur de niveau Bac + 2" at bounding box center [399, 102] width 4 height 4
checkbox input "true"
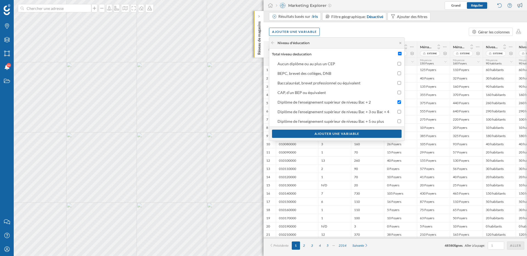
click at [506, 41] on div "Ajouter une variable Gérer les colonnes" at bounding box center [394, 31] width 263 height 19
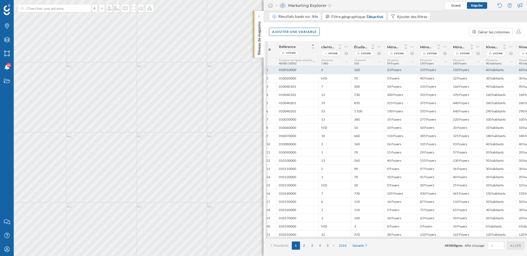
scroll to position [0, 22]
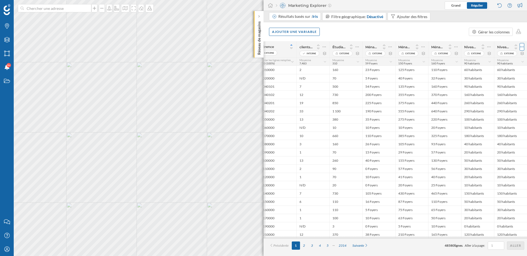
click at [522, 47] on icon at bounding box center [522, 46] width 4 height 5
click at [495, 68] on div "Retirer la colonne" at bounding box center [497, 69] width 48 height 6
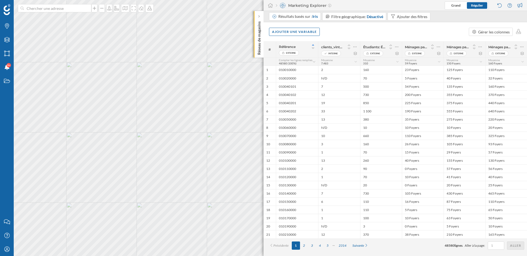
scroll to position [0, 0]
click at [294, 34] on div "Ajouter une variable" at bounding box center [294, 31] width 51 height 8
click at [294, 54] on div "Variable externe" at bounding box center [299, 54] width 55 height 6
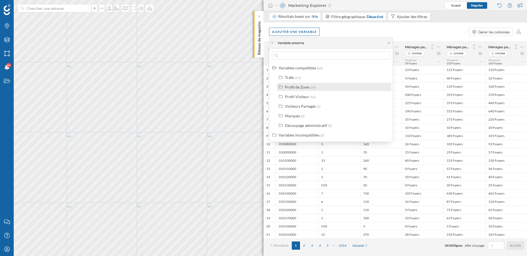
click at [301, 87] on div "Profil de Zone" at bounding box center [297, 87] width 24 height 5
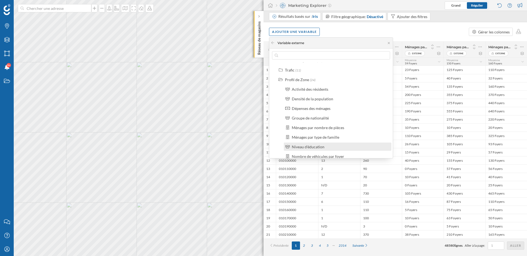
scroll to position [8, 0]
click at [319, 148] on div "Niveau d'éducation" at bounding box center [308, 146] width 33 height 5
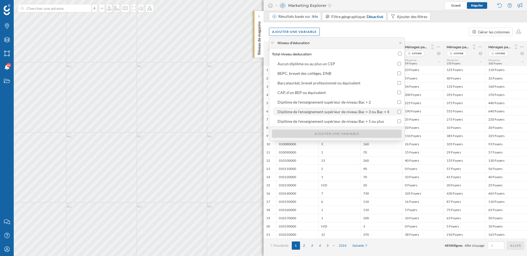
click at [347, 114] on div "Diplôme de l'enseignement supérieur de niveau Bac + 3 ou Bac + 4" at bounding box center [333, 112] width 112 height 5
click at [397, 114] on input "Diplôme de l'enseignement supérieur de niveau Bac + 3 ou Bac + 4" at bounding box center [399, 112] width 4 height 4
checkbox input "true"
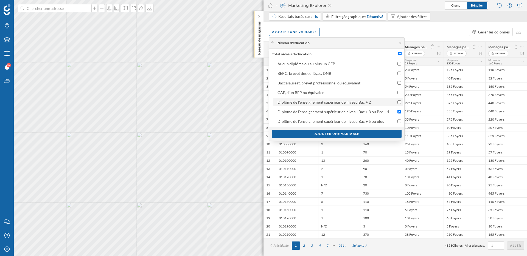
click at [346, 104] on div "Diplôme de l'enseignement supérieur de niveau Bac + 2" at bounding box center [323, 102] width 93 height 5
click at [397, 104] on input "Diplôme de l'enseignement supérieur de niveau Bac + 2" at bounding box center [399, 102] width 4 height 4
checkbox input "true"
click at [345, 133] on div "Ajouter une variable" at bounding box center [337, 134] width 130 height 8
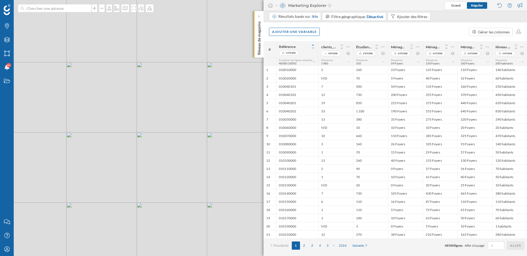
scroll to position [0, 0]
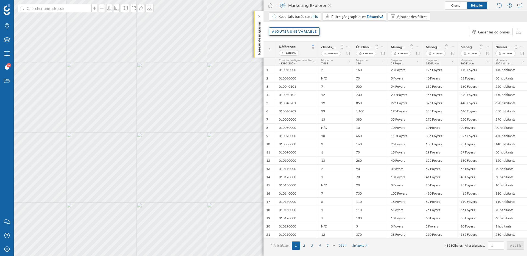
click at [301, 33] on div "Ajouter une variable" at bounding box center [294, 31] width 51 height 8
click at [293, 55] on div "Variable externe" at bounding box center [299, 54] width 55 height 6
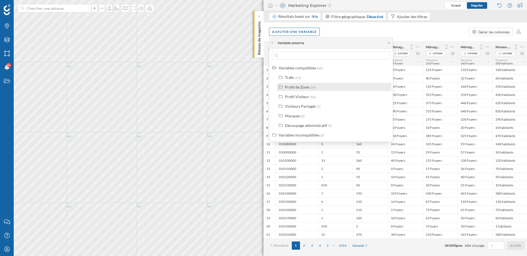
click at [297, 89] on div "Profil de Zone" at bounding box center [297, 87] width 24 height 5
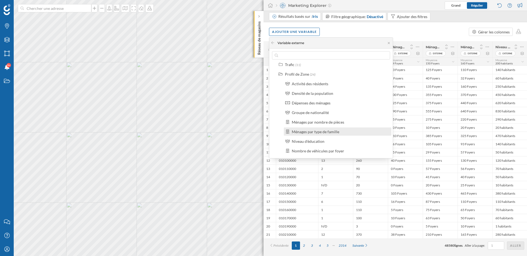
scroll to position [13, 0]
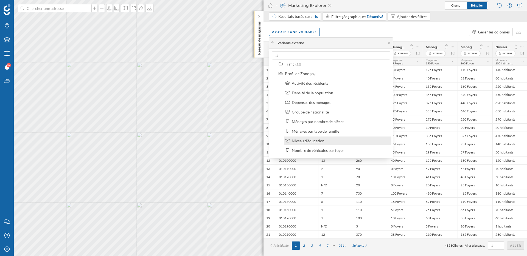
click at [309, 141] on div "Niveau d'éducation" at bounding box center [308, 141] width 33 height 5
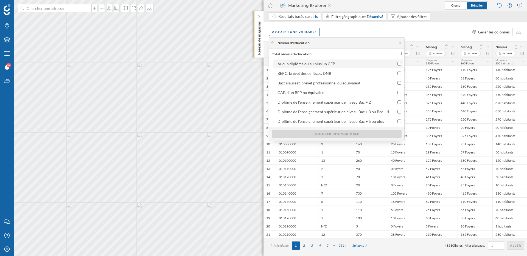
click at [331, 66] on div "Aucun diplôme ou au plus un CEP" at bounding box center [333, 64] width 112 height 6
click at [397, 66] on input "Aucun diplôme ou au plus un CEP" at bounding box center [399, 64] width 4 height 4
checkbox input "true"
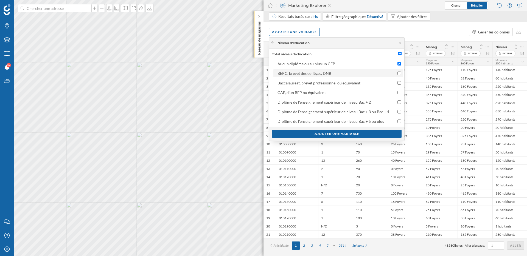
click at [329, 74] on div "BEPC, brevet des collèges, DNB" at bounding box center [304, 73] width 54 height 5
click at [397, 74] on input "BEPC, brevet des collèges, DNB" at bounding box center [399, 74] width 4 height 4
checkbox input "true"
click at [329, 82] on div "Baccalauréat, brevet professionnel ou équivalent" at bounding box center [318, 83] width 83 height 5
click at [397, 82] on input "Baccalauréat, brevet professionnel ou équivalent" at bounding box center [399, 83] width 4 height 4
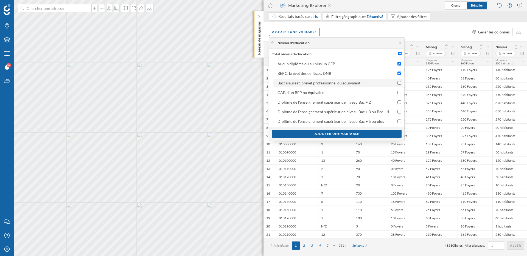
checkbox input "true"
click at [327, 89] on label "CAP, d'un BEP ou équivalent" at bounding box center [338, 92] width 130 height 8
click at [397, 91] on input "CAP, d'un BEP ou équivalent" at bounding box center [399, 93] width 4 height 4
checkbox input "true"
click at [344, 133] on div "Ajouter une variable" at bounding box center [337, 134] width 130 height 8
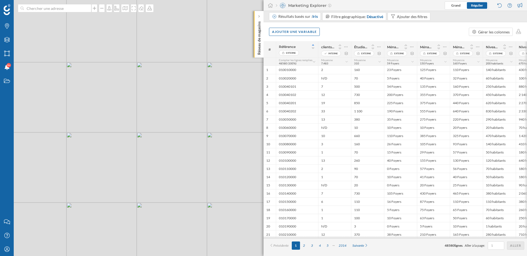
scroll to position [0, 0]
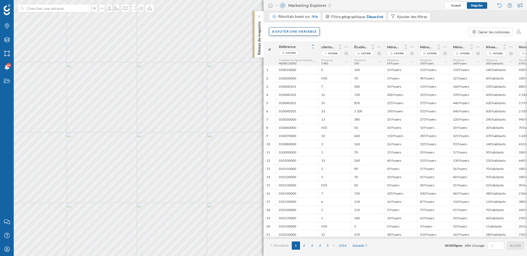
click at [305, 32] on div "Ajouter une variable" at bounding box center [294, 31] width 51 height 8
click at [294, 54] on div "Variable externe" at bounding box center [299, 54] width 55 height 6
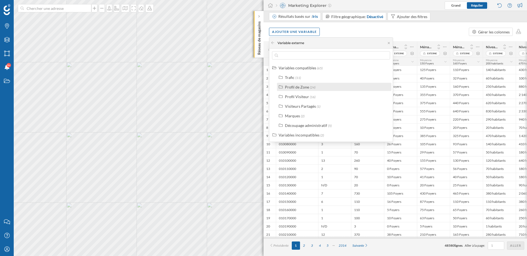
click at [299, 89] on div "Profil de Zone" at bounding box center [297, 87] width 24 height 5
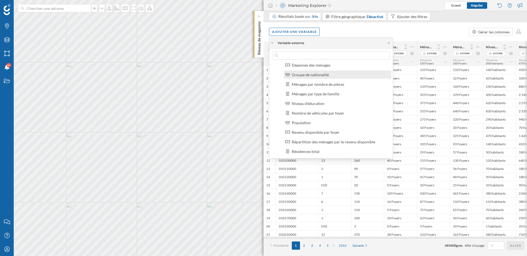
scroll to position [53, 0]
click at [320, 141] on div "Répartition des ménages par le revenu disponible" at bounding box center [333, 140] width 83 height 5
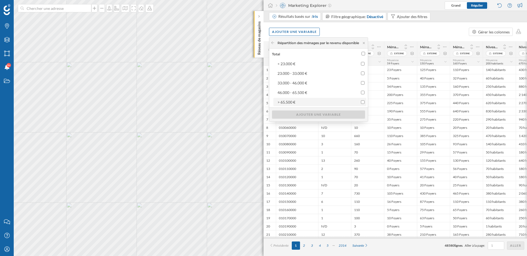
click at [364, 101] on input "> 65.500 €" at bounding box center [363, 102] width 4 height 4
checkbox input "true"
click at [350, 115] on div "Ajouter une variable" at bounding box center [318, 114] width 93 height 8
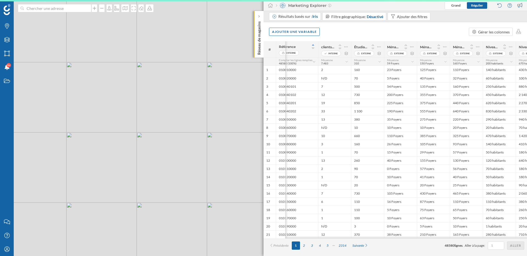
scroll to position [0, 22]
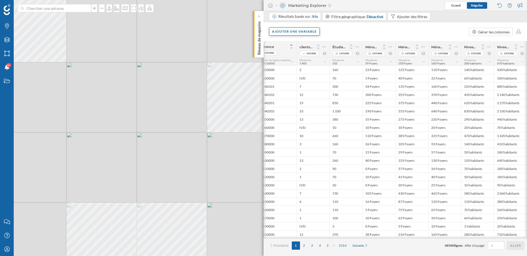
click at [312, 33] on div "Ajouter une variable" at bounding box center [294, 31] width 51 height 8
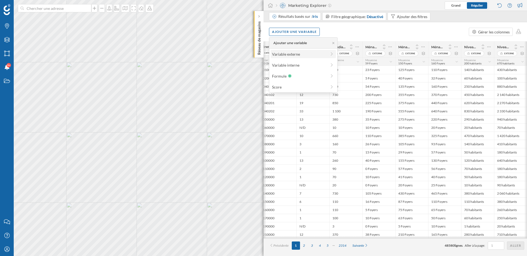
click at [300, 55] on div "Variable externe" at bounding box center [299, 54] width 55 height 6
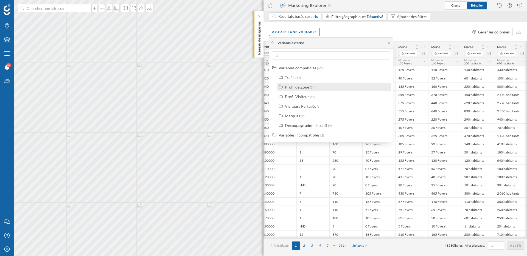
click at [304, 89] on div "Profil de Zone" at bounding box center [297, 87] width 24 height 5
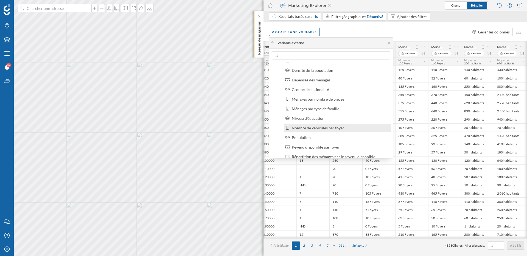
scroll to position [40, 0]
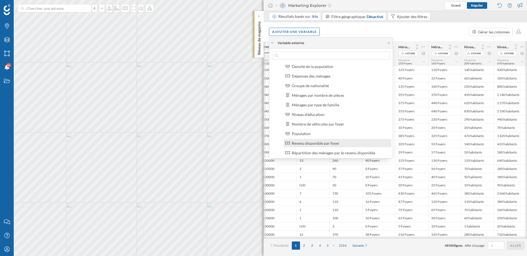
click at [328, 145] on div "Revenu disponible par foyer" at bounding box center [316, 143] width 48 height 5
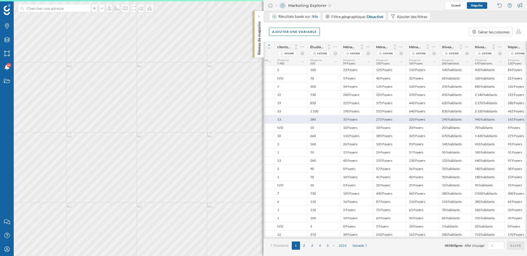
scroll to position [0, 55]
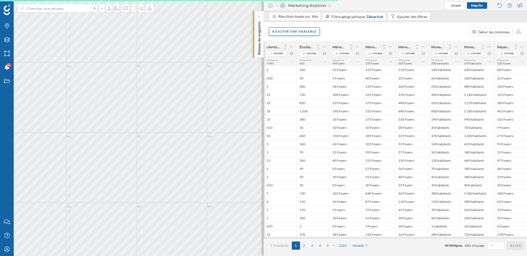
click at [316, 31] on div "Ajouter une variable" at bounding box center [294, 31] width 51 height 8
click at [301, 53] on div "Variable externe" at bounding box center [299, 54] width 55 height 6
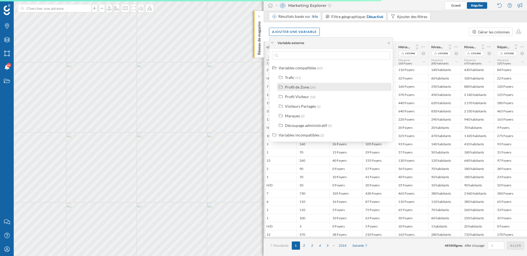
click at [305, 89] on label "Profil de Zone (24)" at bounding box center [300, 87] width 30 height 6
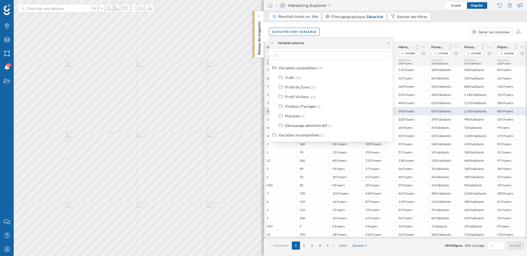
click at [495, 109] on div "465 Foyers" at bounding box center [510, 111] width 33 height 8
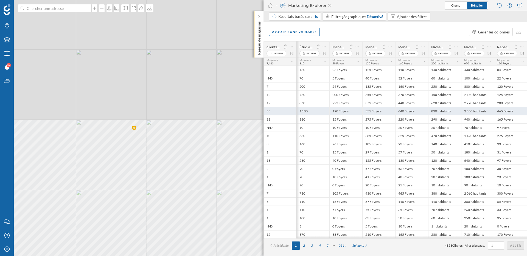
scroll to position [0, 88]
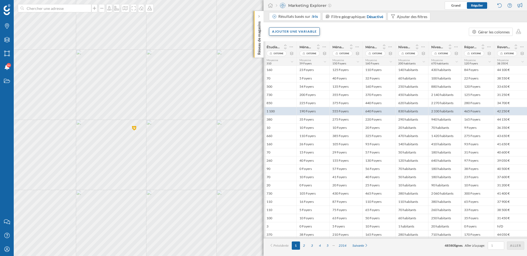
click at [304, 30] on div "Ajouter une variable" at bounding box center [294, 31] width 51 height 8
click at [304, 55] on div "Variable externe" at bounding box center [299, 54] width 55 height 6
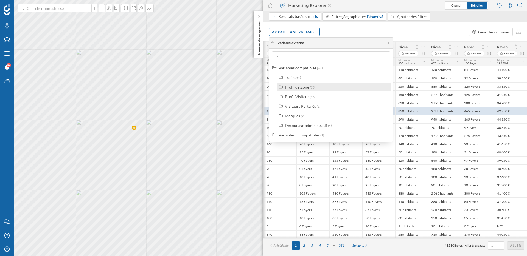
click at [302, 88] on div "Profil de Zone" at bounding box center [297, 87] width 24 height 5
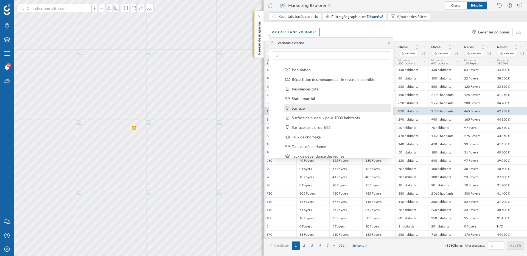
scroll to position [102, 0]
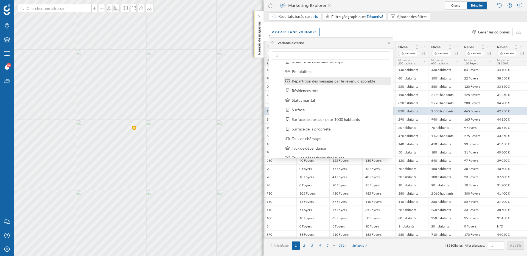
click at [332, 80] on div "Répartition des ménages par le revenu disponible" at bounding box center [333, 81] width 83 height 5
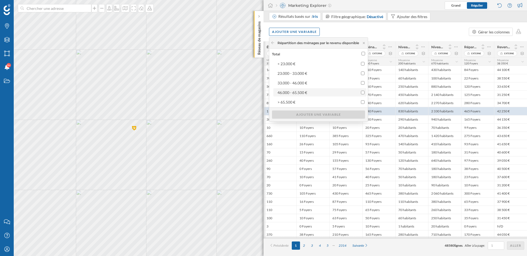
click at [322, 92] on div "46.000 - 65.500 €" at bounding box center [314, 93] width 75 height 6
click at [361, 92] on input "46.000 - 65.500 €" at bounding box center [363, 93] width 4 height 4
checkbox input "true"
click at [322, 82] on div "33.000 - 46.000 €" at bounding box center [314, 83] width 75 height 6
click at [361, 82] on input "33.000 - 46.000 €" at bounding box center [363, 83] width 4 height 4
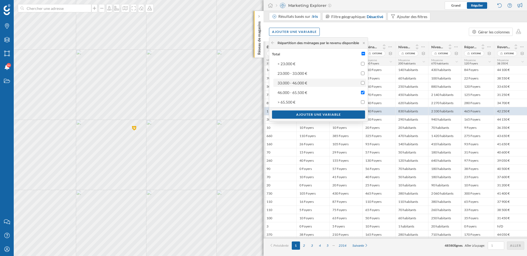
checkbox input "true"
click at [334, 115] on div "Ajouter une variable" at bounding box center [318, 114] width 93 height 8
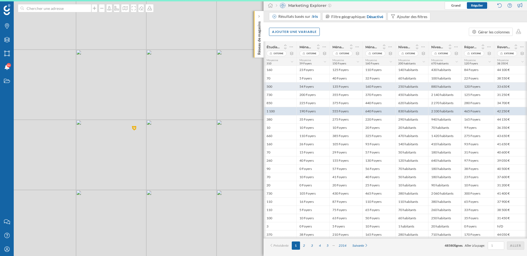
scroll to position [0, 88]
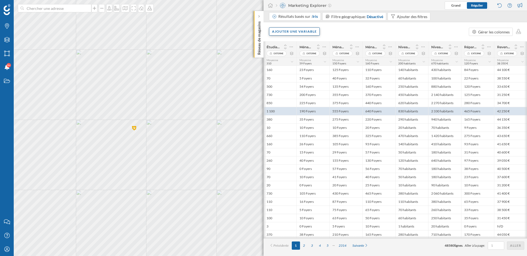
click at [302, 30] on div "Ajouter une variable" at bounding box center [294, 31] width 51 height 8
click at [293, 54] on div "Variable externe" at bounding box center [299, 54] width 55 height 6
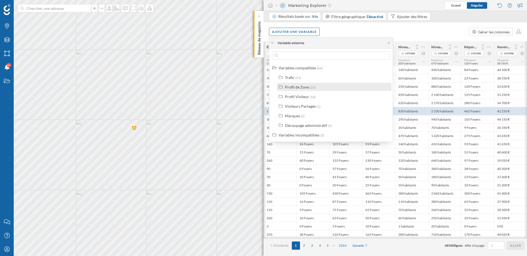
click at [298, 89] on div "Profil de Zone" at bounding box center [297, 87] width 24 height 5
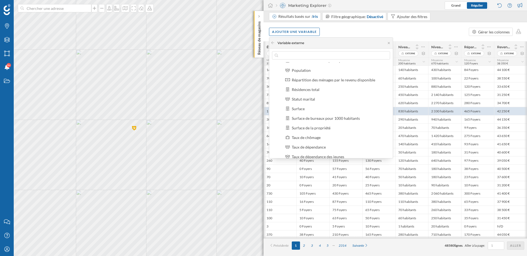
scroll to position [101, 0]
click at [337, 83] on div "Répartition des ménages par le revenu disponible" at bounding box center [333, 82] width 83 height 5
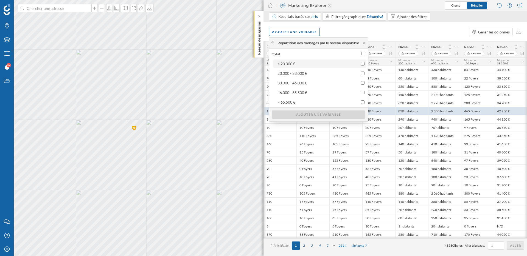
click at [316, 64] on div "< 23.000 €" at bounding box center [314, 64] width 75 height 6
click at [361, 64] on input "< 23.000 €" at bounding box center [363, 64] width 4 height 4
checkbox input "true"
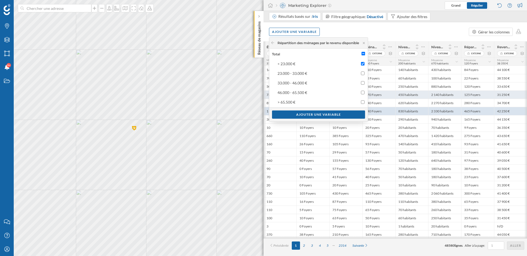
scroll to position [0, 120]
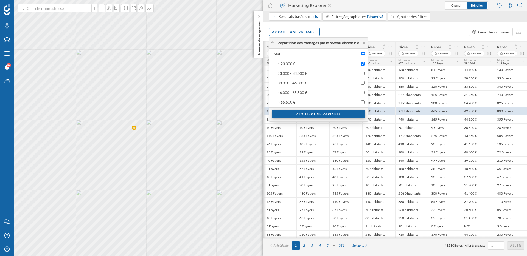
click at [336, 115] on div "Ajouter une variable" at bounding box center [318, 114] width 93 height 8
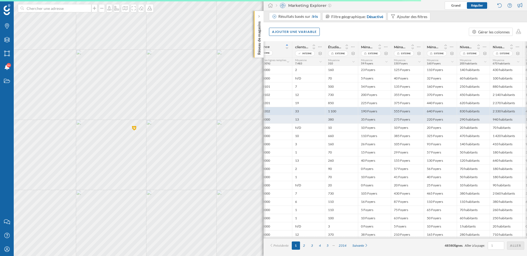
scroll to position [0, 0]
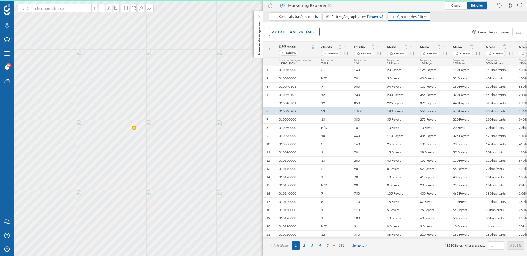
click at [416, 18] on div "Ajouter des filtres" at bounding box center [412, 17] width 30 height 6
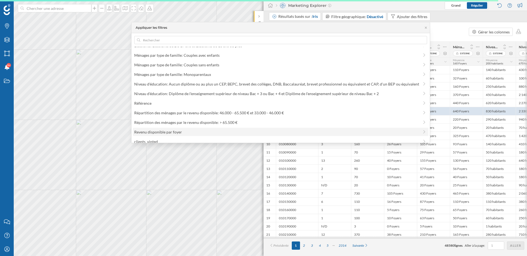
scroll to position [11, 0]
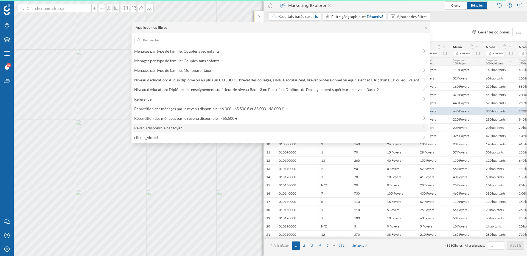
click at [194, 136] on span "clients_vinted" at bounding box center [276, 138] width 285 height 6
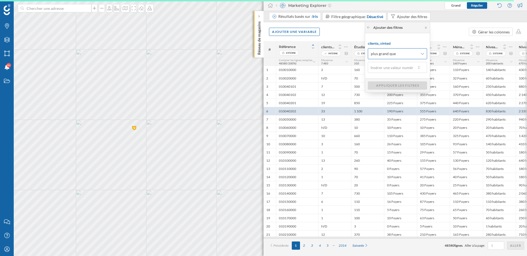
click at [416, 54] on span "plus grand que" at bounding box center [394, 53] width 47 height 5
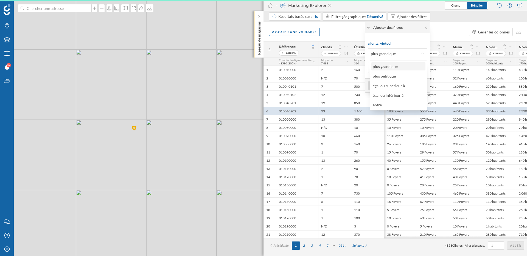
scroll to position [0, 120]
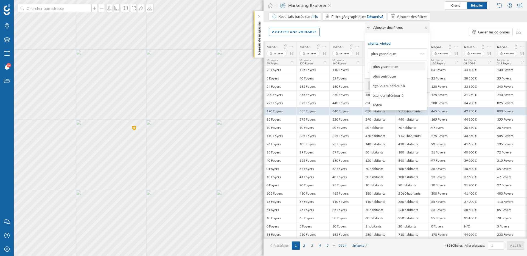
click at [389, 68] on div "plus grand que" at bounding box center [385, 66] width 25 height 5
click at [389, 68] on input "text" at bounding box center [392, 67] width 48 height 11
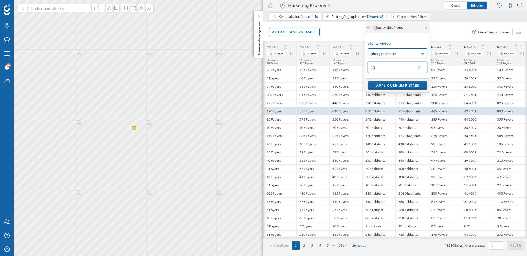
type input "10"
click at [408, 53] on span "plus grand que" at bounding box center [394, 53] width 47 height 5
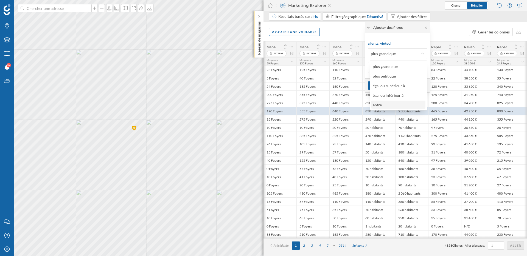
click at [389, 105] on div "entre" at bounding box center [398, 105] width 51 height 6
click at [389, 96] on div "clients_vinted entre 10 et" at bounding box center [397, 66] width 65 height 67
click at [389, 91] on input "text" at bounding box center [392, 89] width 48 height 11
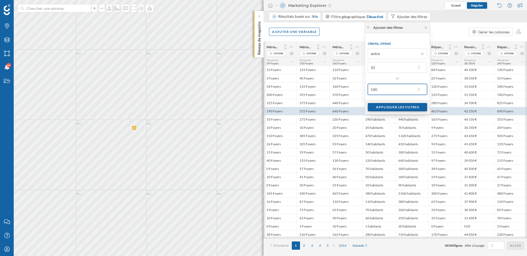
type input "140"
click at [387, 107] on div "Appliquer les filtres" at bounding box center [397, 107] width 59 height 8
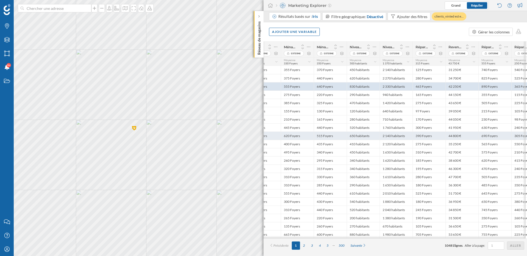
scroll to position [0, 153]
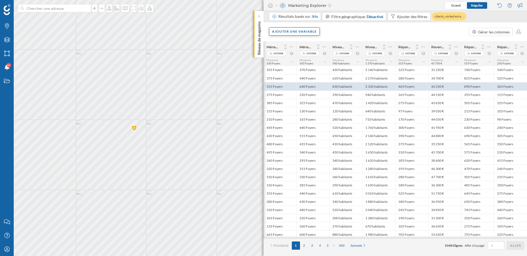
click at [306, 32] on div "Ajouter une variable" at bounding box center [294, 31] width 51 height 8
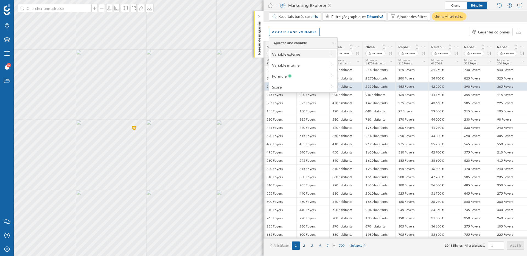
click at [309, 53] on div "Variable externe" at bounding box center [299, 54] width 55 height 6
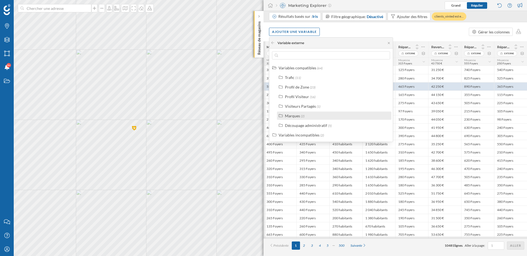
click at [303, 117] on span "(2)" at bounding box center [303, 116] width 4 height 4
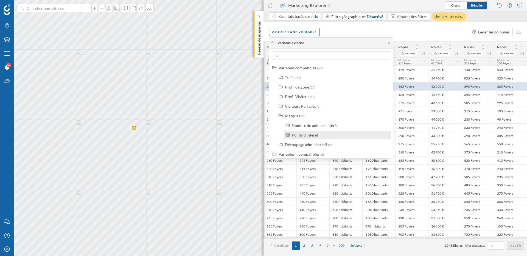
click at [311, 135] on div "Points d'intérêt" at bounding box center [305, 135] width 26 height 5
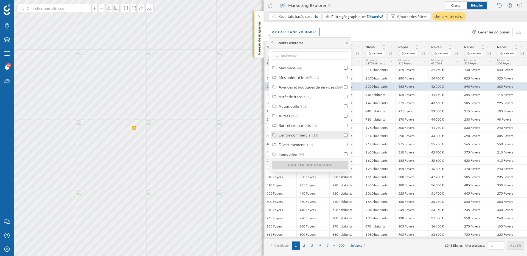
click at [319, 136] on div "Centre commercial (25)" at bounding box center [311, 135] width 64 height 6
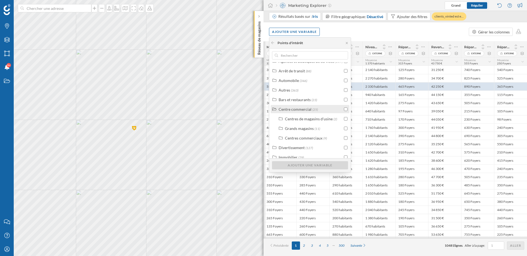
scroll to position [26, 0]
click at [346, 111] on input "checkbox" at bounding box center [346, 109] width 4 height 4
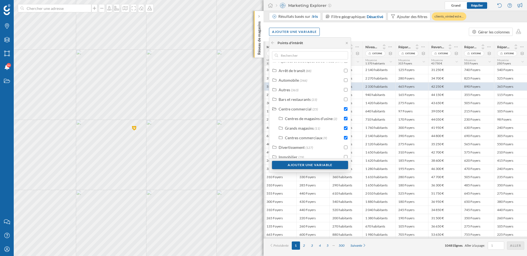
click at [322, 165] on div "Ajouter une variable" at bounding box center [310, 165] width 76 height 8
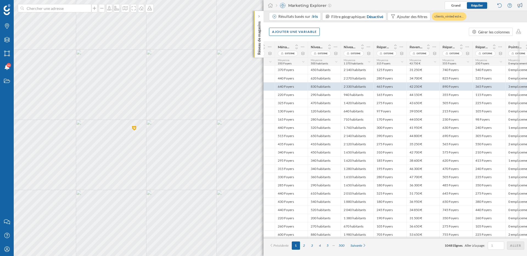
scroll to position [0, 186]
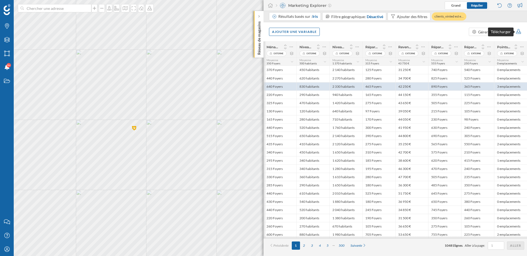
click at [519, 32] on icon at bounding box center [518, 31] width 6 height 5
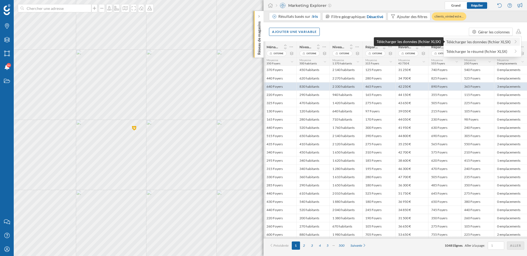
click at [496, 42] on div "Télécharger les données (fichier XLSX)" at bounding box center [478, 42] width 64 height 6
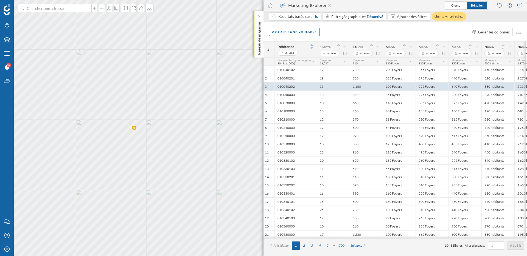
scroll to position [0, 0]
click at [341, 48] on icon at bounding box center [340, 49] width 5 height 4
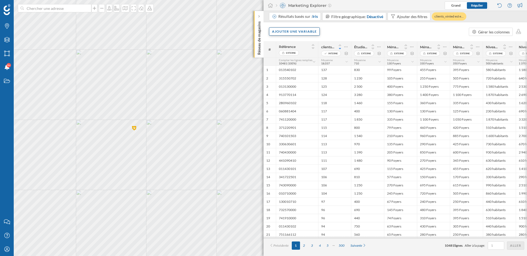
click at [300, 34] on div "Ajouter une variable" at bounding box center [294, 31] width 51 height 8
click at [291, 86] on div "Score" at bounding box center [299, 87] width 55 height 6
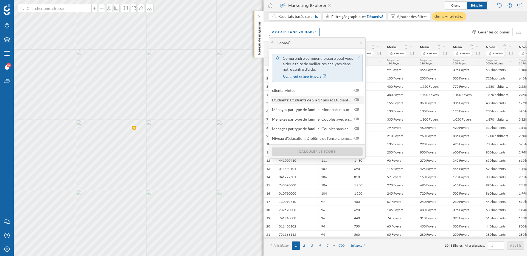
click at [357, 100] on div at bounding box center [356, 100] width 5 height 3
click at [0, 0] on input "checkbox" at bounding box center [0, 0] width 0 height 0
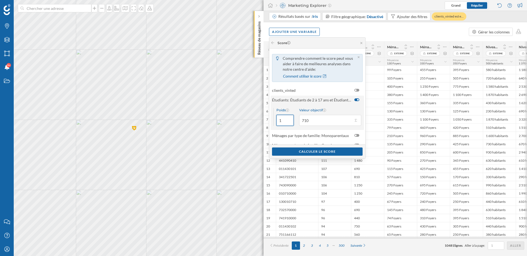
drag, startPoint x: 283, startPoint y: 122, endPoint x: 274, endPoint y: 122, distance: 9.1
click at [274, 122] on div "Poids 1" at bounding box center [283, 117] width 20 height 18
type input "2"
click at [358, 122] on div at bounding box center [357, 120] width 8 height 5
click at [353, 122] on input "710" at bounding box center [326, 120] width 54 height 11
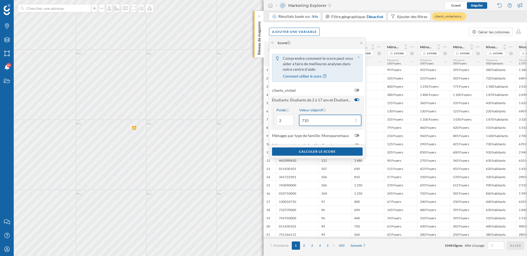
click at [350, 118] on input "710" at bounding box center [326, 120] width 54 height 11
click at [355, 120] on button "Valeur objectif 710" at bounding box center [355, 120] width 5 height 5
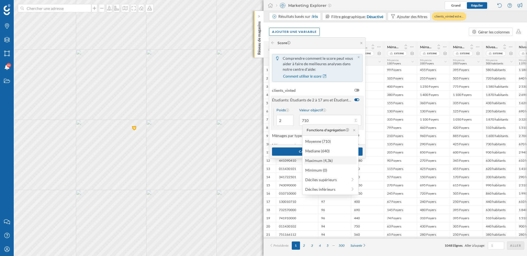
click at [325, 159] on div "Maximum (4,3k)" at bounding box center [330, 161] width 50 height 6
type input "4 300"
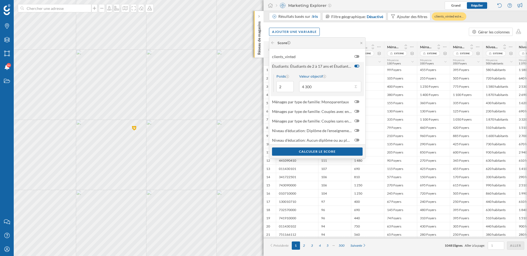
scroll to position [43, 0]
click at [358, 103] on div at bounding box center [356, 102] width 5 height 3
click at [0, 0] on input "checkbox" at bounding box center [0, 0] width 0 height 0
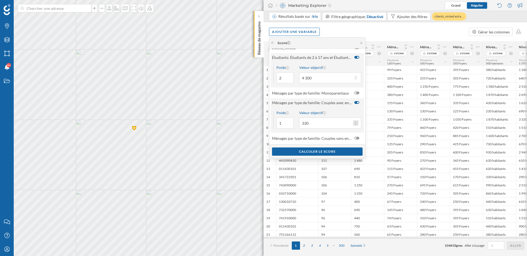
click at [357, 123] on button "Valeur objectif 330" at bounding box center [355, 122] width 5 height 5
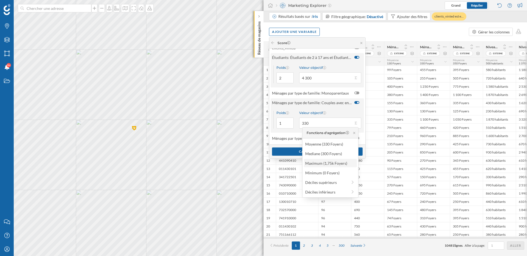
click at [334, 162] on div "Maximum (1,75k Foyers)" at bounding box center [330, 164] width 50 height 6
type input "1 750"
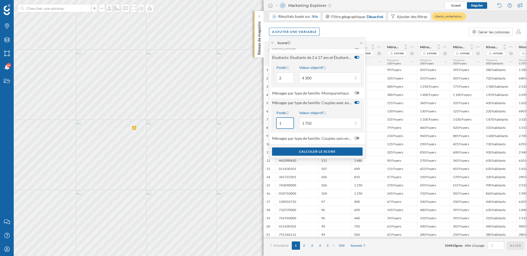
drag, startPoint x: 284, startPoint y: 123, endPoint x: 277, endPoint y: 123, distance: 6.9
click at [277, 123] on input "1" at bounding box center [284, 123] width 17 height 11
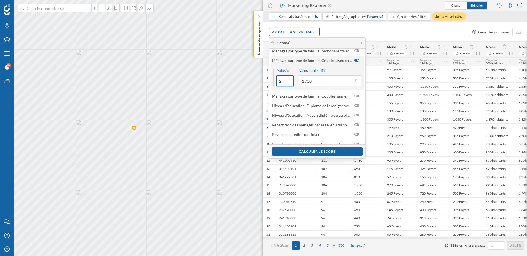
scroll to position [99, 0]
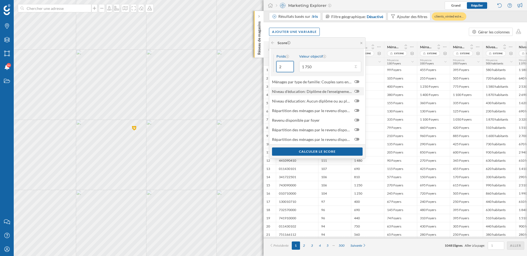
type input "2"
click at [357, 91] on div at bounding box center [356, 91] width 5 height 3
click at [0, 0] on input "checkbox" at bounding box center [0, 0] width 0 height 0
click at [356, 113] on button "Valeur objectif 500" at bounding box center [355, 111] width 5 height 5
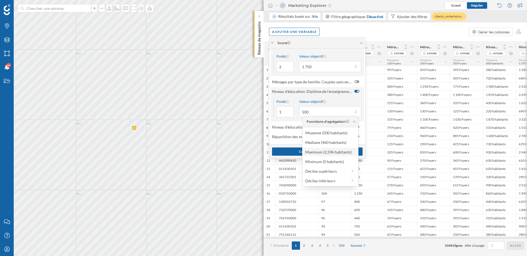
click at [329, 152] on div "Maximum (2,59k habitants)" at bounding box center [330, 152] width 50 height 6
type input "2 590"
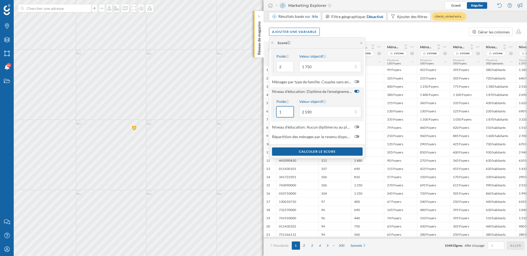
drag, startPoint x: 284, startPoint y: 113, endPoint x: 274, endPoint y: 113, distance: 10.4
click at [274, 113] on div "Poids 1" at bounding box center [283, 109] width 20 height 18
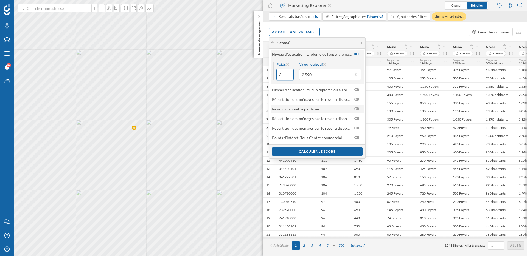
scroll to position [138, 0]
type input "3"
click at [356, 117] on div at bounding box center [356, 117] width 2 height 2
click at [0, 0] on input "checkbox" at bounding box center [0, 0] width 0 height 0
drag, startPoint x: 284, startPoint y: 138, endPoint x: 273, endPoint y: 138, distance: 10.7
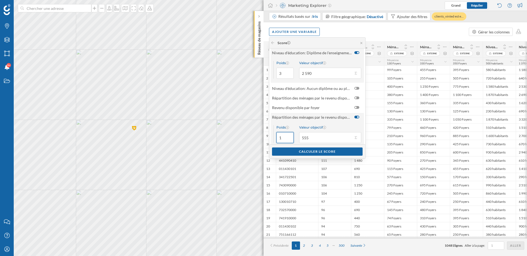
click at [273, 138] on div "Poids 1" at bounding box center [283, 134] width 20 height 18
type input "3"
click at [355, 138] on button "Valeur objectif 555" at bounding box center [355, 137] width 5 height 5
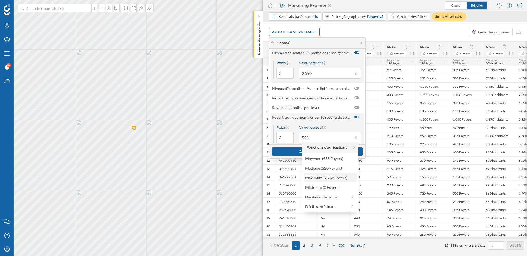
click at [331, 178] on div "Maximum (2,75k Foyers)" at bounding box center [330, 178] width 50 height 6
type input "2 750"
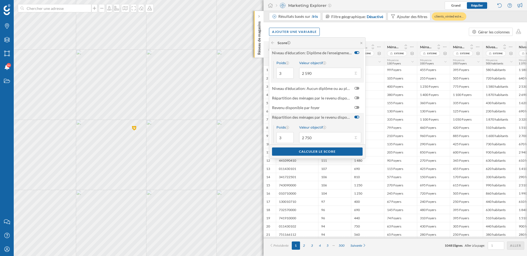
scroll to position [164, 0]
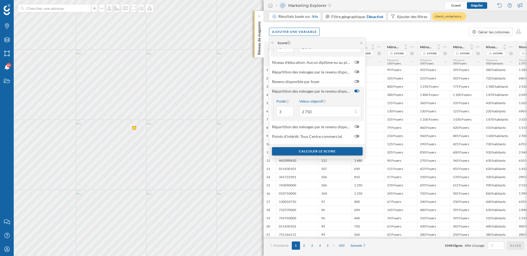
click at [320, 152] on div "Calculer le score" at bounding box center [317, 151] width 91 height 8
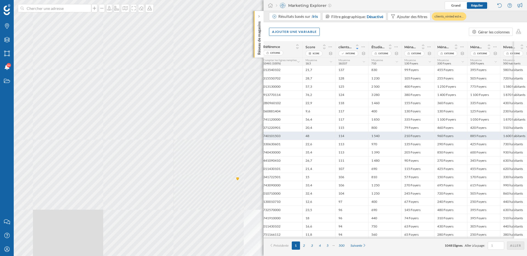
scroll to position [0, 0]
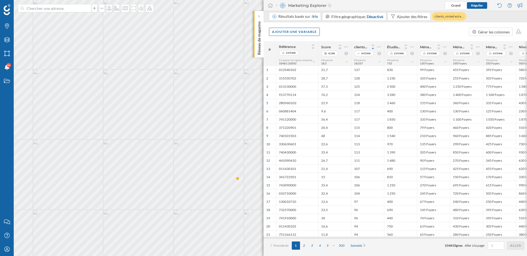
click at [340, 49] on icon at bounding box center [340, 49] width 5 height 4
click at [346, 53] on icon at bounding box center [346, 53] width 4 height 3
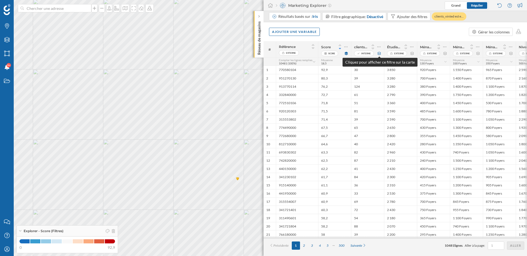
click at [380, 54] on icon at bounding box center [379, 53] width 3 height 3
click at [345, 53] on icon at bounding box center [346, 53] width 4 height 3
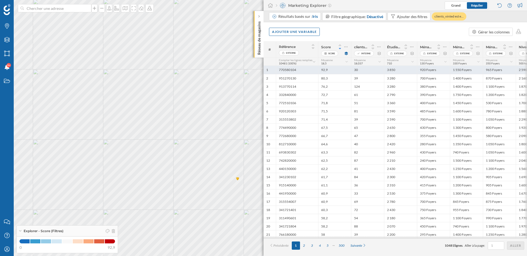
click at [366, 70] on div "30" at bounding box center [367, 70] width 33 height 8
click at [343, 247] on div "500" at bounding box center [342, 246] width 12 height 8
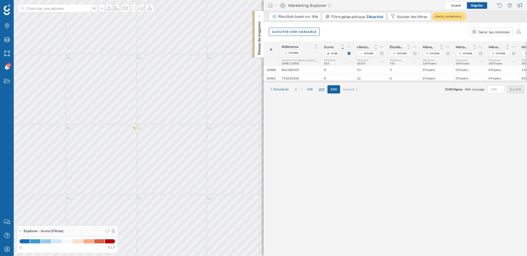
click at [322, 91] on div "499" at bounding box center [322, 89] width 12 height 8
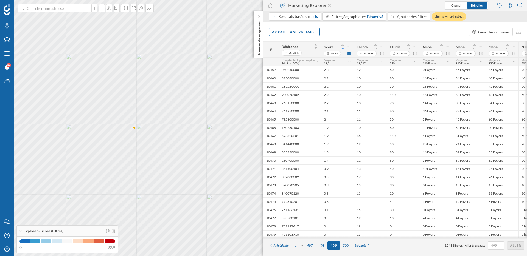
click at [308, 245] on div "497" at bounding box center [310, 246] width 12 height 8
click at [303, 248] on icon at bounding box center [302, 245] width 4 height 3
click at [310, 248] on div "495" at bounding box center [310, 246] width 12 height 8
click at [309, 248] on div "493" at bounding box center [310, 246] width 12 height 8
click at [309, 248] on div "491" at bounding box center [310, 246] width 12 height 8
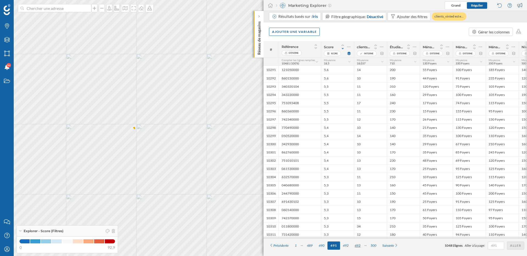
click at [309, 248] on div "489" at bounding box center [310, 246] width 12 height 8
click at [309, 248] on div "487" at bounding box center [310, 246] width 12 height 8
click at [298, 248] on div "1" at bounding box center [296, 246] width 8 height 8
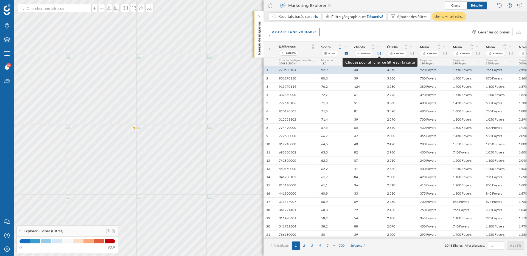
click at [378, 53] on icon at bounding box center [379, 53] width 4 height 3
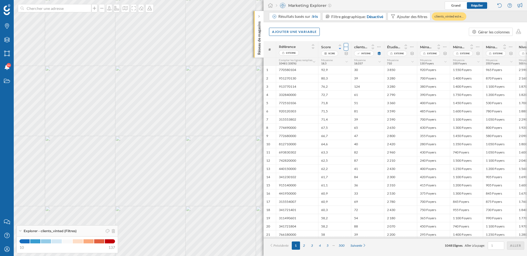
click at [346, 48] on icon at bounding box center [346, 46] width 4 height 5
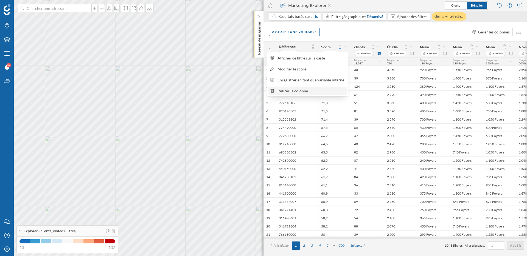
click at [303, 91] on div "Retirer la colonne" at bounding box center [310, 91] width 67 height 6
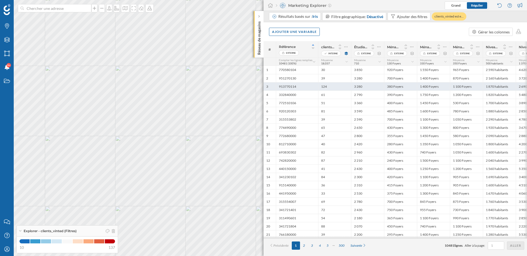
click at [347, 83] on div "124" at bounding box center [334, 86] width 33 height 8
click at [340, 48] on icon at bounding box center [340, 49] width 5 height 4
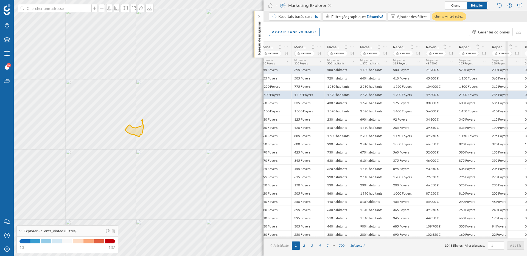
scroll to position [0, 186]
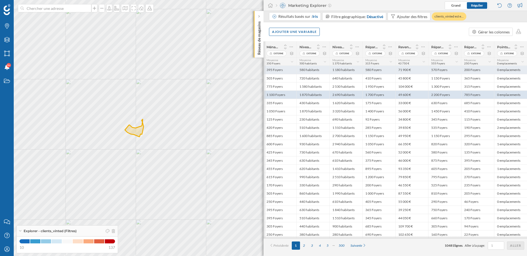
click at [352, 72] on div "1 180 habitants" at bounding box center [345, 70] width 33 height 8
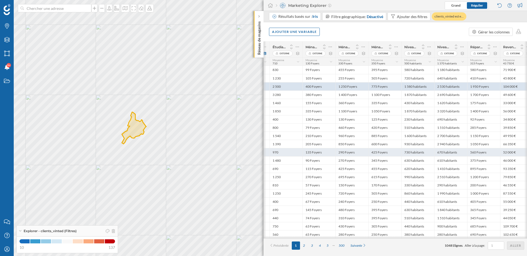
scroll to position [0, 0]
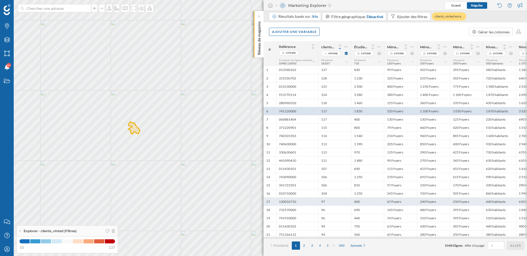
click at [330, 201] on div "97" at bounding box center [334, 202] width 33 height 8
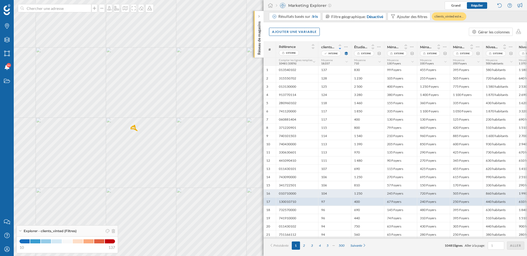
click at [329, 193] on div "104" at bounding box center [334, 193] width 33 height 8
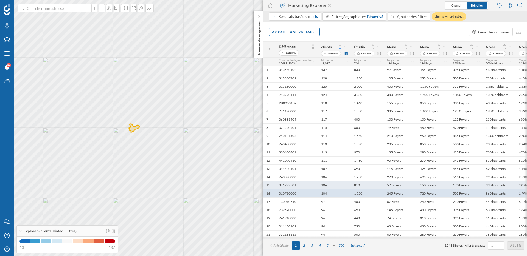
click at [329, 186] on div "106" at bounding box center [334, 185] width 33 height 8
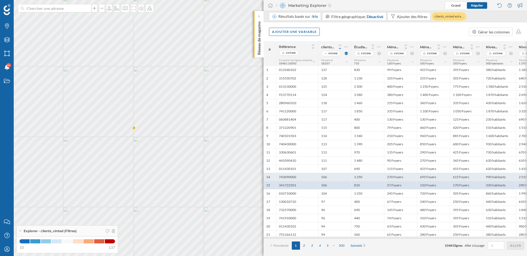
click at [329, 176] on div "106" at bounding box center [334, 177] width 33 height 8
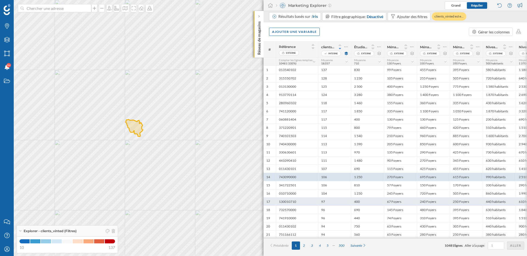
click at [333, 202] on div "97" at bounding box center [334, 202] width 33 height 8
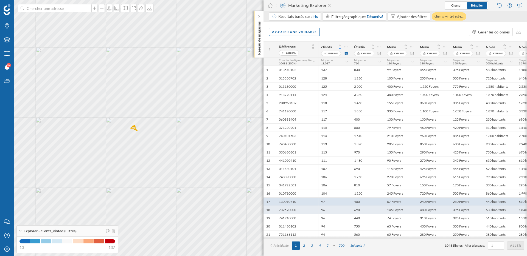
click at [333, 207] on div "96" at bounding box center [334, 210] width 33 height 8
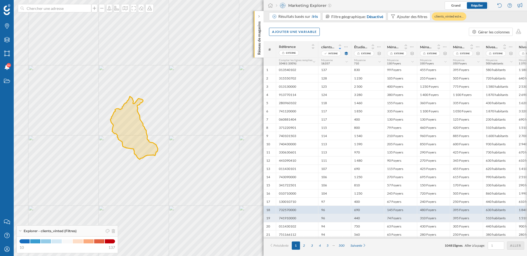
click at [333, 215] on div "96" at bounding box center [334, 218] width 33 height 8
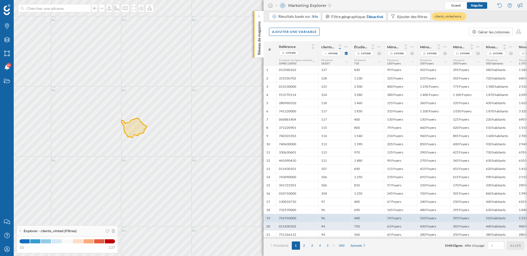
click at [333, 223] on div "94" at bounding box center [334, 226] width 33 height 8
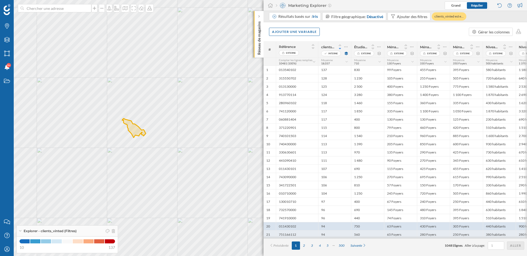
click at [334, 233] on div "94" at bounding box center [334, 235] width 33 height 8
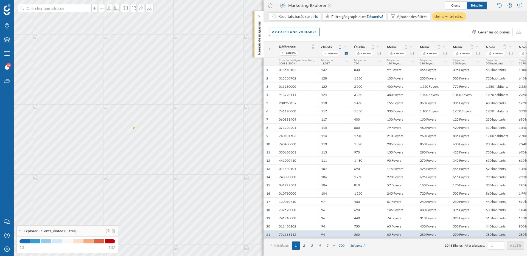
click at [305, 246] on div "2" at bounding box center [304, 246] width 8 height 8
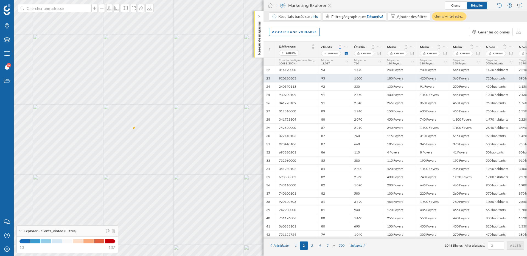
click at [338, 80] on div "93" at bounding box center [334, 78] width 33 height 8
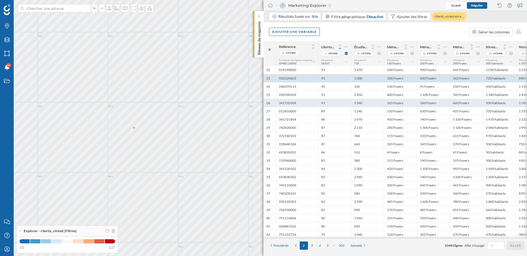
click at [332, 100] on div "91" at bounding box center [334, 103] width 33 height 8
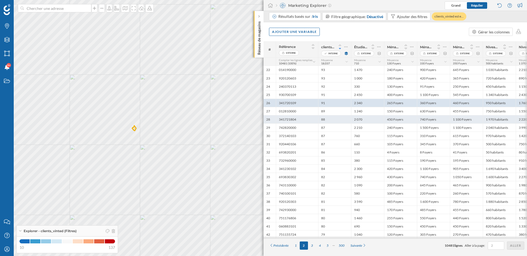
click at [333, 123] on div "88" at bounding box center [334, 119] width 33 height 8
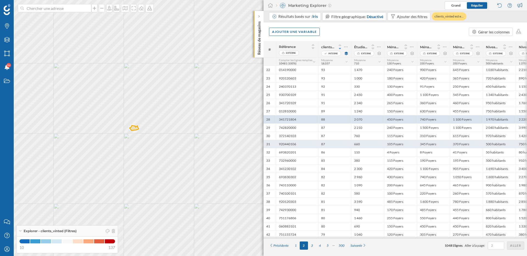
click at [334, 140] on div "87" at bounding box center [334, 144] width 33 height 8
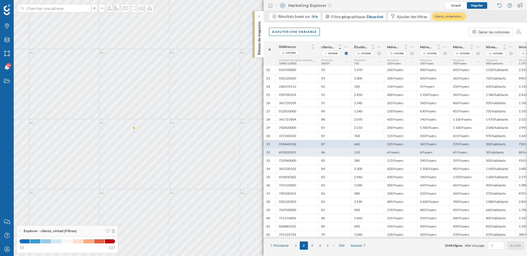
click at [333, 154] on div "86" at bounding box center [334, 152] width 33 height 8
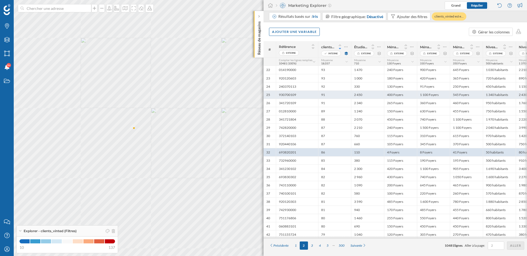
click at [339, 93] on div "91" at bounding box center [334, 95] width 33 height 8
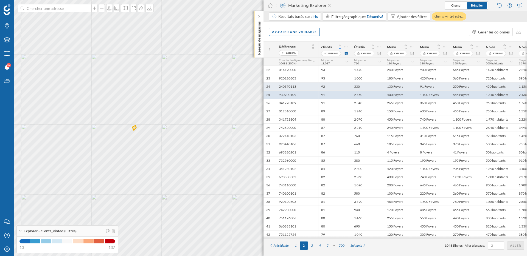
click at [335, 86] on div "92" at bounding box center [334, 86] width 33 height 8
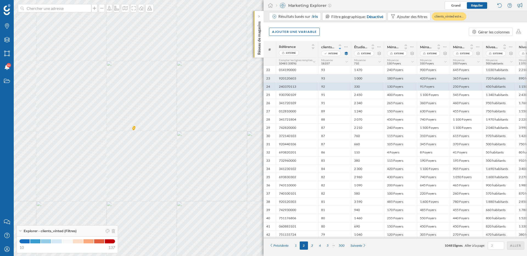
click at [334, 78] on div "93" at bounding box center [334, 78] width 33 height 8
click at [332, 86] on div "92" at bounding box center [334, 86] width 33 height 8
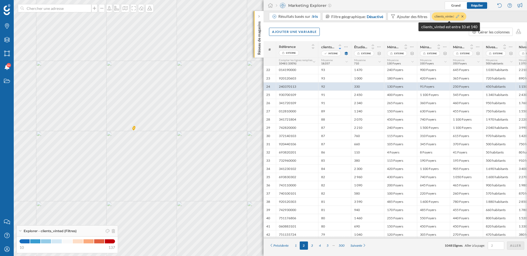
click at [458, 15] on icon at bounding box center [457, 16] width 3 height 3
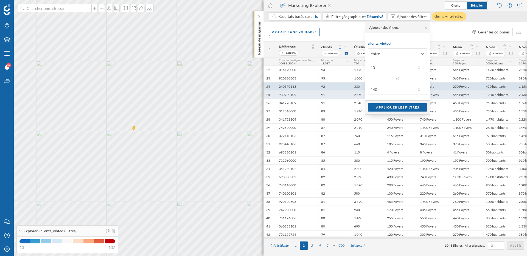
drag, startPoint x: 388, startPoint y: 91, endPoint x: 364, endPoint y: 90, distance: 23.3
click at [364, 90] on body "Marques Filtres Zones Notifications 9+ Travail Nous contacter Centre d'aide Mon…" at bounding box center [263, 128] width 527 height 256
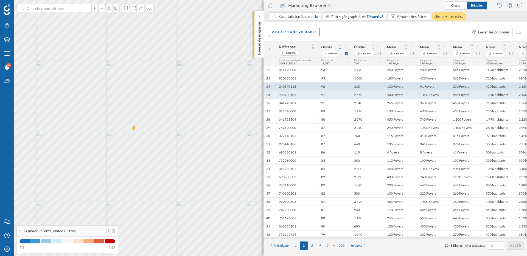
click at [364, 91] on div "2 450" at bounding box center [367, 95] width 33 height 8
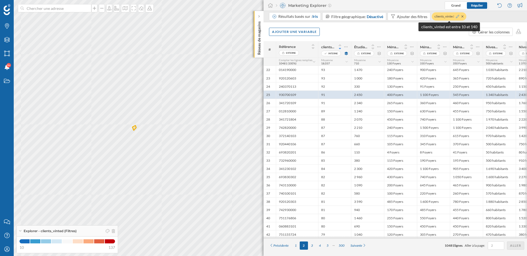
click at [457, 16] on icon at bounding box center [457, 16] width 3 height 3
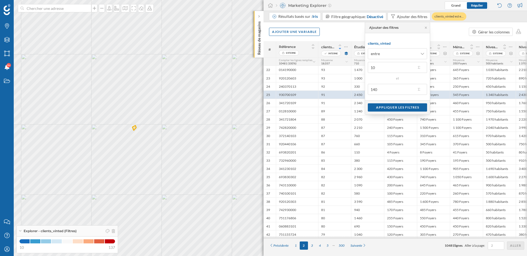
drag, startPoint x: 385, startPoint y: 91, endPoint x: 371, endPoint y: 91, distance: 14.5
click at [371, 91] on input "140" at bounding box center [392, 89] width 48 height 11
type input "90"
click at [388, 106] on div "Appliquer les filtres" at bounding box center [397, 107] width 59 height 8
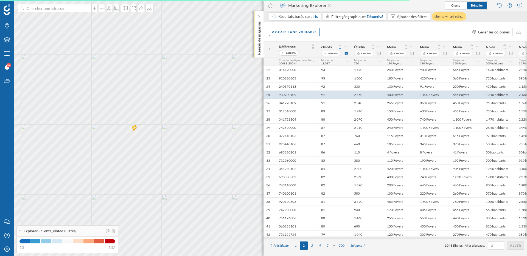
click at [295, 248] on div "1" at bounding box center [296, 246] width 8 height 8
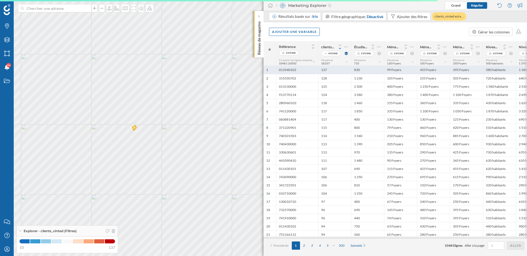
click at [325, 69] on div "137" at bounding box center [334, 70] width 33 height 8
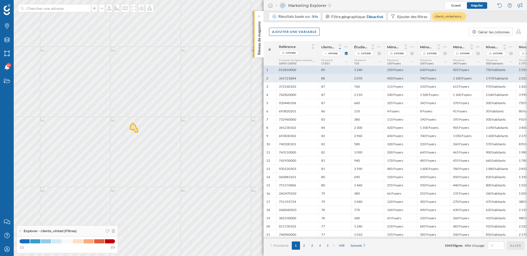
click at [335, 79] on div "88" at bounding box center [334, 78] width 33 height 8
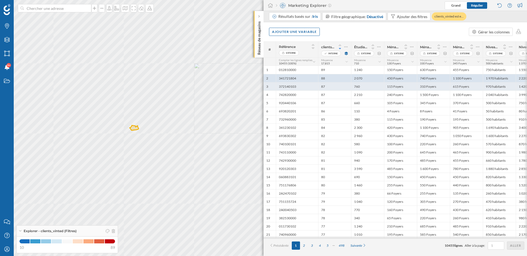
click at [333, 86] on div "87" at bounding box center [334, 86] width 33 height 8
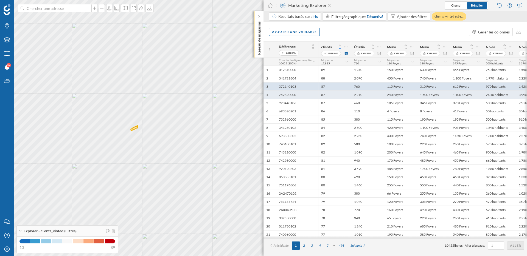
click at [333, 96] on div "87" at bounding box center [334, 95] width 33 height 8
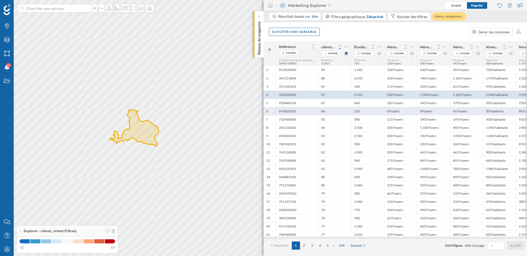
click at [333, 107] on div "86" at bounding box center [334, 111] width 33 height 8
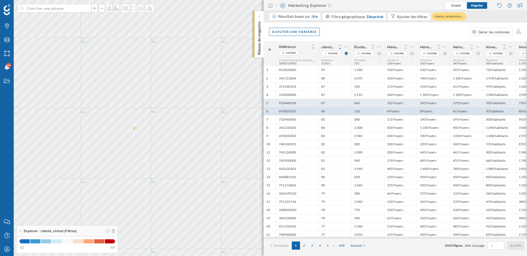
click at [333, 100] on div "87" at bounding box center [334, 103] width 33 height 8
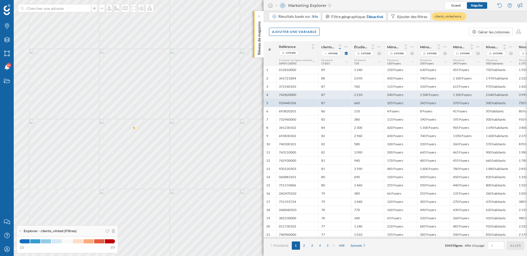
click at [311, 94] on div "742820000" at bounding box center [297, 95] width 42 height 8
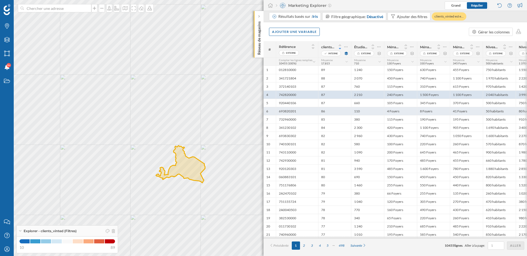
click at [341, 114] on div "86" at bounding box center [334, 111] width 33 height 8
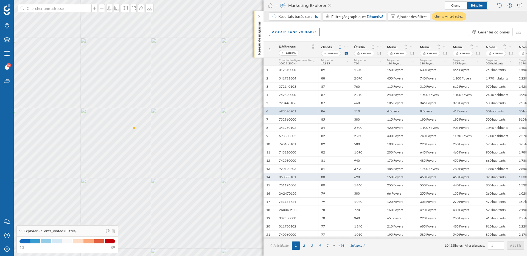
click at [367, 176] on div "690" at bounding box center [367, 177] width 33 height 8
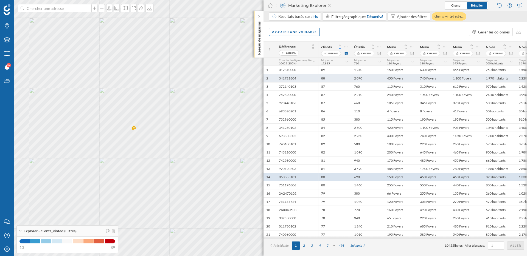
click at [335, 75] on div "88" at bounding box center [334, 78] width 33 height 8
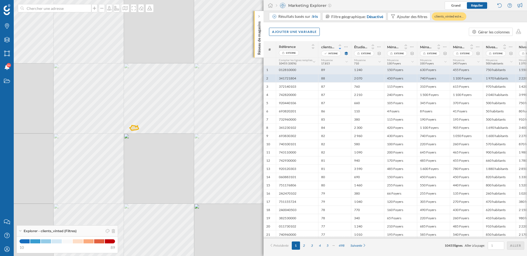
click at [306, 72] on div "012810000" at bounding box center [297, 70] width 42 height 8
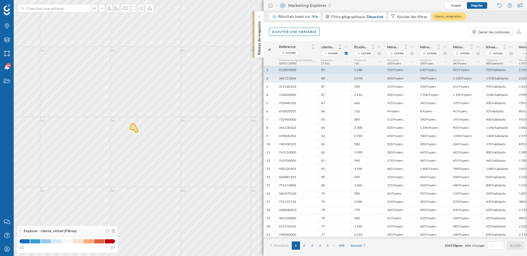
click at [305, 79] on div "341721804" at bounding box center [297, 78] width 42 height 8
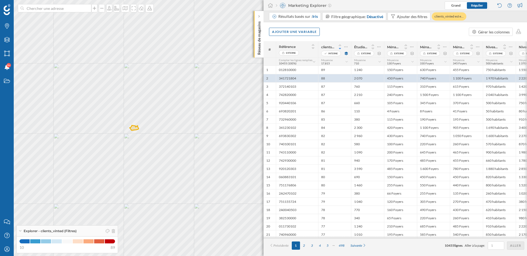
click at [522, 32] on div "Ajouter une variable Gérer les colonnes" at bounding box center [394, 31] width 263 height 19
click at [519, 32] on icon at bounding box center [518, 31] width 5 height 5
click at [497, 42] on div "Télécharger les données (fichier XLSX)" at bounding box center [478, 42] width 64 height 6
click at [310, 34] on div "Ajouter une variable" at bounding box center [294, 31] width 51 height 8
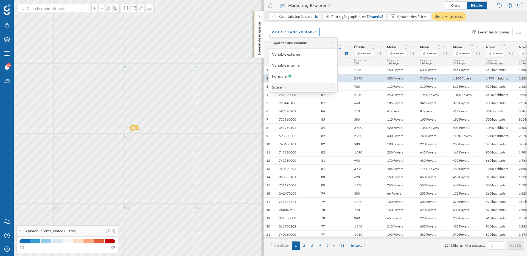
click at [293, 86] on div "Score" at bounding box center [299, 87] width 55 height 6
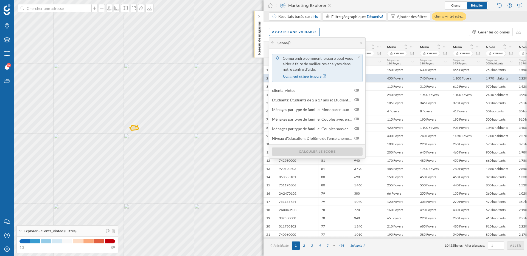
click at [352, 34] on div "Ajouter une variable Gérer les colonnes" at bounding box center [394, 31] width 263 height 19
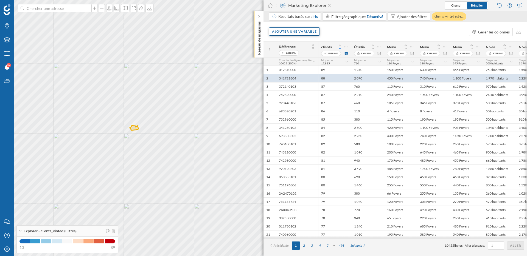
click at [310, 33] on div "Ajouter une variable" at bounding box center [294, 31] width 51 height 8
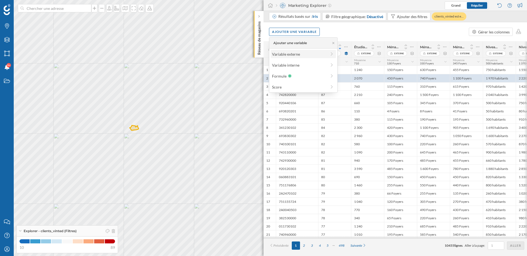
click at [303, 54] on div "Variable externe" at bounding box center [299, 54] width 55 height 6
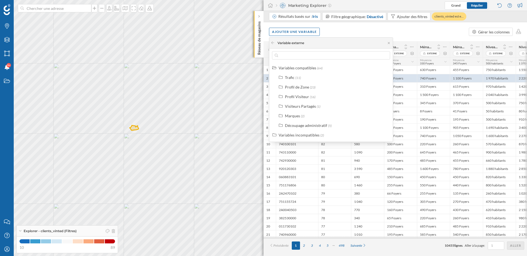
click at [359, 28] on div "Ajouter une variable Gérer les colonnes" at bounding box center [394, 31] width 263 height 19
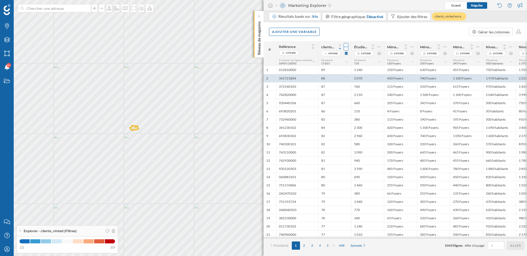
click at [346, 46] on icon at bounding box center [346, 46] width 4 height 5
click at [378, 46] on icon at bounding box center [379, 46] width 4 height 5
click at [366, 69] on div "Retirer la colonne" at bounding box center [354, 69] width 48 height 6
click at [315, 32] on div "Ajouter une variable" at bounding box center [294, 31] width 51 height 8
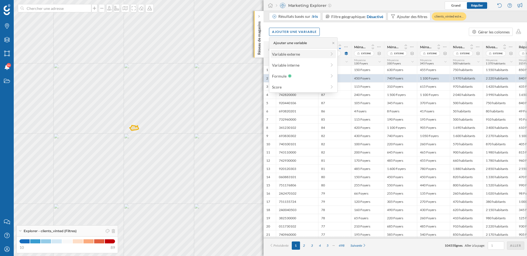
click at [304, 57] on div "Variable externe" at bounding box center [303, 54] width 65 height 8
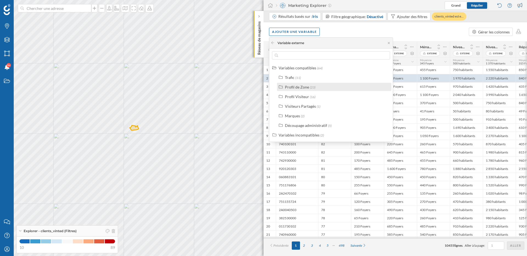
click at [307, 88] on div "Profil de Zone" at bounding box center [297, 87] width 24 height 5
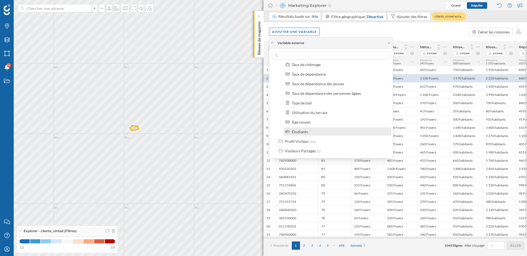
scroll to position [173, 0]
click at [313, 132] on div "Étudiants" at bounding box center [340, 135] width 96 height 6
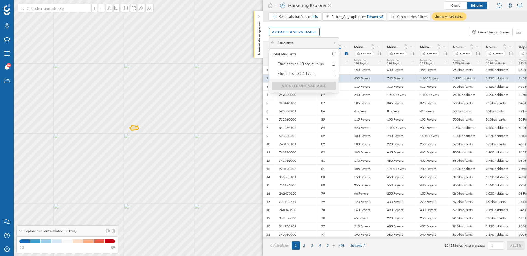
click at [334, 54] on input "Total etudiants" at bounding box center [334, 54] width 4 height 4
checkbox input "true"
click at [324, 86] on div "Ajouter une variable" at bounding box center [304, 86] width 64 height 8
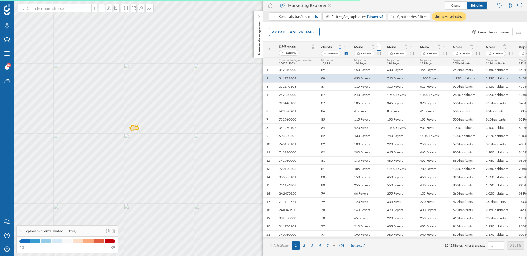
click at [379, 46] on icon at bounding box center [379, 46] width 4 height 5
click at [363, 70] on div "Retirer la colonne" at bounding box center [354, 69] width 48 height 6
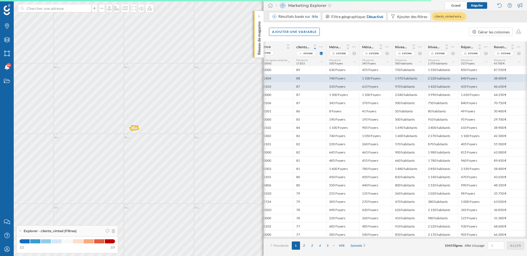
scroll to position [0, 0]
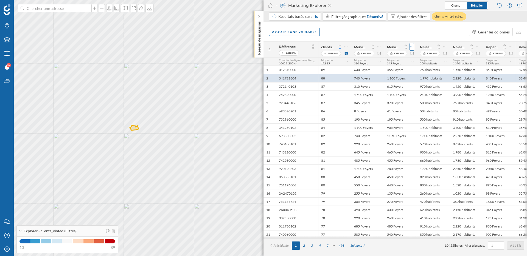
click at [413, 46] on icon at bounding box center [412, 46] width 4 height 5
click at [392, 69] on div "Retirer la colonne" at bounding box center [387, 69] width 48 height 6
click at [446, 47] on icon at bounding box center [444, 47] width 3 height 1
click at [427, 69] on div "Retirer la colonne" at bounding box center [419, 69] width 48 height 6
click at [410, 46] on icon at bounding box center [412, 46] width 4 height 5
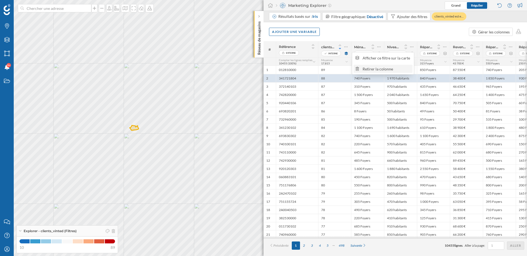
click at [398, 69] on div "Retirer la colonne" at bounding box center [387, 69] width 48 height 6
click at [442, 49] on div at bounding box center [444, 47] width 5 height 8
click at [429, 70] on div "Retirer la colonne" at bounding box center [419, 69] width 48 height 6
click at [445, 46] on icon at bounding box center [445, 46] width 4 height 5
click at [431, 67] on div "Retirer la colonne" at bounding box center [419, 69] width 48 height 6
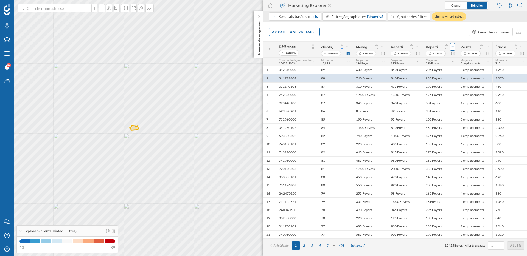
click at [453, 46] on icon at bounding box center [453, 46] width 4 height 5
click at [438, 70] on div "Retirer la colonne" at bounding box center [427, 69] width 48 height 6
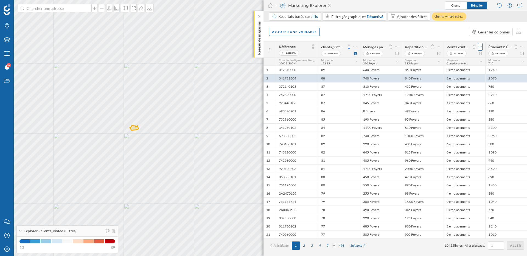
click at [481, 49] on icon at bounding box center [480, 46] width 4 height 5
click at [459, 68] on div "Retirer la colonne" at bounding box center [455, 69] width 48 height 6
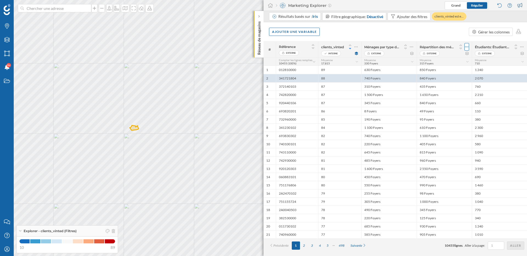
click at [465, 46] on icon at bounding box center [467, 46] width 4 height 5
click at [439, 69] on div "Retirer la colonne" at bounding box center [441, 69] width 48 height 6
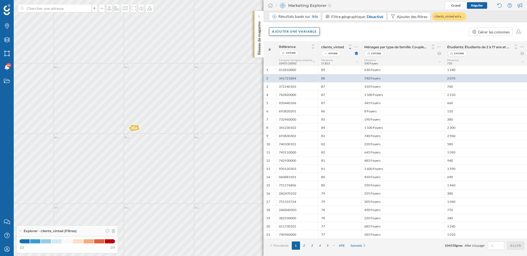
click at [298, 32] on div "Ajouter une variable" at bounding box center [294, 31] width 51 height 8
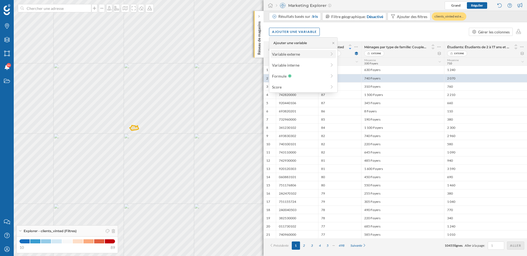
click at [297, 53] on div "Variable externe" at bounding box center [299, 54] width 55 height 6
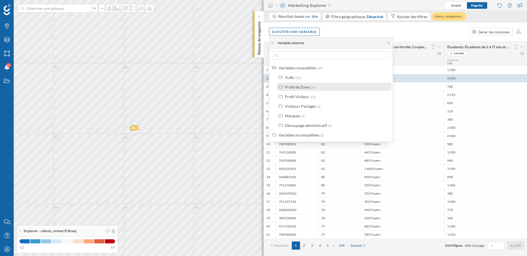
click at [303, 87] on div "Profil de Zone" at bounding box center [297, 87] width 24 height 5
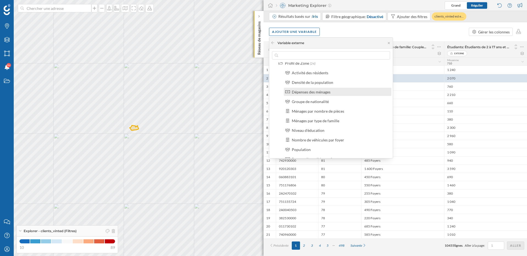
scroll to position [25, 0]
click at [313, 128] on div "Niveau d'éducation" at bounding box center [308, 129] width 33 height 5
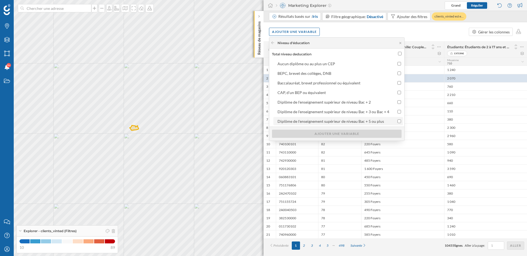
click at [356, 122] on div "Diplôme de l'enseignement supérieur de niveau Bac + 5 ou plus" at bounding box center [330, 121] width 106 height 5
click at [397, 122] on input "Diplôme de l'enseignement supérieur de niveau Bac + 5 ou plus" at bounding box center [399, 122] width 4 height 4
checkbox input "true"
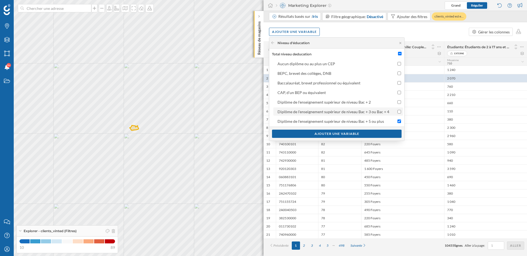
click at [354, 113] on div "Diplôme de l'enseignement supérieur de niveau Bac + 3 ou Bac + 4" at bounding box center [333, 112] width 112 height 5
click at [397, 113] on input "Diplôme de l'enseignement supérieur de niveau Bac + 3 ou Bac + 4" at bounding box center [399, 112] width 4 height 4
checkbox input "true"
click at [352, 134] on div "Ajouter une variable" at bounding box center [337, 134] width 130 height 8
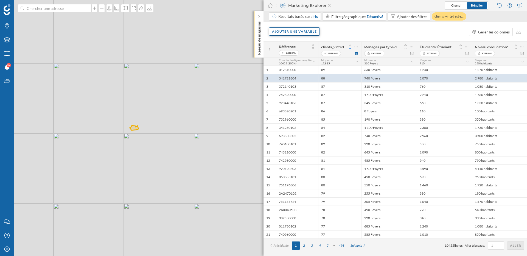
scroll to position [0, 0]
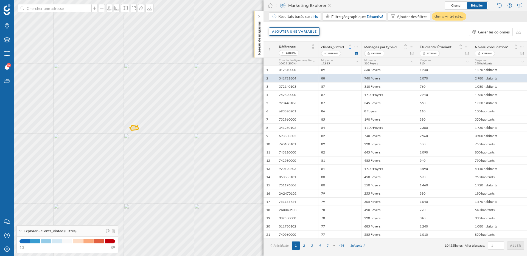
click at [309, 32] on div "Ajouter une variable" at bounding box center [294, 31] width 51 height 8
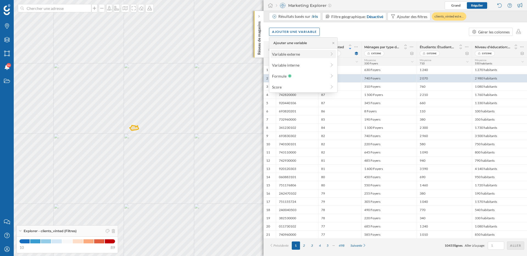
click at [306, 55] on div "Variable externe" at bounding box center [299, 54] width 55 height 6
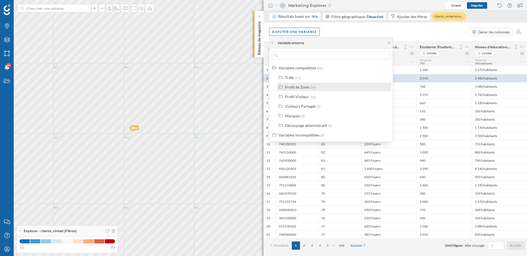
click at [315, 86] on div "Profil de Zone (24)" at bounding box center [336, 87] width 103 height 6
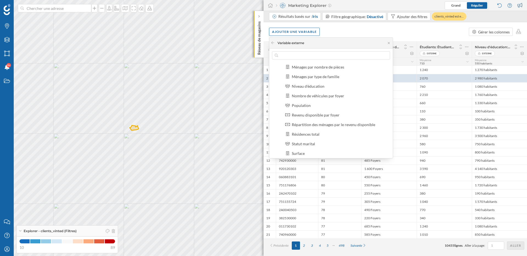
scroll to position [69, 0]
click at [340, 124] on div "Répartition des ménages par le revenu disponible" at bounding box center [333, 123] width 83 height 5
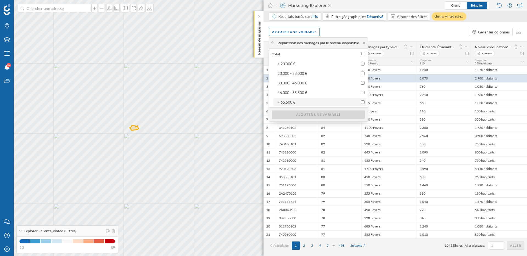
click at [364, 102] on input "> 65.500 €" at bounding box center [363, 102] width 4 height 4
checkbox input "true"
click at [364, 92] on input "46.000 - 65.500 €" at bounding box center [363, 93] width 4 height 4
checkbox input "true"
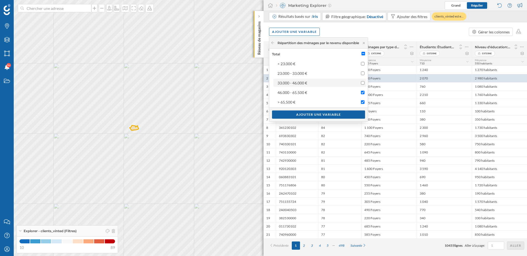
click at [364, 83] on input "33.000 - 46.000 €" at bounding box center [363, 83] width 4 height 4
checkbox input "true"
click at [348, 116] on div "Ajouter une variable" at bounding box center [318, 114] width 93 height 8
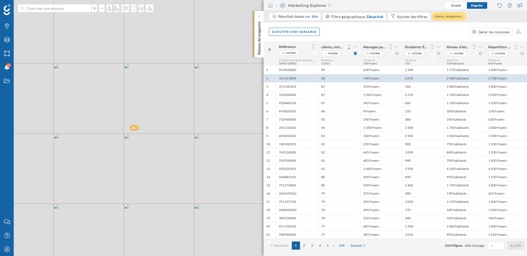
scroll to position [0, 0]
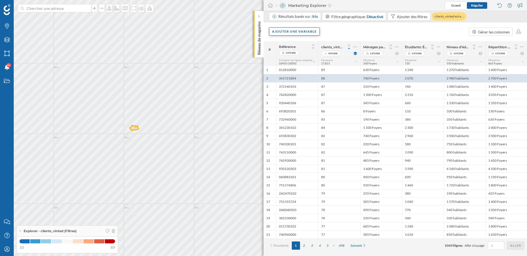
click at [302, 33] on div "Ajouter une variable" at bounding box center [294, 31] width 51 height 8
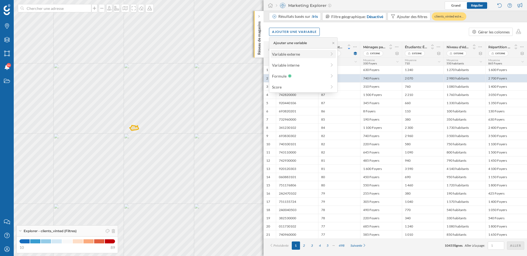
click at [296, 55] on div "Variable externe" at bounding box center [299, 54] width 55 height 6
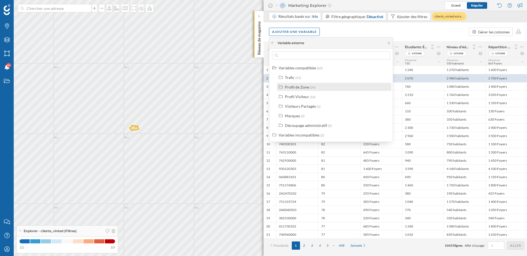
click at [302, 86] on div "Profil de Zone" at bounding box center [297, 87] width 24 height 5
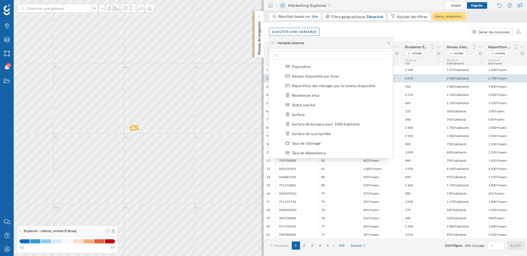
scroll to position [106, 0]
click at [474, 144] on div "750 habitants" at bounding box center [465, 144] width 42 height 8
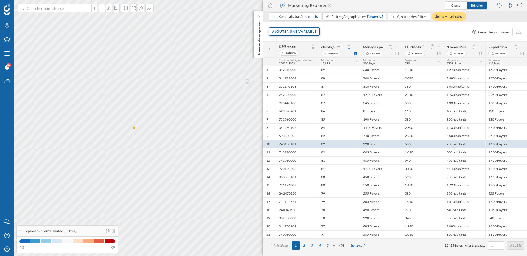
click at [309, 32] on div "Ajouter une variable" at bounding box center [294, 31] width 51 height 8
click at [296, 86] on div "Score" at bounding box center [299, 87] width 55 height 6
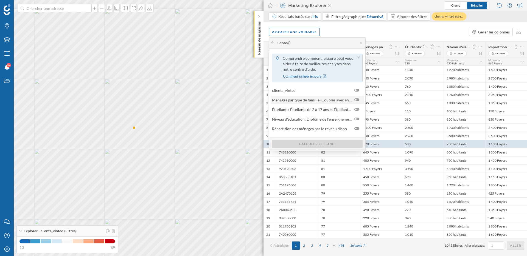
click at [358, 99] on div at bounding box center [356, 100] width 5 height 3
click at [0, 0] on input "checkbox" at bounding box center [0, 0] width 0 height 0
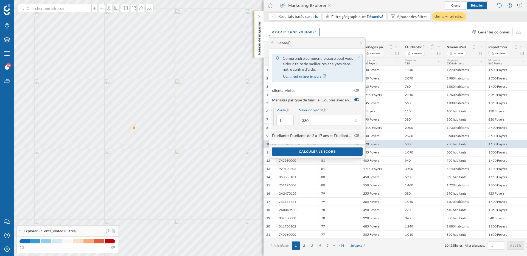
click at [357, 134] on div at bounding box center [356, 135] width 5 height 3
click at [0, 0] on input "checkbox" at bounding box center [0, 0] width 0 height 0
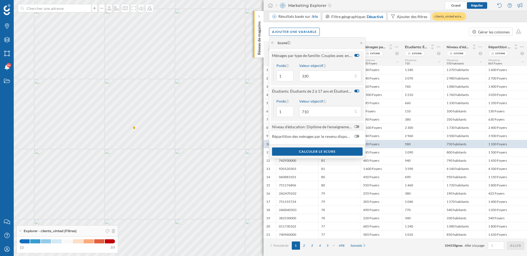
click at [356, 127] on div at bounding box center [356, 126] width 5 height 3
click at [0, 0] on input "checkbox" at bounding box center [0, 0] width 0 height 0
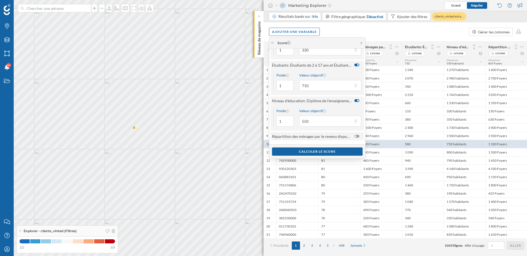
click at [357, 138] on div at bounding box center [356, 136] width 5 height 3
click at [0, 0] on input "checkbox" at bounding box center [0, 0] width 0 height 0
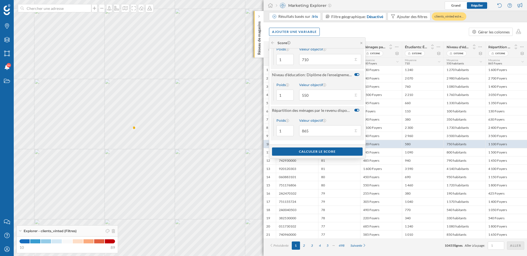
scroll to position [92, 0]
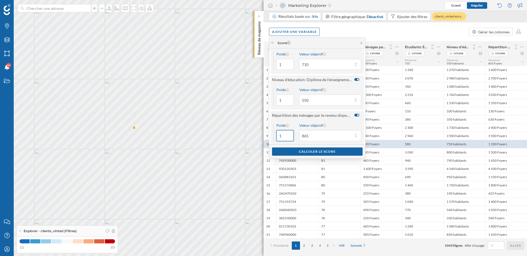
drag, startPoint x: 284, startPoint y: 136, endPoint x: 277, endPoint y: 136, distance: 6.9
click at [277, 136] on input "1" at bounding box center [284, 135] width 17 height 11
type input "4"
click at [356, 135] on button "Valeur objectif 865" at bounding box center [355, 135] width 5 height 5
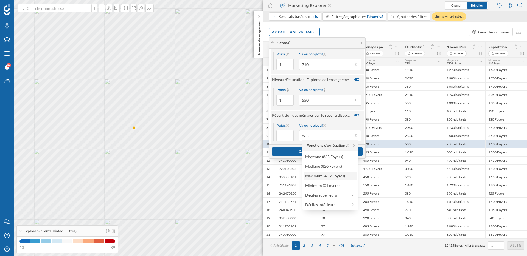
click at [329, 174] on div "Maximum (4,1k Foyers)" at bounding box center [330, 176] width 50 height 6
type input "4 100"
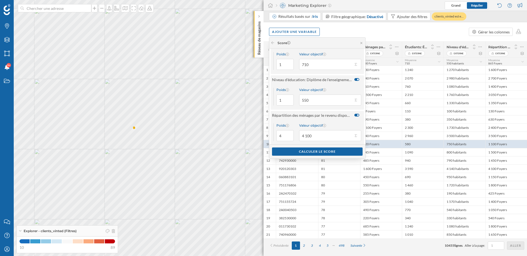
scroll to position [87, 0]
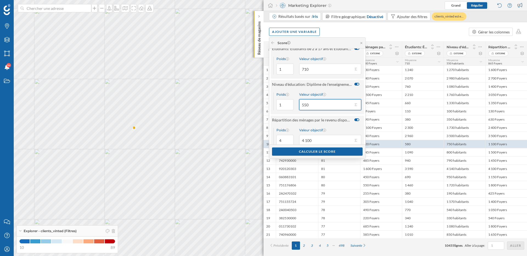
click at [322, 107] on input "550" at bounding box center [326, 104] width 54 height 11
click at [355, 108] on div at bounding box center [330, 104] width 62 height 11
click at [353, 108] on input "550" at bounding box center [326, 104] width 54 height 11
click at [355, 105] on button "Valeur objectif 550" at bounding box center [355, 104] width 5 height 5
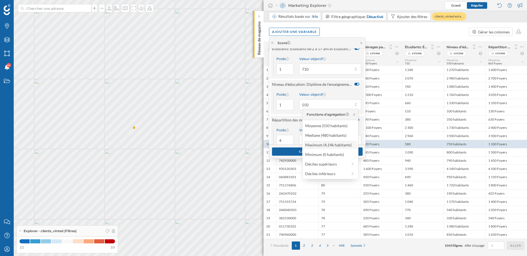
click at [329, 144] on div "Maximum (4,14k habitants)" at bounding box center [330, 145] width 50 height 6
type input "4 140"
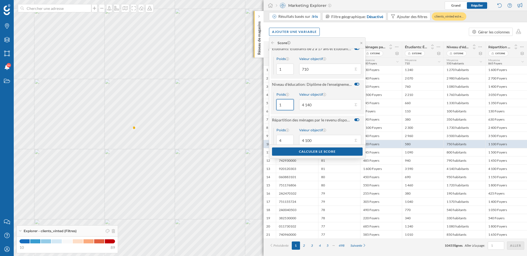
drag, startPoint x: 283, startPoint y: 108, endPoint x: 272, endPoint y: 108, distance: 11.3
click at [272, 108] on div "Poids 1 Valeur objectif 4 140" at bounding box center [317, 101] width 93 height 26
drag, startPoint x: 284, startPoint y: 105, endPoint x: 274, endPoint y: 105, distance: 9.6
click at [274, 105] on div "Poids 1" at bounding box center [283, 101] width 20 height 18
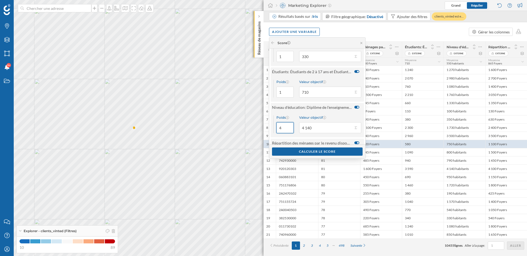
scroll to position [59, 0]
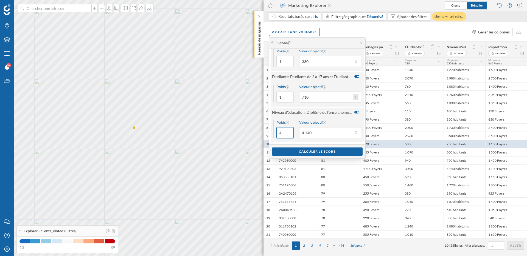
type input "4"
click at [357, 97] on button "Valeur objectif 710" at bounding box center [355, 96] width 5 height 5
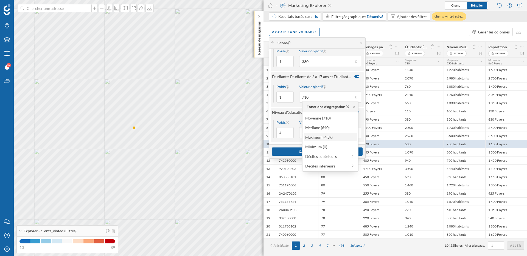
click at [329, 135] on div "Maximum (4,3k)" at bounding box center [330, 137] width 50 height 6
type input "4 300"
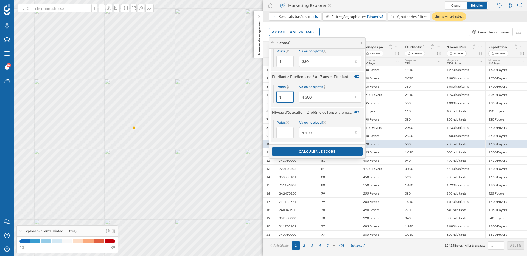
drag, startPoint x: 285, startPoint y: 98, endPoint x: 276, endPoint y: 98, distance: 9.3
click at [276, 98] on input "1" at bounding box center [284, 97] width 17 height 11
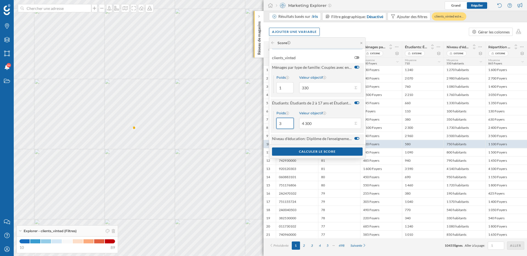
scroll to position [32, 0]
type input "3"
click at [356, 90] on button "Valeur objectif 330" at bounding box center [355, 88] width 5 height 5
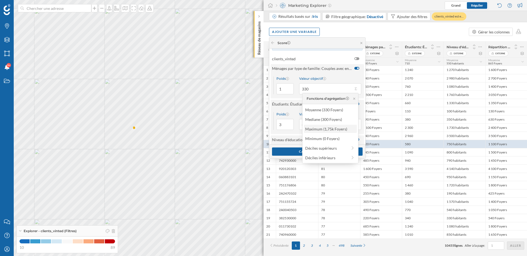
click at [328, 129] on div "Maximum (1,75k Foyers)" at bounding box center [330, 129] width 50 height 6
type input "1 750"
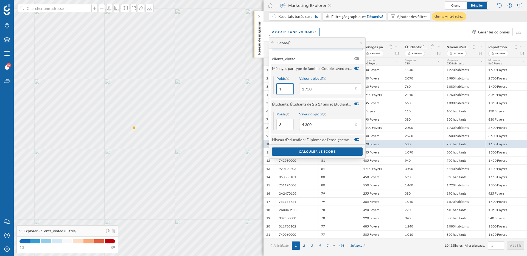
drag, startPoint x: 283, startPoint y: 89, endPoint x: 277, endPoint y: 89, distance: 6.0
click at [277, 89] on input "1" at bounding box center [284, 88] width 17 height 11
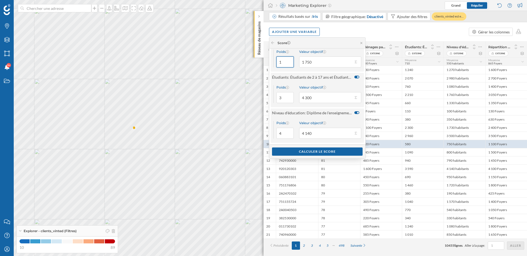
scroll to position [74, 0]
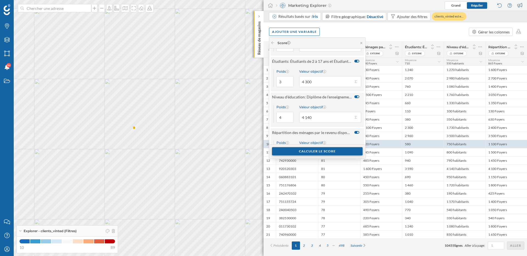
click at [320, 150] on div "Calculer le score" at bounding box center [317, 151] width 91 height 8
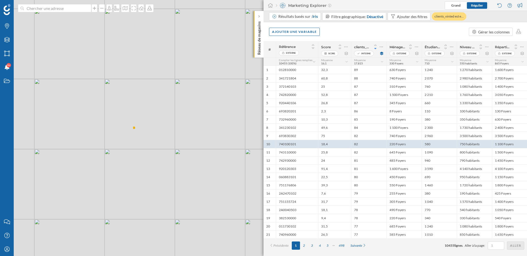
scroll to position [0, 0]
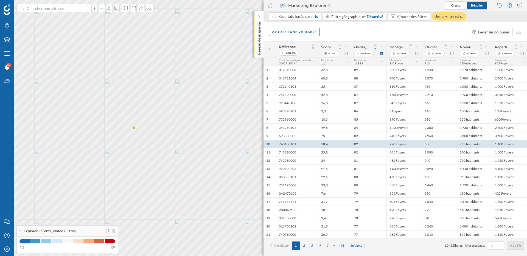
click at [340, 49] on icon at bounding box center [340, 49] width 5 height 4
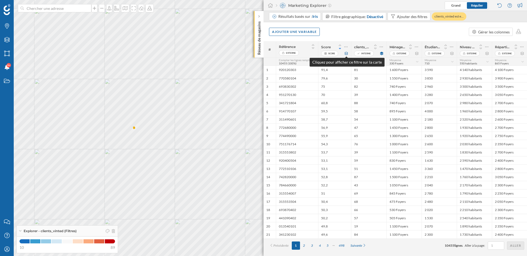
click at [347, 53] on icon at bounding box center [346, 53] width 3 height 3
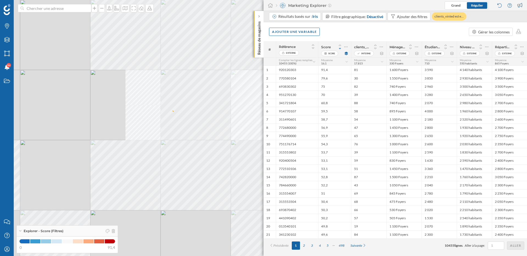
click at [148, 138] on div "© Mapbox © OpenStreetMap Improve this map" at bounding box center [263, 128] width 527 height 256
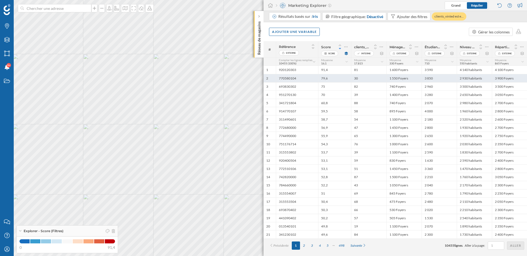
click at [337, 78] on div "79,6" at bounding box center [334, 78] width 33 height 8
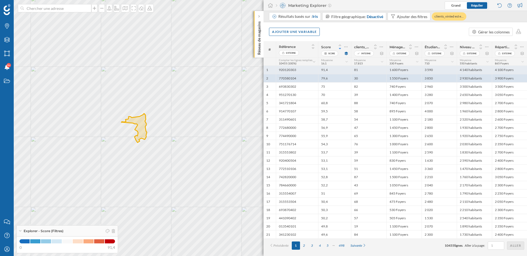
click at [319, 69] on div "91,4" at bounding box center [334, 70] width 33 height 8
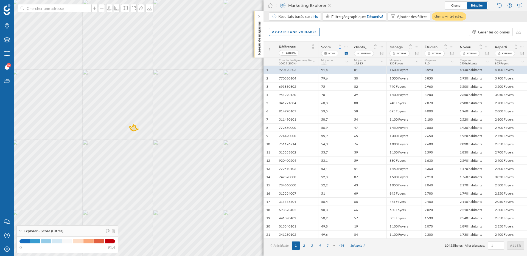
click at [379, 31] on div "Ajouter une variable Gérer les colonnes" at bounding box center [394, 31] width 263 height 19
click at [490, 31] on div "Gérer les colonnes" at bounding box center [494, 32] width 32 height 6
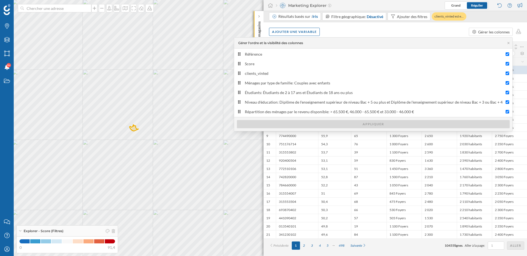
click at [343, 32] on div "Ajouter une variable Gérer les colonnes" at bounding box center [394, 31] width 263 height 19
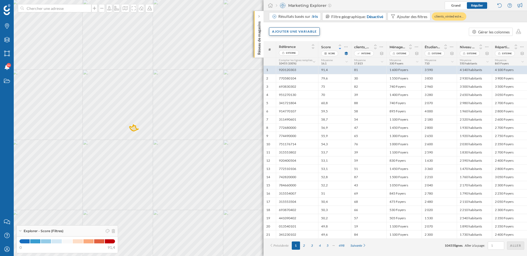
click at [305, 32] on div "Ajouter une variable" at bounding box center [294, 31] width 51 height 8
click at [300, 55] on div "Variable externe" at bounding box center [299, 54] width 55 height 6
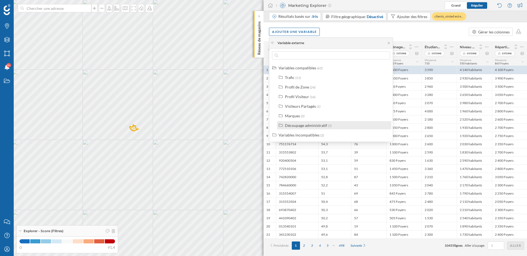
click at [310, 124] on div "Découpage administratif" at bounding box center [306, 125] width 42 height 5
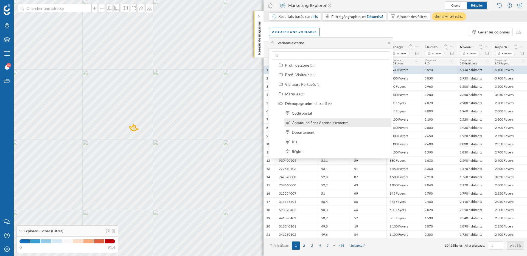
scroll to position [21, 0]
click at [312, 124] on div "Commune Sans Arrondissements" at bounding box center [320, 123] width 57 height 5
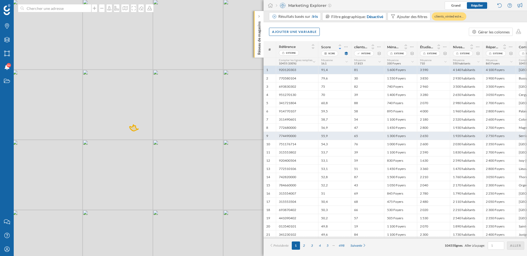
scroll to position [0, 0]
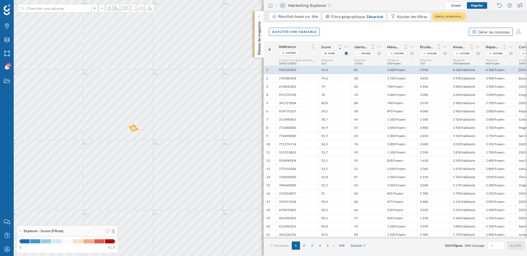
click at [492, 32] on div "Gérer les colonnes" at bounding box center [494, 32] width 32 height 6
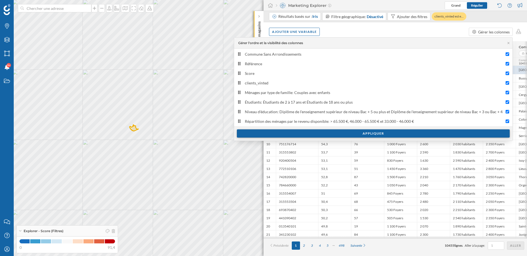
click at [317, 133] on div "Appliquer" at bounding box center [373, 134] width 273 height 8
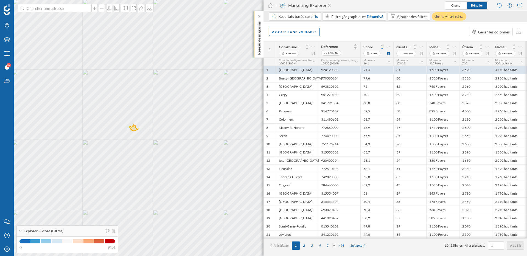
click at [329, 247] on div "5" at bounding box center [328, 246] width 8 height 8
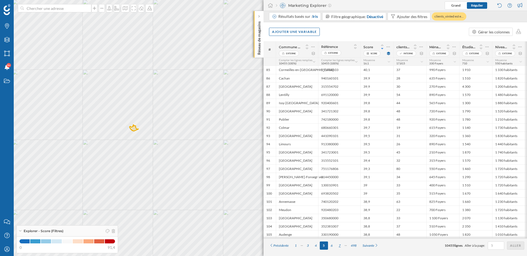
click at [339, 246] on div "7" at bounding box center [340, 246] width 8 height 8
click at [339, 247] on div "9" at bounding box center [340, 246] width 8 height 8
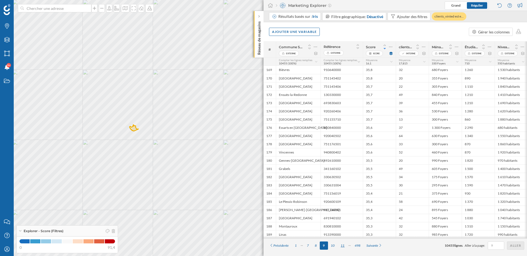
click at [343, 246] on div "11" at bounding box center [343, 246] width 10 height 8
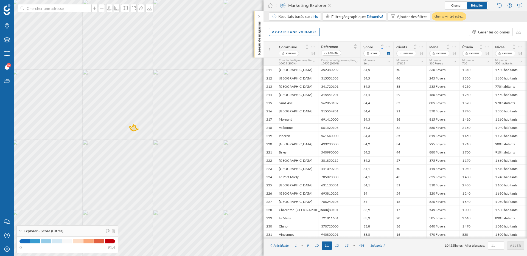
click at [347, 247] on div "13" at bounding box center [347, 246] width 10 height 8
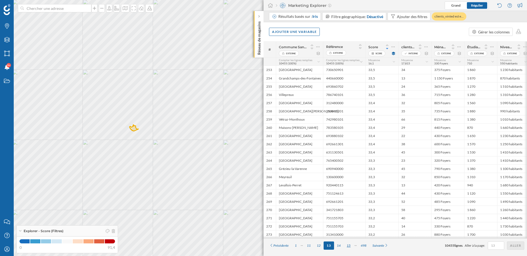
click at [351, 247] on div "15" at bounding box center [349, 246] width 10 height 8
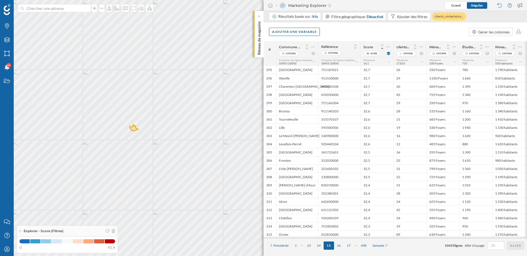
click at [494, 246] on input "text" at bounding box center [495, 245] width 13 height 5
drag, startPoint x: 496, startPoint y: 246, endPoint x: 491, endPoint y: 246, distance: 5.2
click at [491, 246] on input "text" at bounding box center [495, 245] width 13 height 5
click at [516, 247] on div "Aller" at bounding box center [515, 246] width 17 height 8
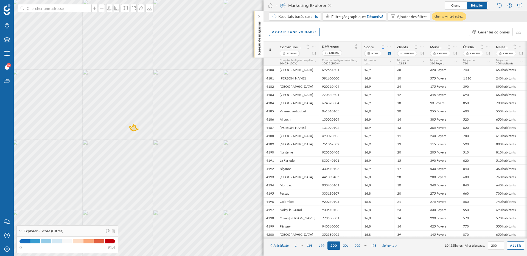
drag, startPoint x: 498, startPoint y: 246, endPoint x: 489, endPoint y: 246, distance: 9.1
click at [489, 246] on div "200" at bounding box center [496, 246] width 16 height 8
click at [518, 248] on div "Aller" at bounding box center [515, 246] width 17 height 8
click at [501, 246] on input "400" at bounding box center [495, 245] width 13 height 5
click at [374, 246] on div "498" at bounding box center [373, 246] width 12 height 8
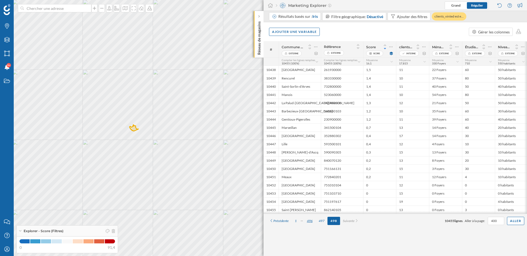
click at [311, 221] on div "496" at bounding box center [310, 221] width 12 height 8
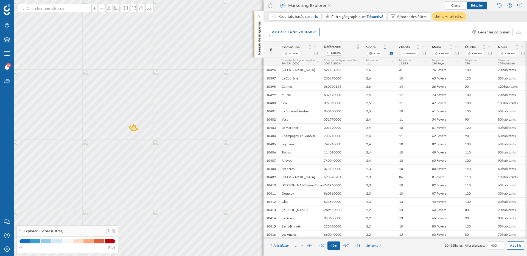
drag, startPoint x: 498, startPoint y: 246, endPoint x: 486, endPoint y: 245, distance: 12.4
click at [486, 245] on form "10455 lignes . Aller à la page: 400 Aller" at bounding box center [485, 246] width 80 height 8
type input "20"
click at [519, 246] on div "Aller" at bounding box center [515, 246] width 17 height 8
click at [309, 248] on div "18" at bounding box center [309, 246] width 10 height 8
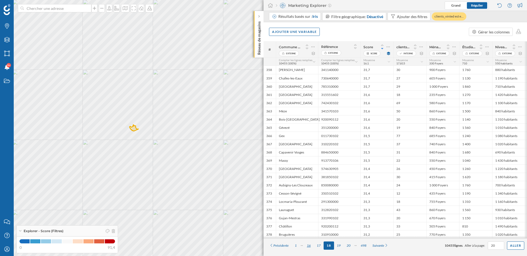
click at [309, 246] on div "16" at bounding box center [309, 246] width 10 height 8
click at [309, 246] on div "14" at bounding box center [309, 246] width 10 height 8
click at [309, 246] on div "12" at bounding box center [309, 246] width 10 height 8
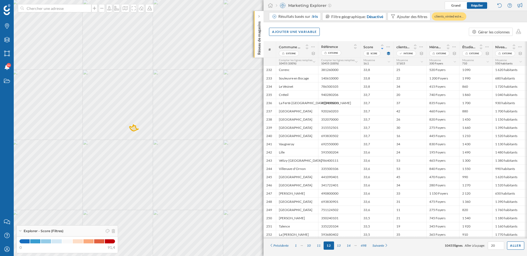
click at [309, 246] on div "10" at bounding box center [309, 246] width 10 height 8
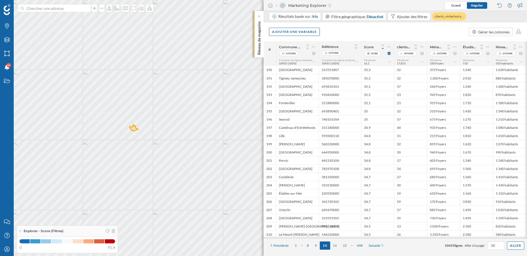
click at [309, 246] on div "8" at bounding box center [308, 246] width 8 height 8
click at [309, 246] on div "6" at bounding box center [308, 246] width 8 height 8
click at [309, 246] on div "4" at bounding box center [308, 246] width 8 height 8
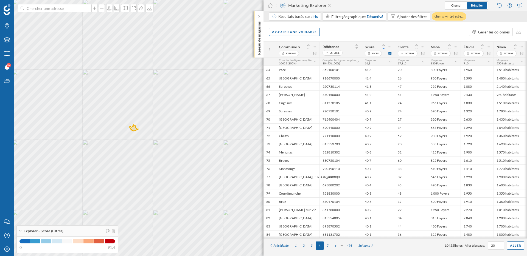
click at [309, 246] on div "3" at bounding box center [312, 246] width 8 height 8
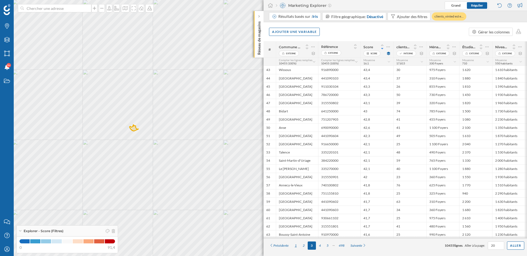
click at [295, 246] on div "1" at bounding box center [296, 246] width 8 height 8
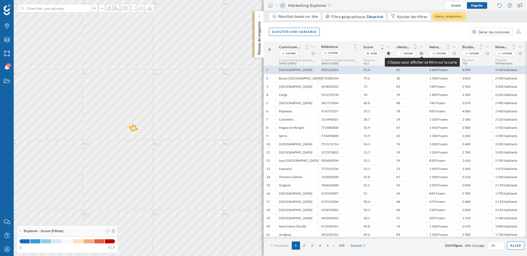
click at [422, 54] on icon at bounding box center [421, 53] width 3 height 3
click at [389, 52] on icon at bounding box center [388, 53] width 4 height 3
click at [423, 54] on icon at bounding box center [421, 53] width 3 height 3
click at [389, 62] on icon at bounding box center [389, 61] width 4 height 3
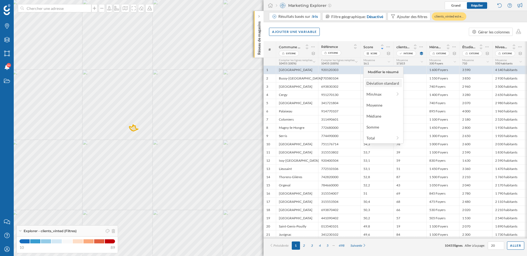
click at [389, 83] on div "Déviation standard" at bounding box center [382, 83] width 33 height 6
click at [391, 61] on div "Déviation standard 7,3" at bounding box center [376, 61] width 33 height 8
click at [388, 61] on icon at bounding box center [389, 61] width 4 height 3
click at [377, 96] on div "Min/max" at bounding box center [379, 94] width 26 height 6
click at [373, 84] on div "Intervalle" at bounding box center [385, 83] width 38 height 6
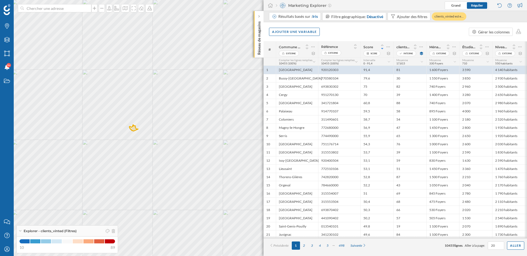
click at [389, 62] on icon at bounding box center [389, 61] width 4 height 3
click at [380, 134] on div "Total" at bounding box center [383, 138] width 37 height 8
click at [368, 70] on div at bounding box center [367, 72] width 4 height 5
click at [367, 73] on icon at bounding box center [367, 71] width 4 height 3
click at [379, 105] on div "Moyenne" at bounding box center [382, 105] width 33 height 6
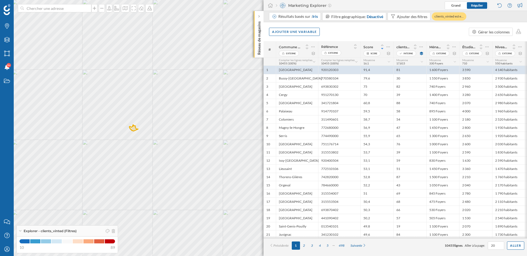
click at [383, 38] on div "Ajouter une variable Gérer les colonnes" at bounding box center [394, 31] width 263 height 19
click at [303, 26] on div "Ajouter une variable Gérer les colonnes" at bounding box center [394, 31] width 263 height 19
click at [302, 30] on div "Ajouter une variable" at bounding box center [294, 31] width 51 height 8
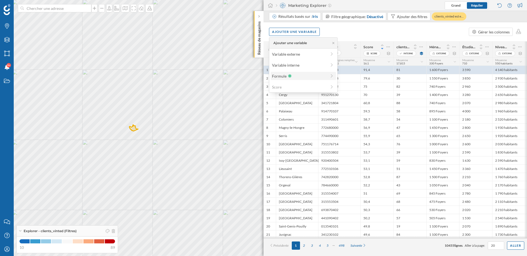
click at [292, 76] on div "Formule" at bounding box center [299, 76] width 55 height 6
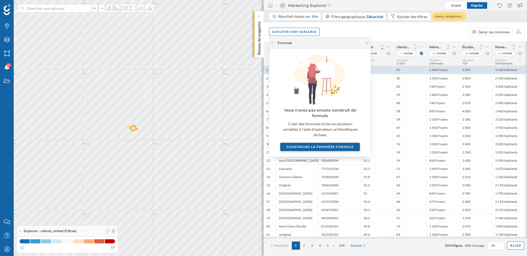
click at [313, 143] on div "Construire la première formule" at bounding box center [320, 147] width 80 height 8
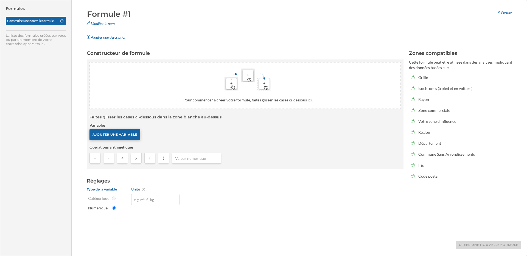
click at [119, 138] on div "Ajouter une variable" at bounding box center [114, 134] width 51 height 11
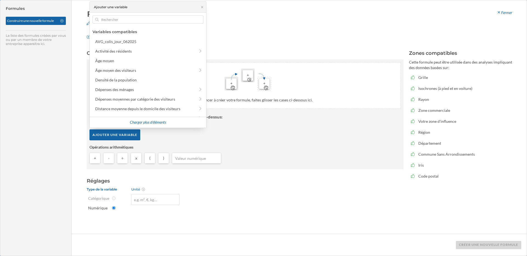
click at [129, 24] on div "Ajouter une variable Variables compatibles AVG_colis_jour_062025 Activité des r…" at bounding box center [147, 64] width 117 height 127
click at [129, 21] on input "text" at bounding box center [148, 19] width 99 height 8
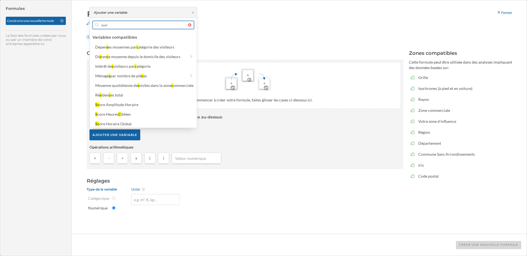
type input "score"
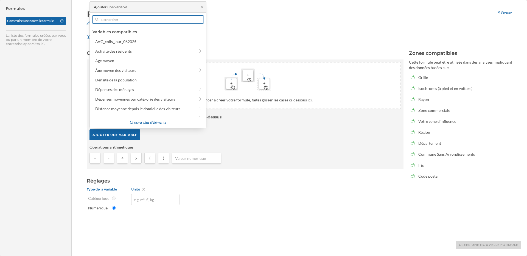
click at [192, 26] on div "Ajouter une variable Variables compatibles AVG_colis_jour_062025 Activité des r…" at bounding box center [147, 64] width 117 height 127
click at [203, 8] on icon at bounding box center [202, 7] width 2 height 2
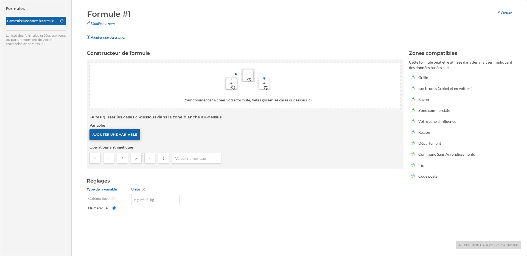
click at [124, 136] on div "Ajouter une variable" at bounding box center [114, 134] width 51 height 11
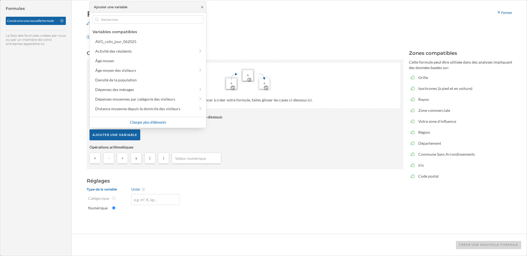
click at [202, 6] on icon at bounding box center [202, 7] width 2 height 2
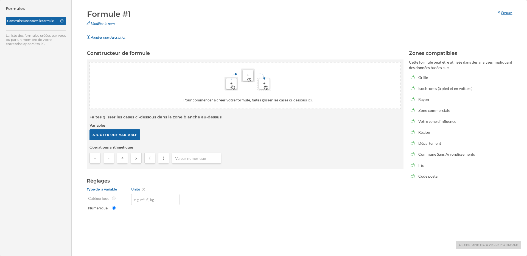
click at [504, 15] on div "Fermer" at bounding box center [504, 13] width 23 height 8
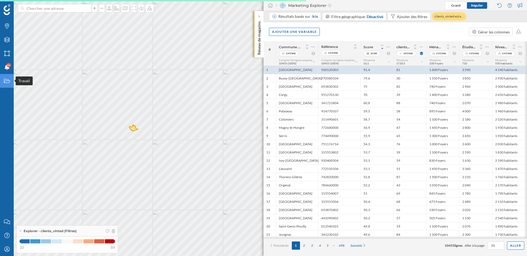
click at [8, 82] on icon "Travail" at bounding box center [7, 80] width 7 height 5
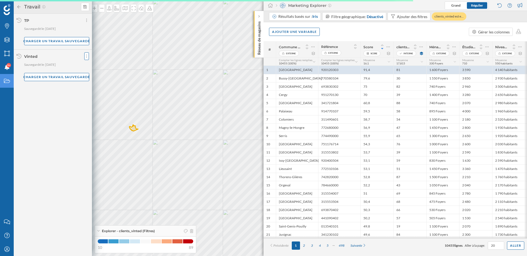
click at [85, 58] on div at bounding box center [86, 56] width 5 height 8
click at [86, 7] on icon at bounding box center [84, 7] width 3 height 4
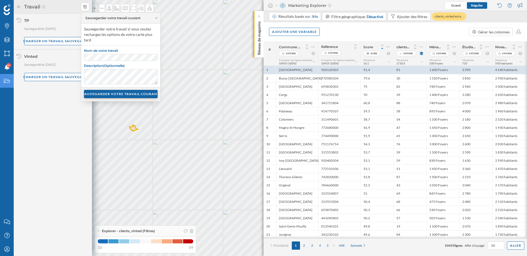
click at [118, 94] on div "SAUVEGARDER VOTRE TRAVAIL COURANT" at bounding box center [121, 94] width 74 height 8
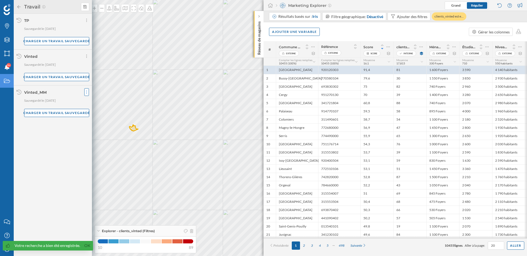
click at [86, 90] on icon at bounding box center [86, 91] width 1 height 5
click at [94, 104] on span "Partagez votre travail" at bounding box center [105, 103] width 37 height 5
click at [112, 121] on input "Email de l'utilisateur" at bounding box center [111, 122] width 48 height 7
type input "ltabuteau@mytraffic.fr"
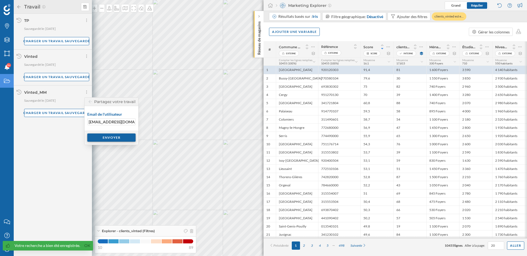
click at [116, 137] on div "Envoyer" at bounding box center [111, 138] width 48 height 8
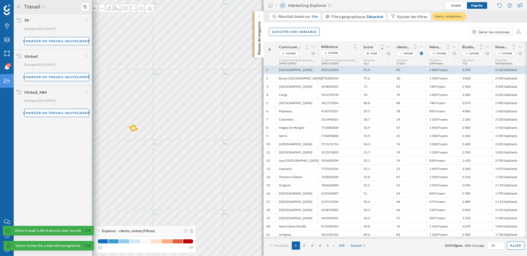
click at [20, 5] on icon at bounding box center [18, 7] width 5 height 4
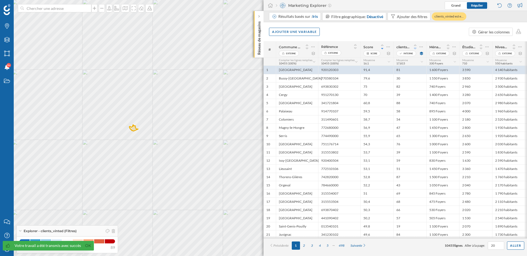
click at [416, 48] on icon at bounding box center [415, 49] width 5 height 4
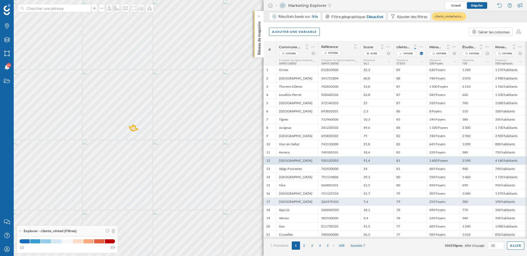
click at [411, 202] on div "79" at bounding box center [409, 202] width 33 height 8
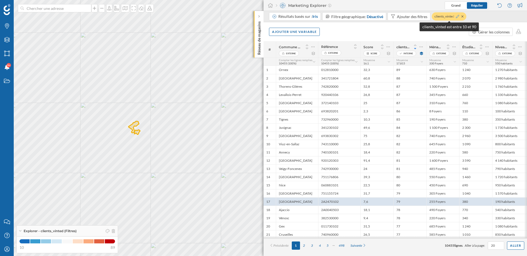
click at [457, 16] on icon at bounding box center [457, 16] width 3 height 3
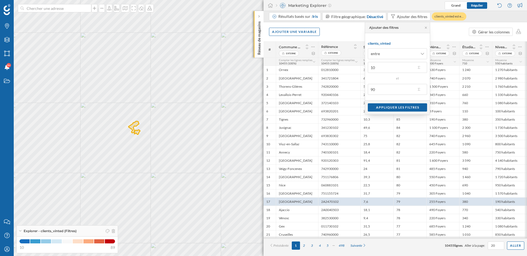
click at [437, 35] on div "Ajouter une variable Gérer les colonnes" at bounding box center [394, 31] width 263 height 19
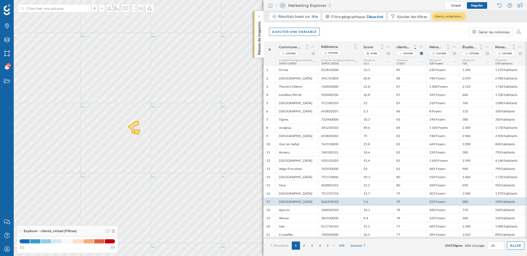
click at [416, 21] on div "Résultats basés sur : Iris Filtre géographique: Désactivé Ajouter des filtres c…" at bounding box center [367, 17] width 197 height 10
click at [413, 16] on div "Ajouter des filtres" at bounding box center [412, 17] width 30 height 6
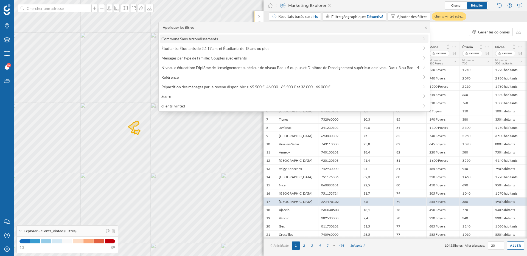
click at [224, 42] on div "Commune Sans Arrondissements" at bounding box center [294, 39] width 269 height 8
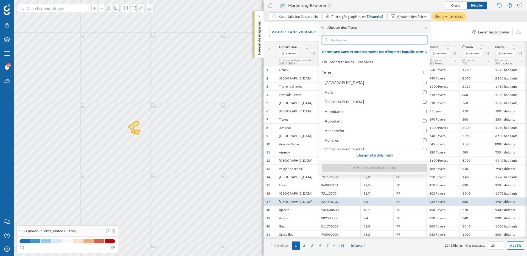
click at [345, 41] on input "text" at bounding box center [374, 40] width 93 height 8
click at [425, 72] on input "Tous" at bounding box center [425, 73] width 4 height 4
checkbox input "true"
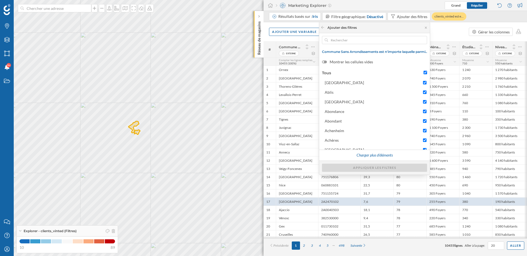
checkbox input "true"
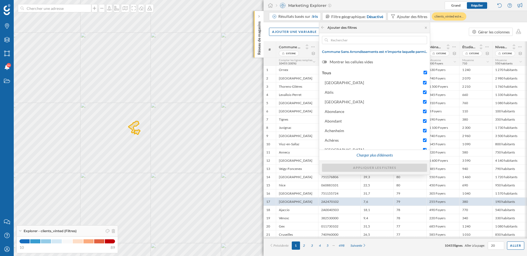
checkbox input "true"
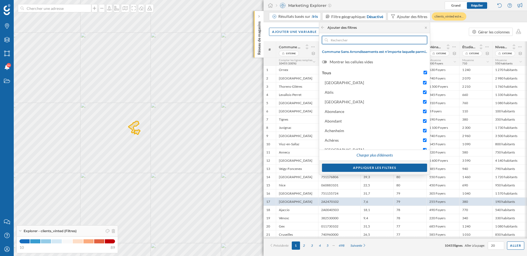
click at [368, 40] on input "text" at bounding box center [374, 40] width 93 height 8
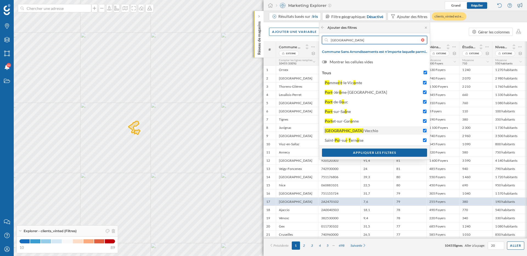
type input "porto"
click at [426, 131] on input "Porto -Vecchio" at bounding box center [425, 131] width 4 height 4
checkbox input "false"
click at [426, 131] on input "Porto -Vecchio" at bounding box center [425, 131] width 4 height 4
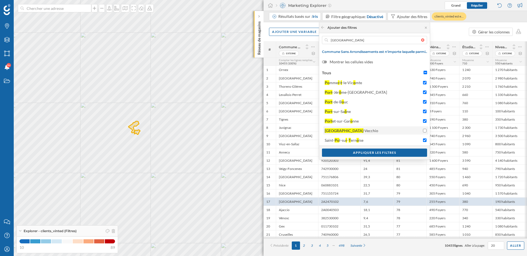
checkbox input "true"
click at [422, 41] on div at bounding box center [424, 39] width 6 height 3
click at [421, 41] on input "text" at bounding box center [374, 40] width 93 height 8
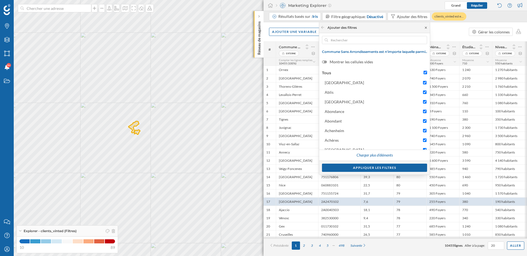
click at [426, 27] on icon at bounding box center [426, 27] width 4 height 3
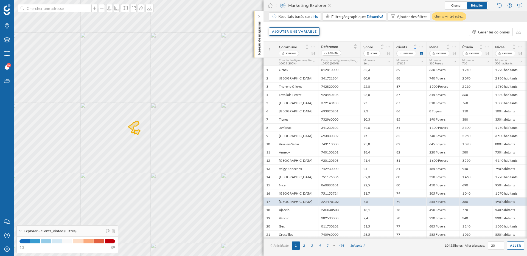
click at [302, 31] on div "Ajouter une variable" at bounding box center [294, 31] width 51 height 8
click at [302, 55] on div "Variable externe" at bounding box center [299, 54] width 55 height 6
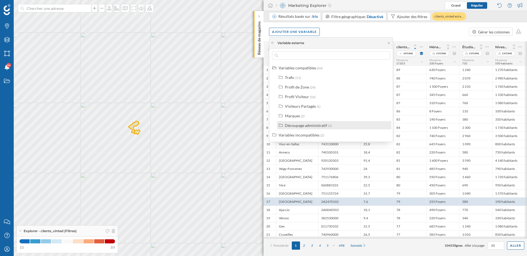
click at [307, 125] on div "Découpage administratif" at bounding box center [306, 125] width 42 height 5
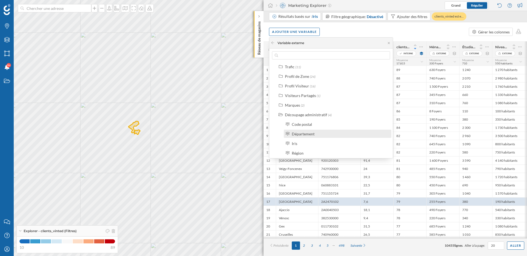
scroll to position [12, 0]
click at [307, 133] on div "Département" at bounding box center [303, 133] width 23 height 5
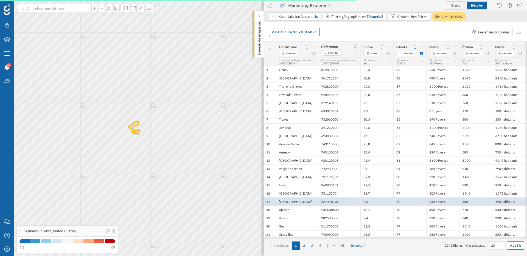
click at [457, 5] on span "Grand" at bounding box center [455, 5] width 9 height 4
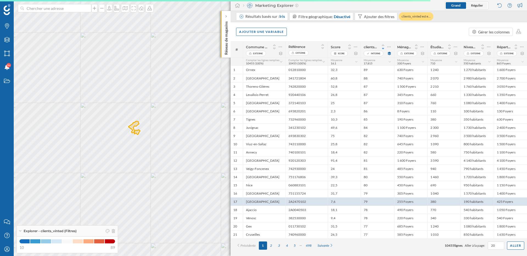
click at [475, 5] on span "Régulier" at bounding box center [477, 5] width 12 height 4
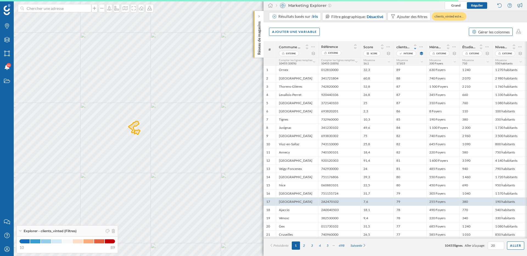
click at [485, 32] on div "Gérer les colonnes" at bounding box center [494, 32] width 32 height 6
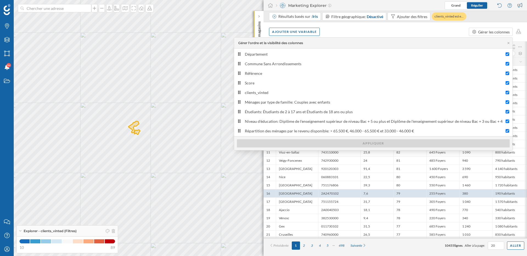
drag, startPoint x: 245, startPoint y: 132, endPoint x: 245, endPoint y: 127, distance: 4.7
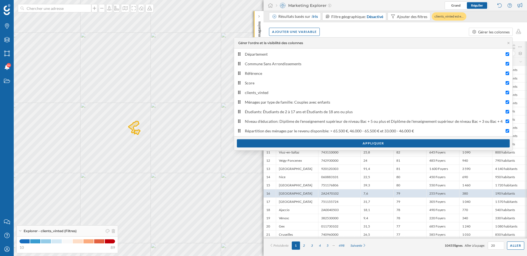
click at [368, 30] on div "Ajouter une variable Gérer les colonnes" at bounding box center [394, 31] width 263 height 19
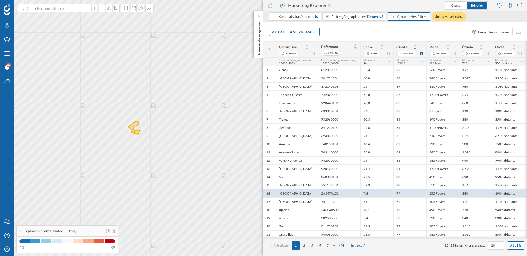
click at [414, 18] on div "Ajouter des filtres" at bounding box center [412, 17] width 30 height 6
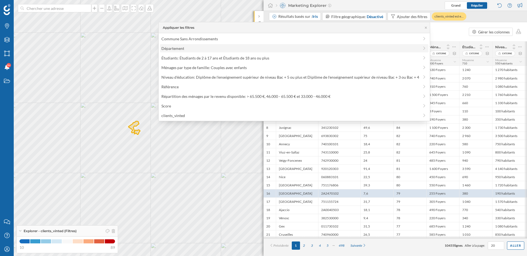
click at [206, 46] on span "Département" at bounding box center [290, 49] width 258 height 6
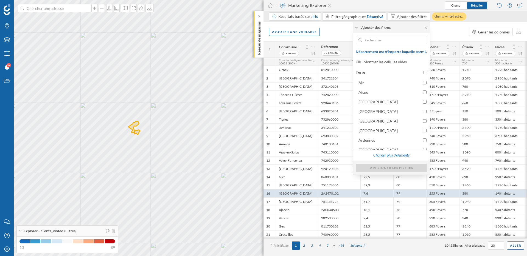
click at [425, 72] on input "Tous" at bounding box center [425, 73] width 4 height 4
checkbox input "true"
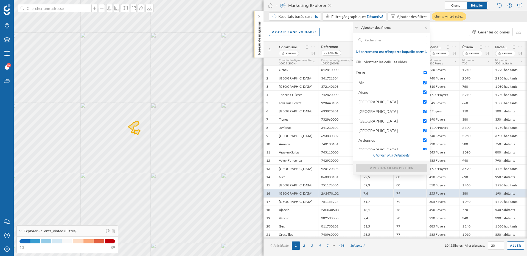
checkbox input "true"
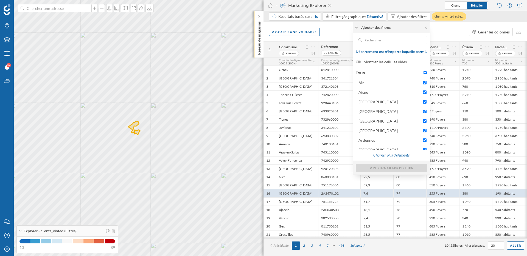
checkbox input "true"
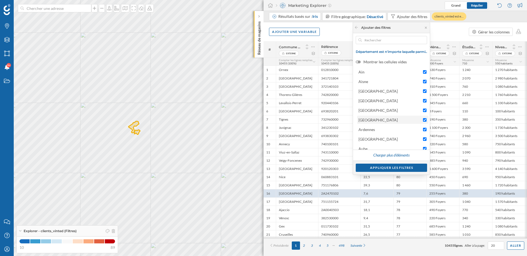
scroll to position [25, 0]
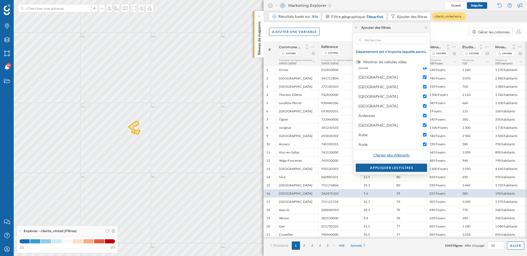
click at [394, 157] on div "Charger plus d'éléments" at bounding box center [391, 155] width 43 height 8
click at [385, 147] on span "Corse-du-Sud" at bounding box center [389, 145] width 62 height 6
click at [423, 146] on input "Corse-du-Sud" at bounding box center [425, 145] width 4 height 4
checkbox input "false"
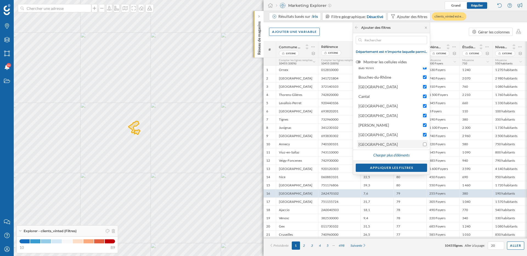
checkbox input "false"
click at [391, 169] on div "Appliquer les filtres" at bounding box center [391, 168] width 71 height 8
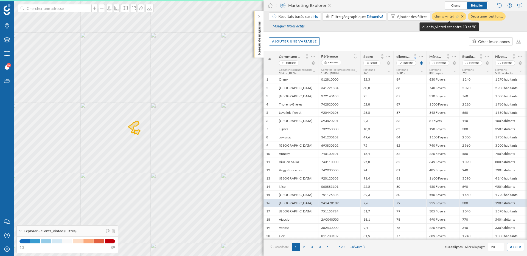
click at [457, 17] on icon at bounding box center [457, 16] width 3 height 3
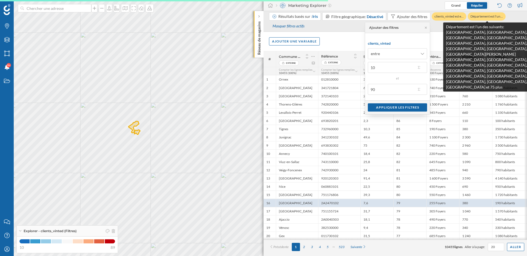
click at [468, 25] on div "Résultats basés sur : Iris Filtre géographique: Désactivé Ajouter des filtres c…" at bounding box center [395, 21] width 252 height 19
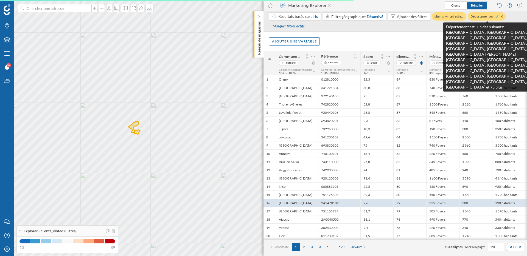
click at [497, 15] on icon at bounding box center [496, 16] width 3 height 3
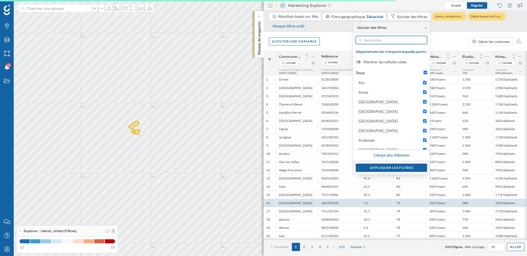
click at [373, 40] on input "text" at bounding box center [391, 40] width 59 height 8
type input "f"
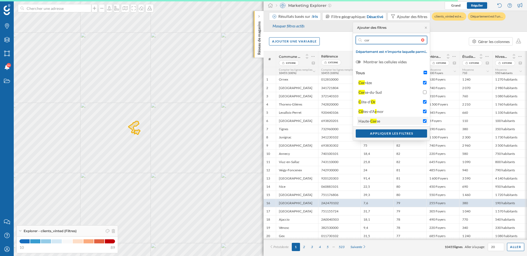
type input "cor"
click at [425, 121] on input "Haute- Cor se" at bounding box center [425, 121] width 4 height 4
checkbox input "false"
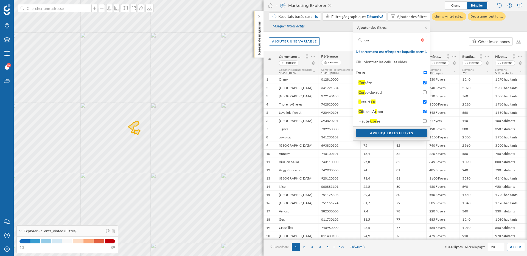
click at [409, 134] on div "Appliquer les filtres" at bounding box center [391, 133] width 71 height 8
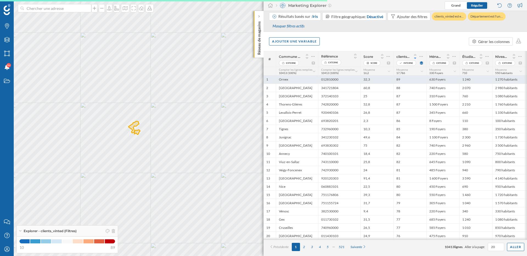
click at [298, 78] on div "Ornex" at bounding box center [297, 79] width 42 height 8
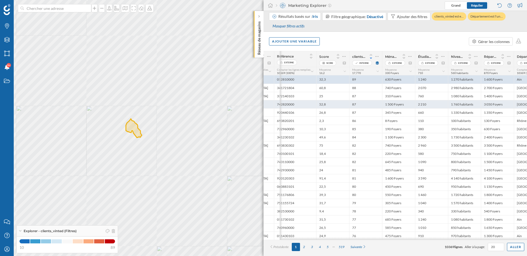
scroll to position [0, 73]
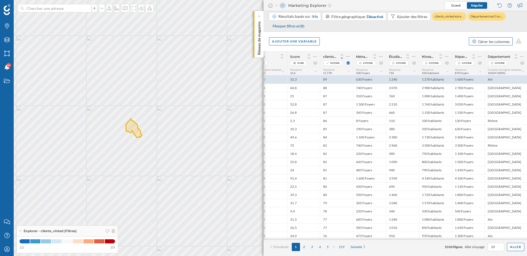
click at [488, 43] on div "Gérer les colonnes" at bounding box center [494, 42] width 32 height 6
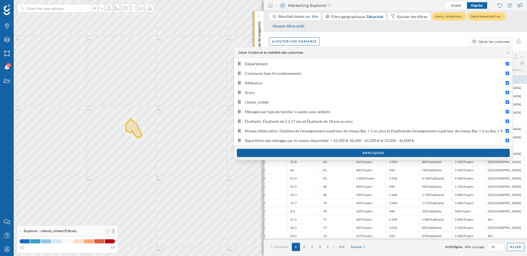
click at [348, 41] on div "Ajouter une variable Gérer les colonnes" at bounding box center [394, 41] width 263 height 19
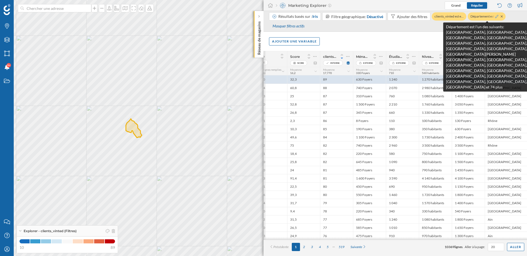
click at [497, 17] on icon at bounding box center [496, 16] width 3 height 3
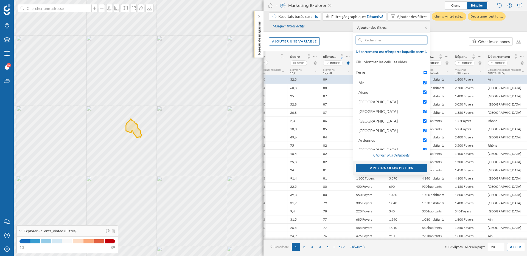
click at [379, 43] on input "text" at bounding box center [391, 40] width 59 height 8
click at [423, 82] on input "Ain" at bounding box center [425, 83] width 4 height 4
checkbox input "false"
click at [400, 165] on div "Appliquer les filtres" at bounding box center [391, 168] width 71 height 8
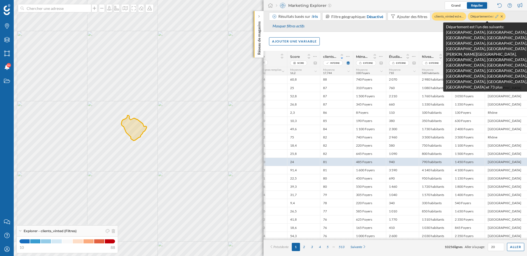
click at [498, 17] on icon at bounding box center [496, 16] width 3 height 3
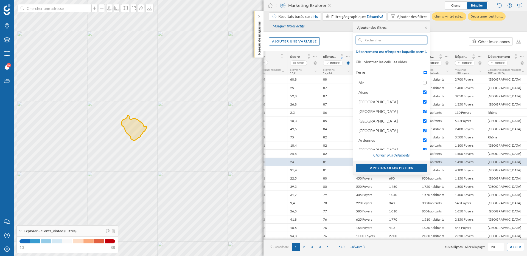
click at [381, 43] on input "text" at bounding box center [391, 40] width 59 height 8
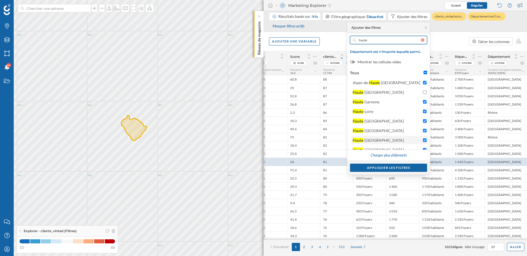
type input "haute"
click at [423, 140] on input "Haute -Savoie" at bounding box center [425, 141] width 4 height 4
checkbox input "false"
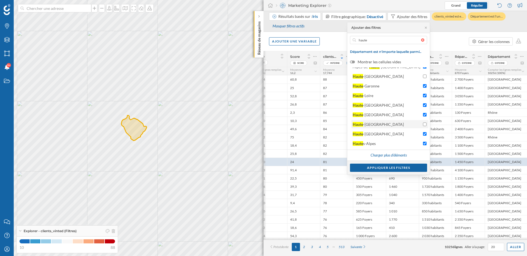
scroll to position [17, 0]
click at [392, 167] on div "Appliquer les filtres" at bounding box center [388, 168] width 77 height 8
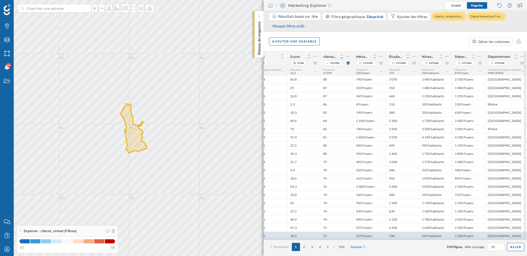
scroll to position [0, 0]
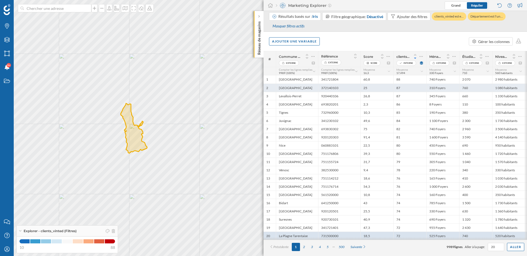
click at [374, 88] on div "25" at bounding box center [376, 88] width 33 height 8
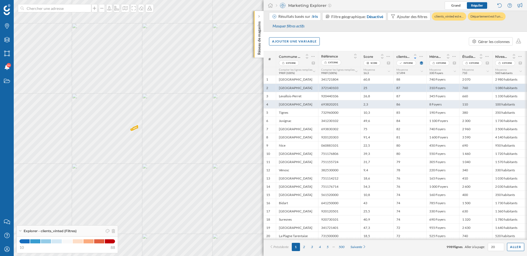
click at [377, 106] on div "2,3" at bounding box center [376, 104] width 33 height 8
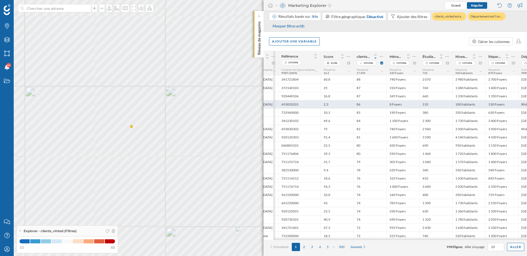
scroll to position [0, 53]
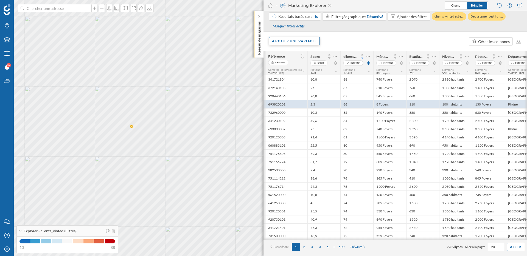
click at [296, 42] on div "Ajouter une variable" at bounding box center [294, 41] width 51 height 8
click at [297, 63] on div "Variable externe" at bounding box center [299, 64] width 55 height 6
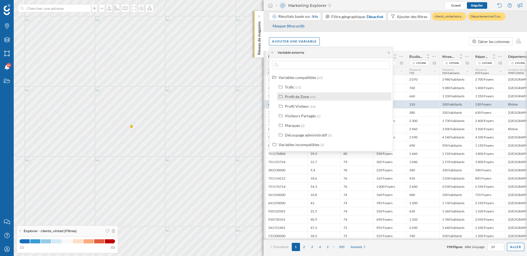
click at [298, 95] on div "Profil de Zone" at bounding box center [297, 96] width 24 height 5
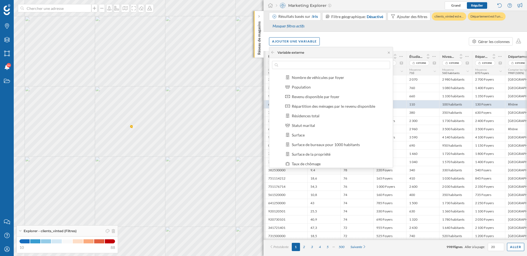
scroll to position [92, 0]
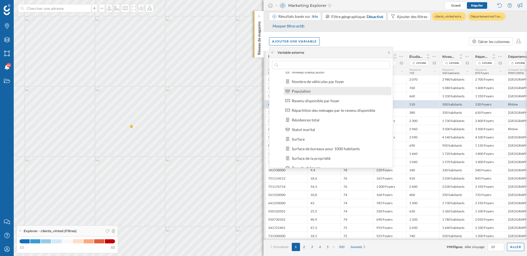
click at [303, 93] on div "Population" at bounding box center [301, 91] width 19 height 5
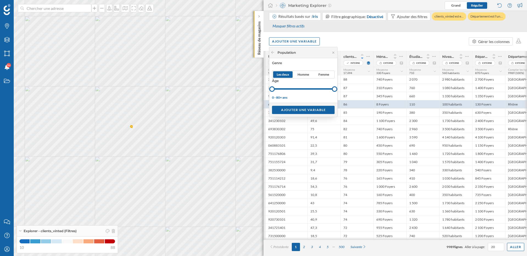
drag, startPoint x: 314, startPoint y: 110, endPoint x: 310, endPoint y: 93, distance: 17.4
click at [310, 93] on div "Population Genre Les deux Homme Femme Âge 0 - 80+ ans Ajouter une variable" at bounding box center [303, 82] width 68 height 70
drag, startPoint x: 273, startPoint y: 88, endPoint x: 298, endPoint y: 88, distance: 25.5
click at [298, 88] on div at bounding box center [297, 88] width 5 height 5
click at [305, 111] on div "Ajouter une variable" at bounding box center [303, 110] width 63 height 8
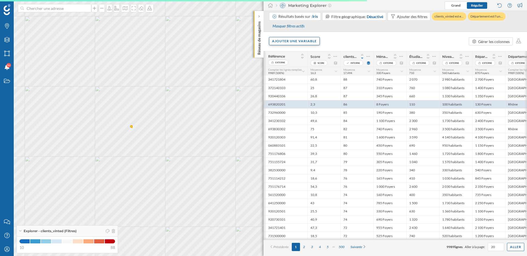
click at [304, 43] on div "Ajouter une variable" at bounding box center [294, 41] width 51 height 8
click at [300, 63] on div "Variable externe" at bounding box center [299, 64] width 55 height 6
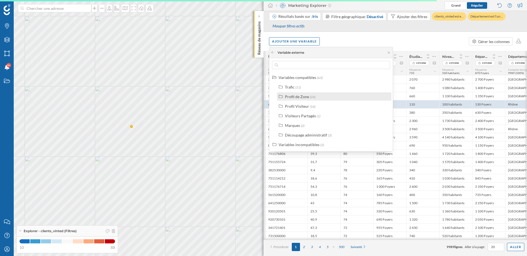
click at [301, 99] on div "Profil de Zone" at bounding box center [297, 96] width 24 height 5
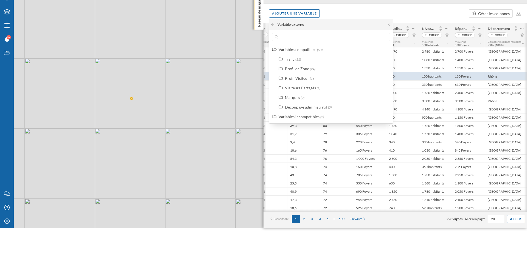
scroll to position [0, 0]
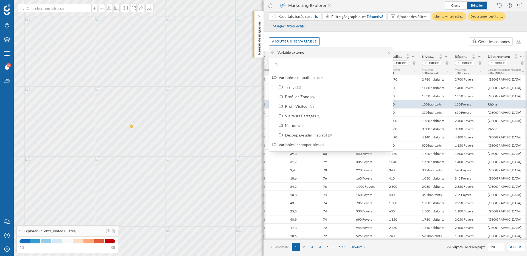
click at [406, 37] on div "Ajouter une variable Gérer les colonnes" at bounding box center [394, 41] width 263 height 19
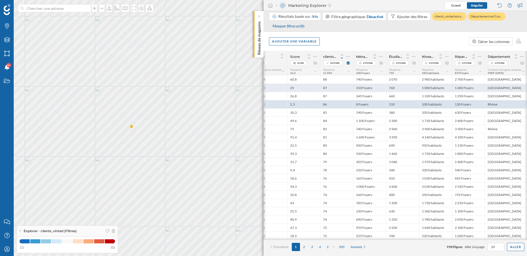
scroll to position [0, 106]
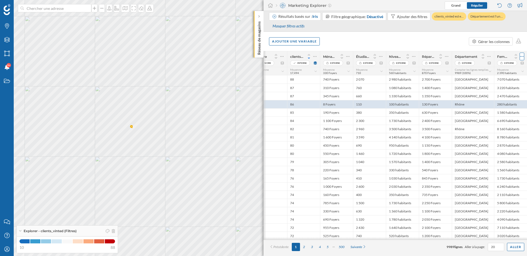
click at [521, 56] on icon at bounding box center [521, 56] width 3 height 1
click at [497, 78] on div "Retirer la colonne" at bounding box center [497, 79] width 48 height 6
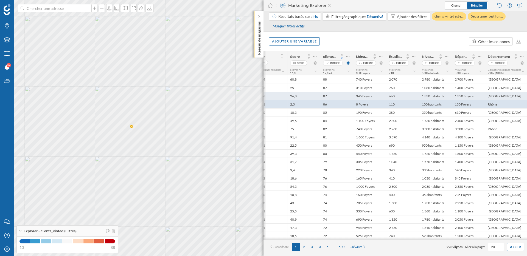
scroll to position [0, 0]
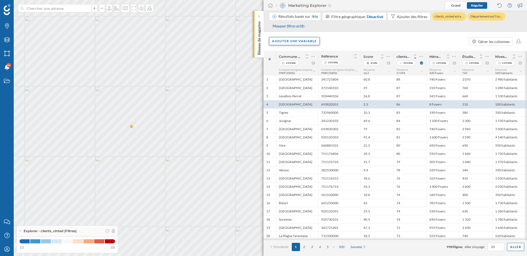
click at [311, 44] on div "Ajouter une variable" at bounding box center [294, 41] width 51 height 8
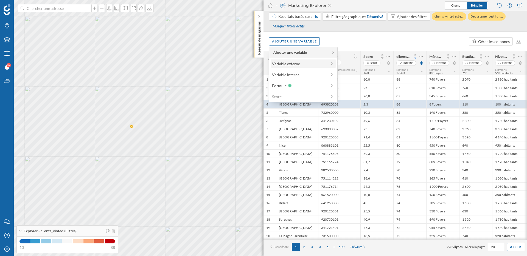
click at [304, 66] on div "Variable externe" at bounding box center [303, 64] width 65 height 8
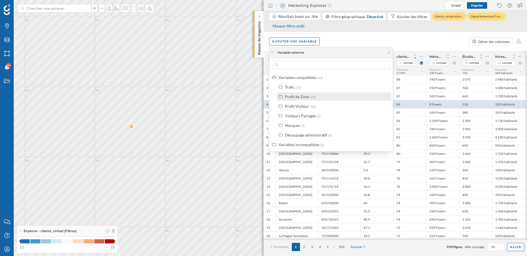
click at [307, 99] on div "Profil de Zone" at bounding box center [297, 96] width 24 height 5
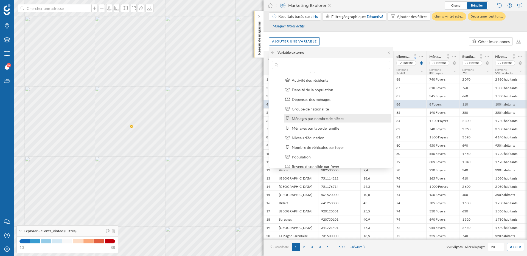
scroll to position [41, 0]
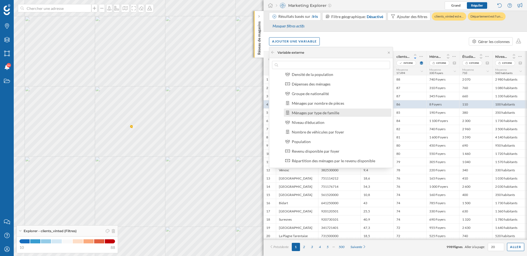
click at [322, 113] on div "Ménages par type de famille" at bounding box center [315, 113] width 47 height 5
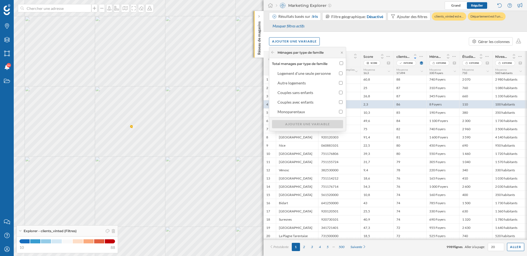
click at [342, 63] on input "Total menages par type de famille" at bounding box center [341, 63] width 4 height 4
checkbox input "true"
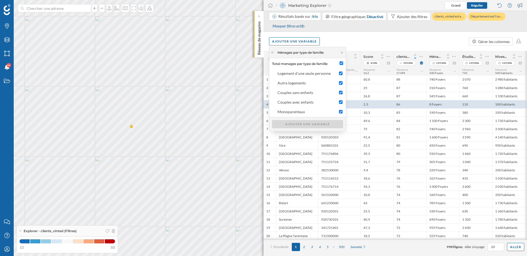
checkbox input "true"
click at [325, 125] on div "Ajouter une variable" at bounding box center [307, 124] width 71 height 8
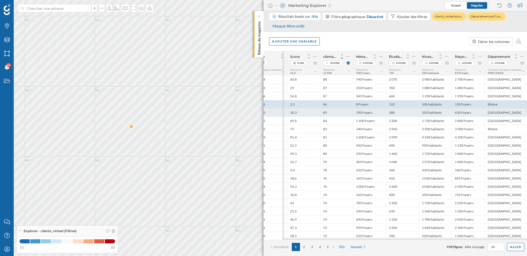
scroll to position [0, 106]
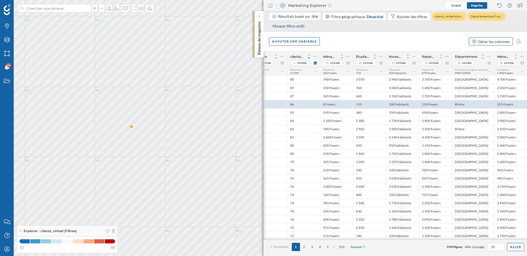
click at [500, 44] on div "Gérer les colonnes" at bounding box center [491, 41] width 44 height 8
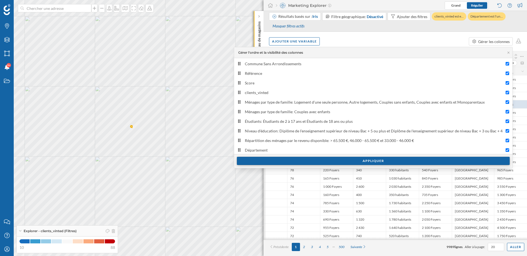
click at [354, 163] on div "Appliquer" at bounding box center [373, 161] width 273 height 8
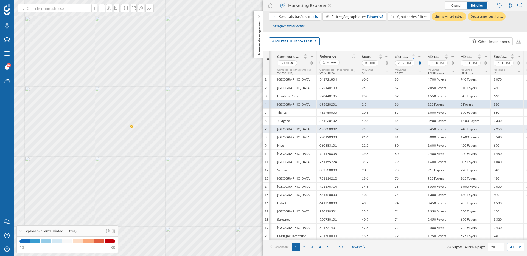
scroll to position [0, 1]
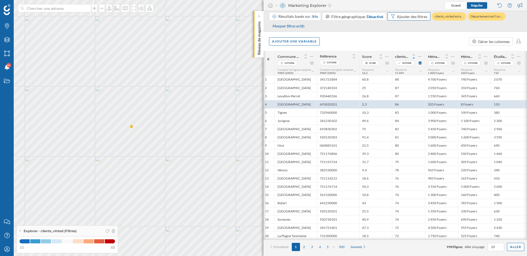
click at [408, 19] on div "Ajouter des filtres" at bounding box center [409, 16] width 43 height 8
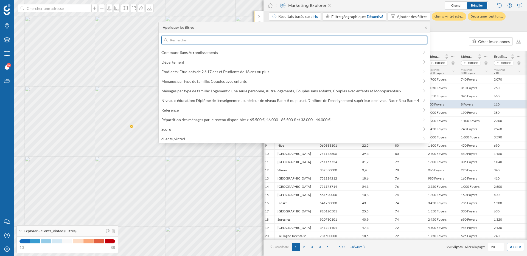
click at [252, 40] on input "text" at bounding box center [294, 40] width 254 height 8
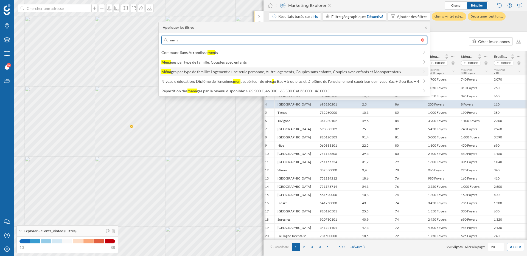
type input "mena"
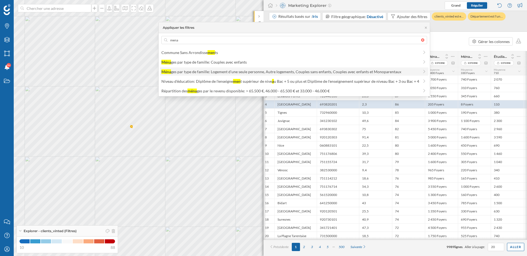
click at [208, 72] on div "ges par type de famille: Logement d'une seule personne, Autre logements, Couple…" at bounding box center [286, 71] width 230 height 5
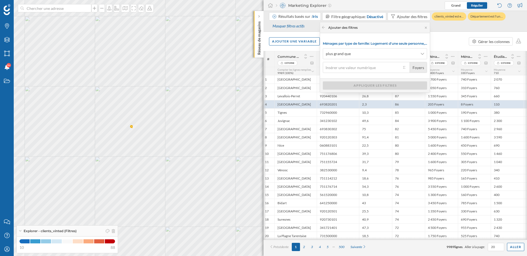
click at [372, 67] on input "Foyers" at bounding box center [362, 67] width 78 height 11
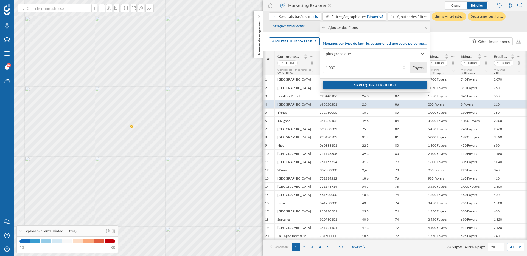
type input "1 000"
click at [374, 86] on div "Appliquer les filtres" at bounding box center [375, 85] width 104 height 8
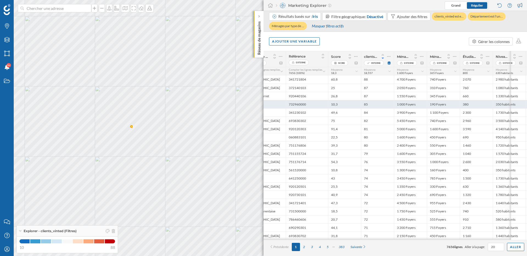
scroll to position [0, 16]
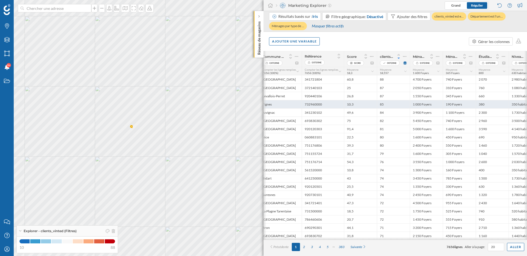
click at [410, 105] on div "1 000 Foyers" at bounding box center [426, 104] width 33 height 8
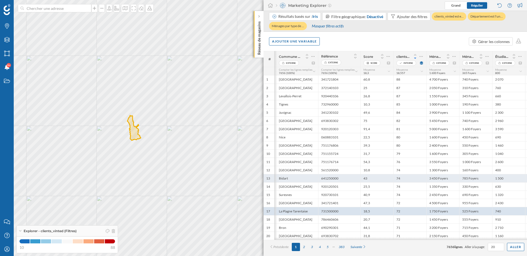
scroll to position [0, 106]
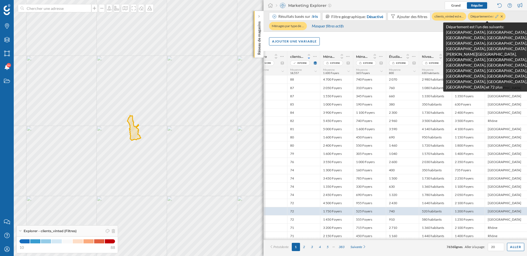
click at [496, 17] on icon at bounding box center [496, 16] width 3 height 3
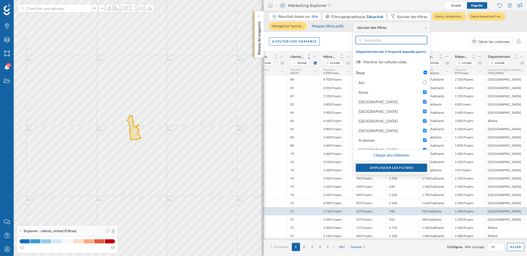
click at [389, 41] on input "text" at bounding box center [391, 40] width 59 height 8
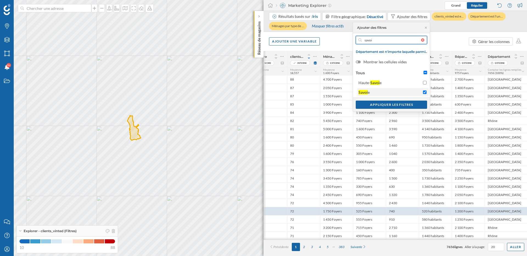
type input "savoi"
click at [424, 91] on input "Savoi e" at bounding box center [425, 93] width 4 height 4
checkbox input "false"
click at [408, 103] on div "Appliquer les filtres" at bounding box center [391, 104] width 71 height 8
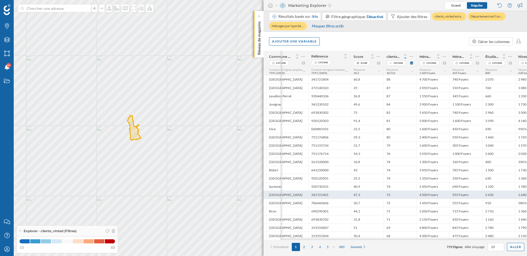
scroll to position [0, 0]
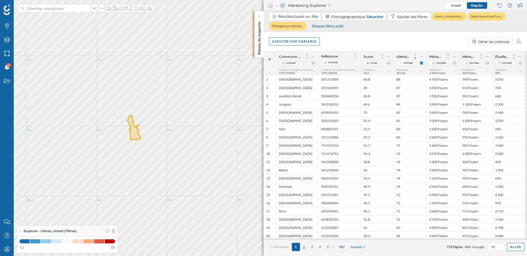
click at [305, 249] on div "2" at bounding box center [304, 247] width 8 height 8
click at [312, 248] on div "3" at bounding box center [312, 247] width 8 height 8
click at [319, 247] on div "4" at bounding box center [320, 247] width 8 height 8
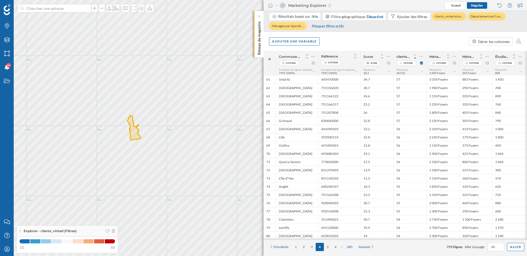
drag, startPoint x: 496, startPoint y: 247, endPoint x: 489, endPoint y: 247, distance: 7.1
click at [489, 247] on input "20" at bounding box center [495, 247] width 13 height 5
type input "150"
click at [519, 248] on div "Aller" at bounding box center [515, 247] width 17 height 8
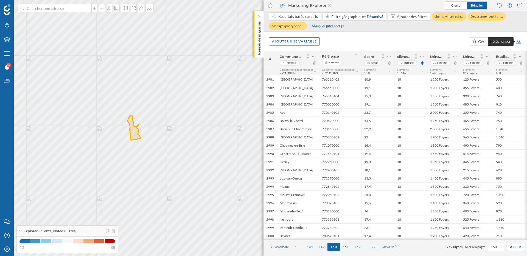
click at [520, 42] on icon at bounding box center [518, 41] width 6 height 5
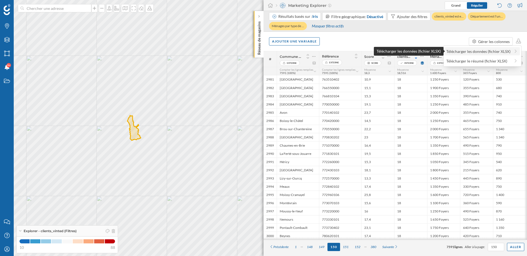
click at [497, 51] on div "Télécharger les données (fichier XLSX)" at bounding box center [478, 52] width 64 height 6
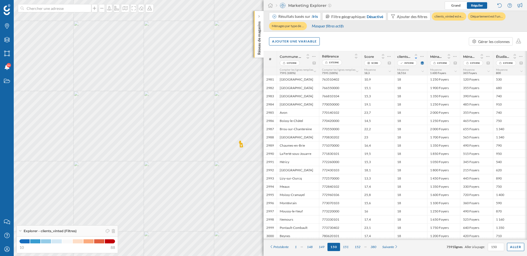
click at [174, 184] on div "© Mapbox © OpenStreetMap Improve this map" at bounding box center [263, 128] width 527 height 256
click at [6, 81] on icon at bounding box center [7, 81] width 6 height 4
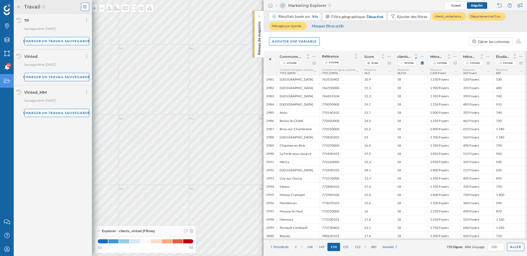
click at [85, 7] on icon at bounding box center [84, 6] width 3 height 3
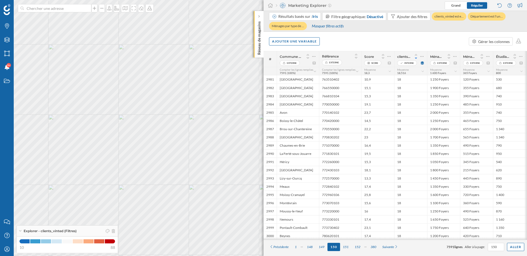
click at [362, 43] on div "Ajouter une variable Gérer les colonnes" at bounding box center [394, 41] width 263 height 19
click at [331, 40] on div "Ajouter une variable Gérer les colonnes" at bounding box center [394, 41] width 263 height 19
click at [4, 80] on icon "Travail" at bounding box center [7, 80] width 7 height 5
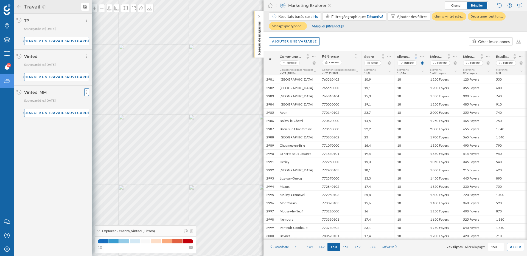
click at [86, 89] on div at bounding box center [86, 92] width 5 height 8
click at [106, 114] on span "Supprimer votre travail" at bounding box center [107, 114] width 40 height 5
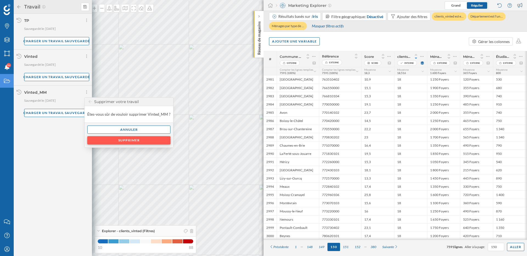
click at [126, 141] on div "Supprimer" at bounding box center [128, 140] width 83 height 8
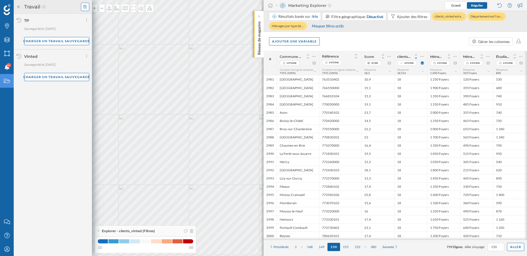
click at [86, 7] on icon at bounding box center [84, 7] width 3 height 4
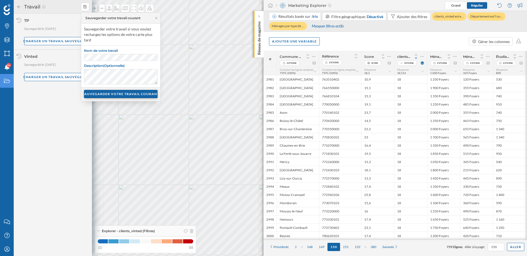
click at [122, 94] on div "SAUVEGARDER VOTRE TRAVAIL COURANT" at bounding box center [121, 94] width 74 height 8
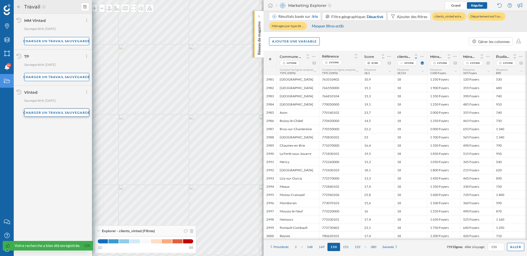
click at [56, 114] on div "Charger un travail sauvegardé" at bounding box center [56, 113] width 65 height 8
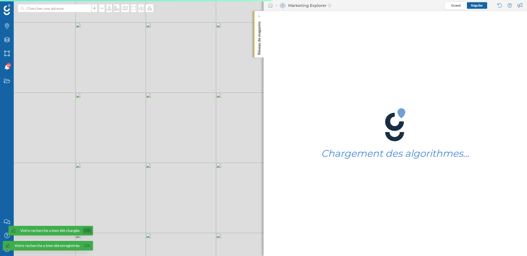
click at [88, 230] on link "Ok" at bounding box center [87, 231] width 9 height 6
click at [88, 247] on link "Ok" at bounding box center [87, 246] width 9 height 6
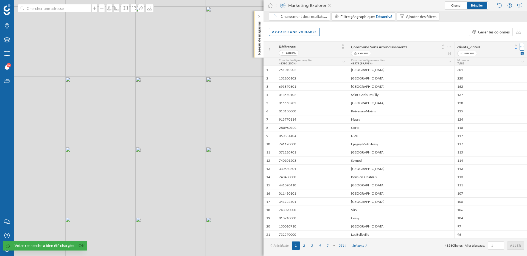
click at [523, 46] on icon at bounding box center [522, 46] width 4 height 5
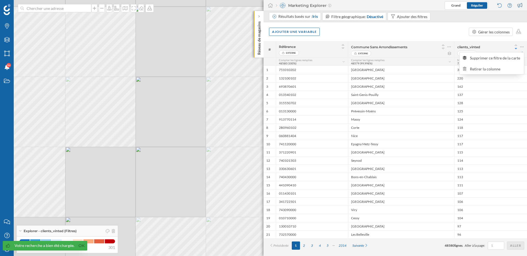
click at [456, 33] on div "Ajouter une variable Gérer les colonnes" at bounding box center [394, 31] width 263 height 19
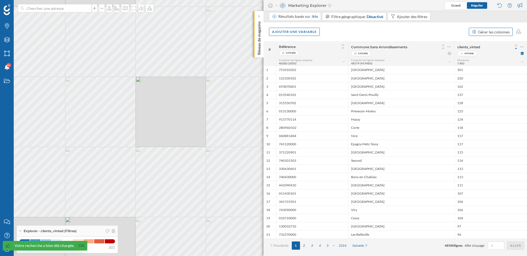
click at [488, 33] on div "Gérer les colonnes" at bounding box center [494, 32] width 32 height 6
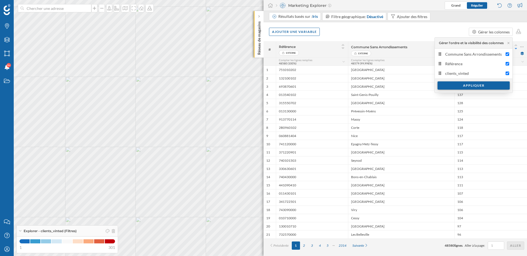
click at [466, 84] on div "Appliquer" at bounding box center [473, 86] width 72 height 8
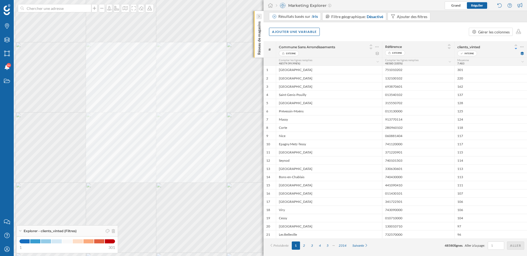
click at [257, 17] on div at bounding box center [258, 16] width 5 height 5
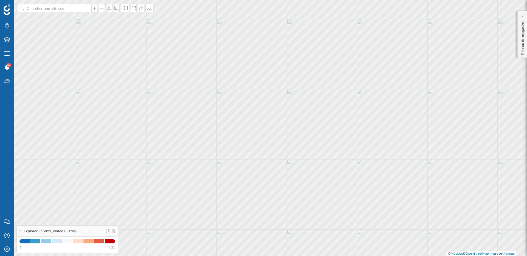
click at [523, 19] on p "Réseau de magasins" at bounding box center [522, 37] width 5 height 36
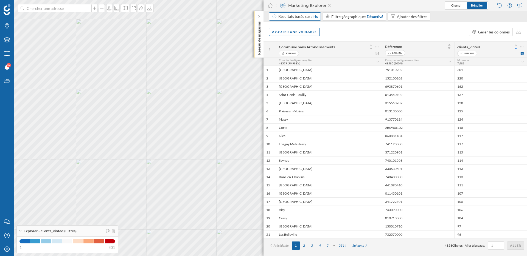
click at [311, 17] on div "Résultats basés sur : Iris" at bounding box center [298, 16] width 40 height 5
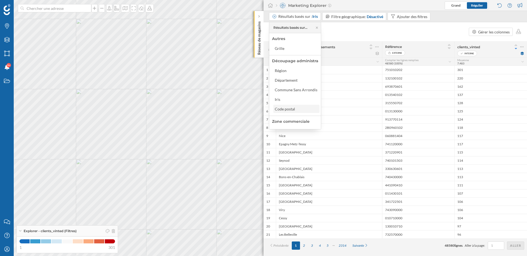
click at [296, 109] on div "Code postal" at bounding box center [286, 109] width 23 height 6
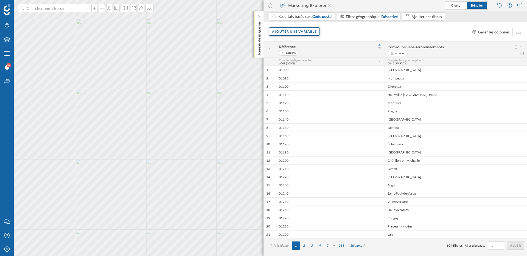
click at [300, 29] on div "Ajouter une variable" at bounding box center [294, 31] width 51 height 8
click at [298, 61] on div "Variable interne" at bounding box center [303, 65] width 65 height 8
click at [334, 30] on div "Ajouter une variable Gérer les colonnes" at bounding box center [394, 31] width 263 height 19
click at [304, 30] on div "Ajouter une variable" at bounding box center [294, 31] width 51 height 8
click at [314, 13] on div "Résultats basés sur : Code postal" at bounding box center [302, 16] width 66 height 8
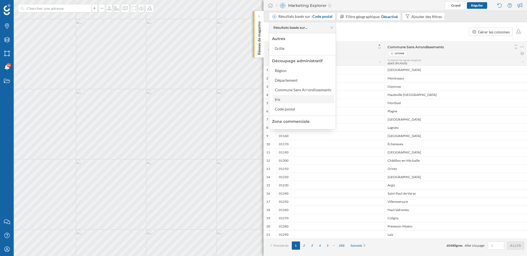
click at [287, 99] on div "Iris" at bounding box center [304, 100] width 58 height 6
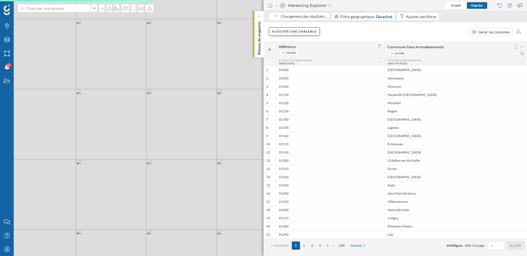
click at [308, 30] on div "Ajouter une variable" at bounding box center [294, 31] width 51 height 8
click at [303, 64] on div "Variable interne" at bounding box center [299, 65] width 55 height 6
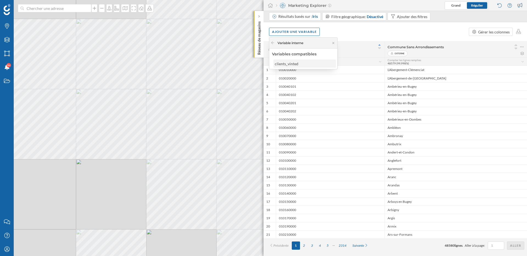
click at [310, 63] on div "clients_vinted" at bounding box center [304, 64] width 59 height 6
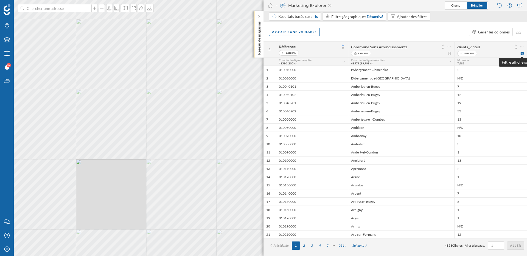
click at [523, 54] on icon at bounding box center [522, 53] width 3 height 3
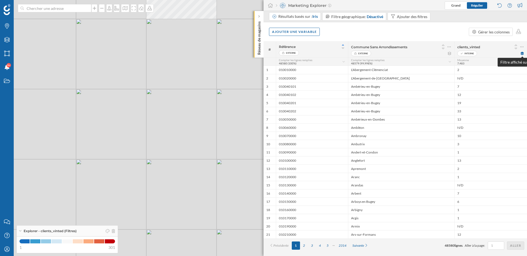
click at [523, 54] on icon at bounding box center [522, 53] width 3 height 3
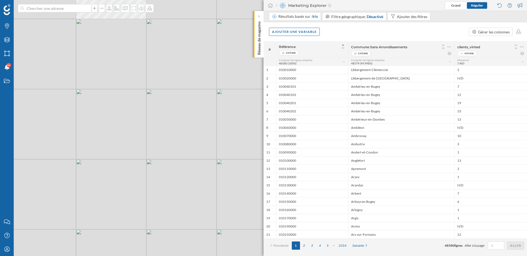
click at [420, 21] on div "Résultats basés sur : Iris Filtre géographique: Désactivé Ajouter des filtres" at bounding box center [351, 17] width 164 height 10
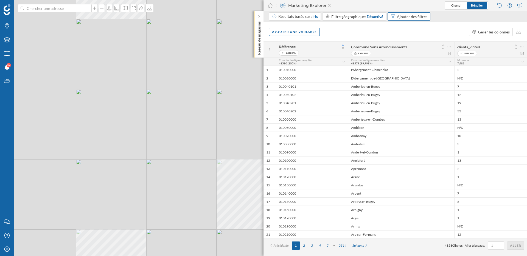
click at [420, 17] on div "Ajouter des filtres" at bounding box center [412, 17] width 30 height 6
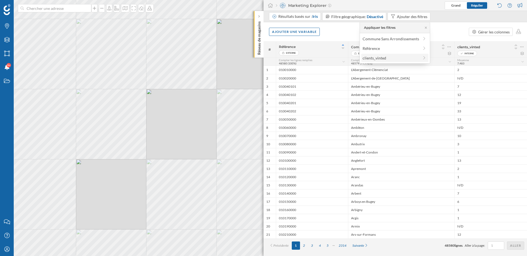
click at [376, 59] on div "clients_vinted" at bounding box center [375, 58] width 24 height 5
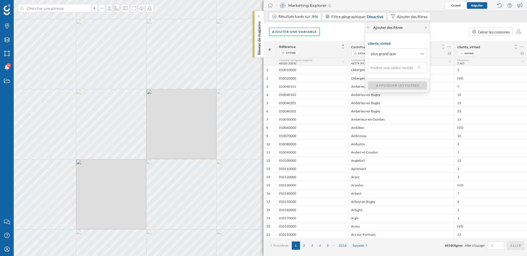
click at [391, 70] on input "text" at bounding box center [392, 67] width 48 height 11
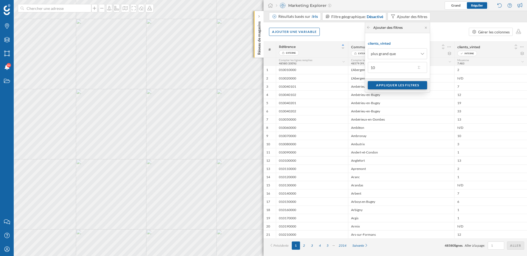
type input "10"
click at [394, 86] on div "Appliquer les filtres" at bounding box center [397, 85] width 59 height 8
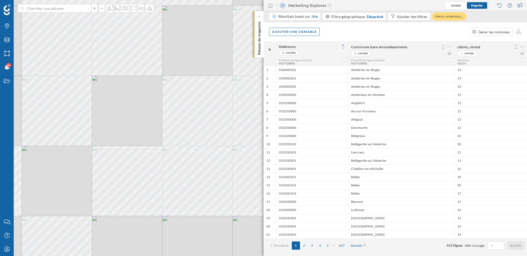
drag, startPoint x: 138, startPoint y: 144, endPoint x: 135, endPoint y: 135, distance: 9.4
click at [135, 135] on div "© Mapbox © OpenStreetMap Improve this map" at bounding box center [263, 128] width 527 height 256
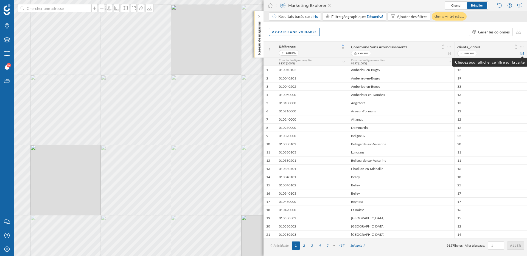
click at [521, 54] on icon at bounding box center [522, 53] width 4 height 3
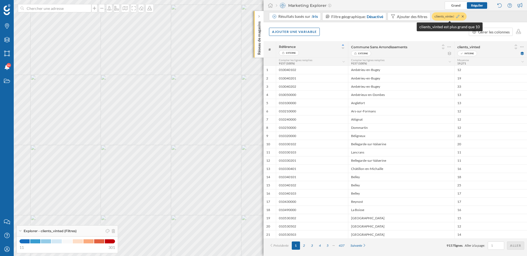
click at [457, 18] on icon at bounding box center [457, 16] width 3 height 3
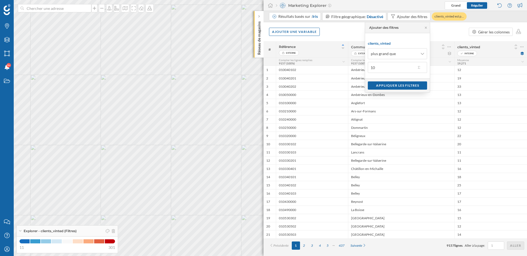
drag, startPoint x: 394, startPoint y: 66, endPoint x: 372, endPoint y: 66, distance: 22.5
click at [372, 66] on input "10" at bounding box center [392, 67] width 48 height 11
type input "5"
click at [388, 88] on div "Appliquer les filtres" at bounding box center [397, 85] width 59 height 8
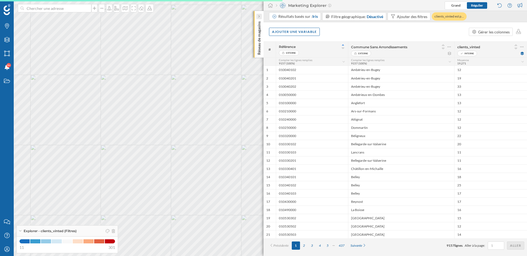
click at [258, 17] on icon at bounding box center [259, 16] width 2 height 3
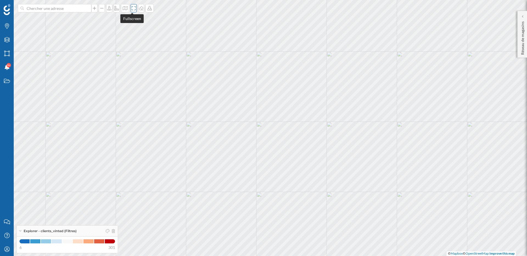
click at [131, 8] on icon at bounding box center [133, 8] width 5 height 4
click at [523, 14] on icon at bounding box center [522, 16] width 2 height 5
